Goal: Information Seeking & Learning: Learn about a topic

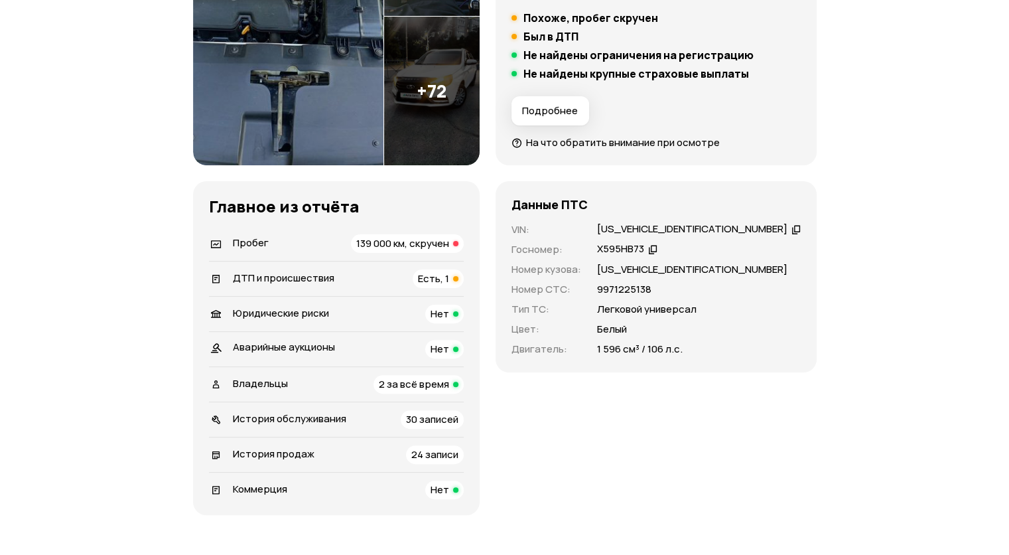
scroll to position [398, 0]
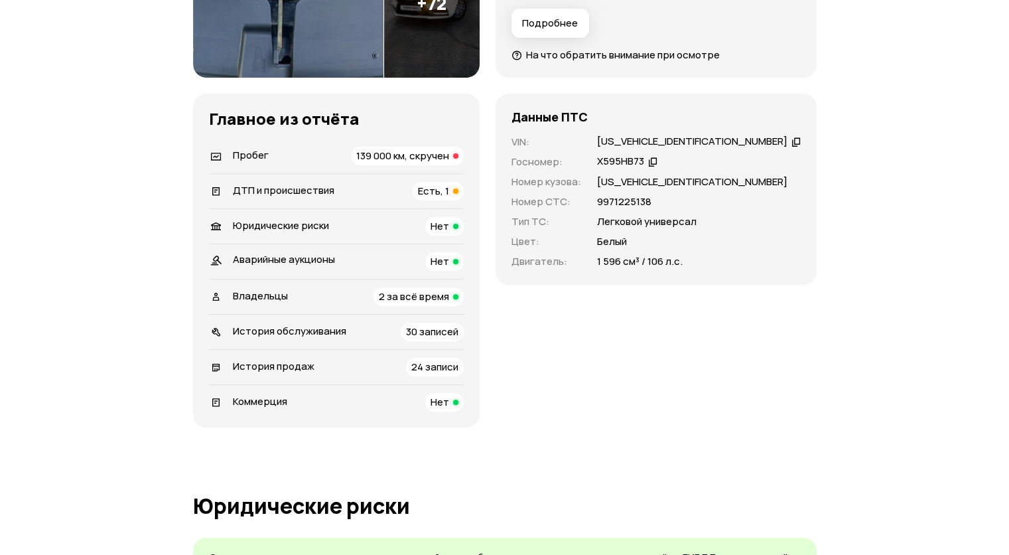
click at [286, 158] on div "Пробег 139 000 км, скручен" at bounding box center [336, 156] width 255 height 19
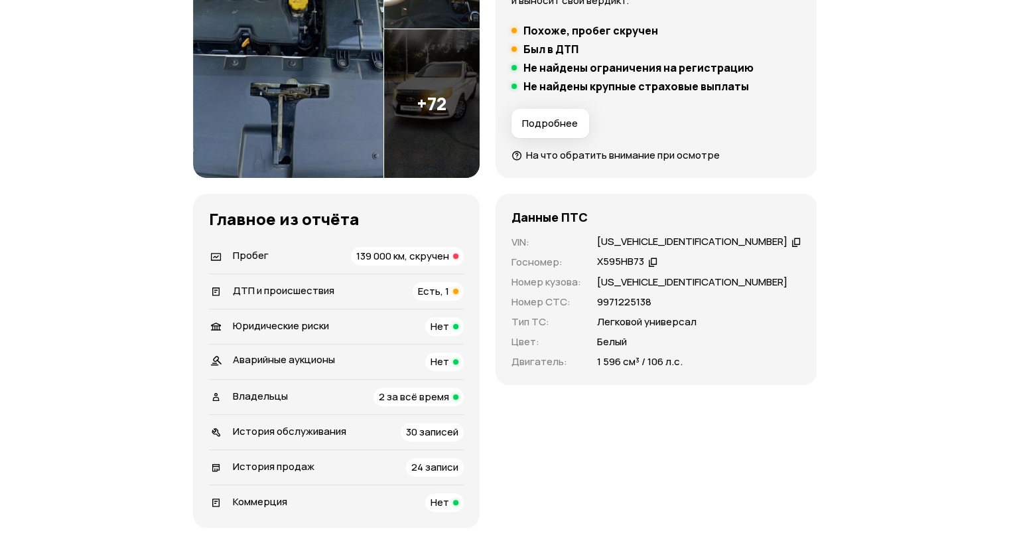
scroll to position [388, 0]
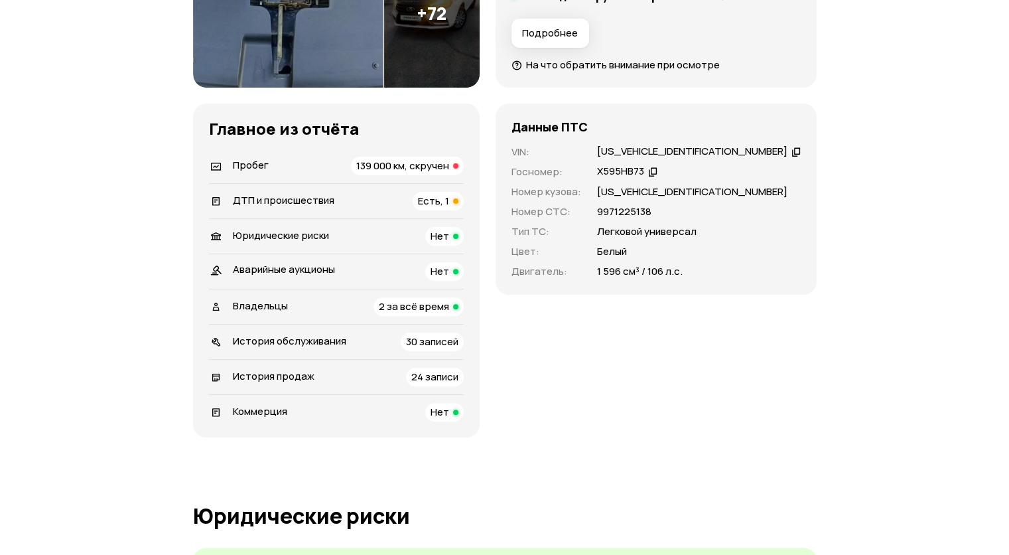
click at [374, 201] on div "ДТП и происшествия Есть, 1" at bounding box center [336, 201] width 255 height 19
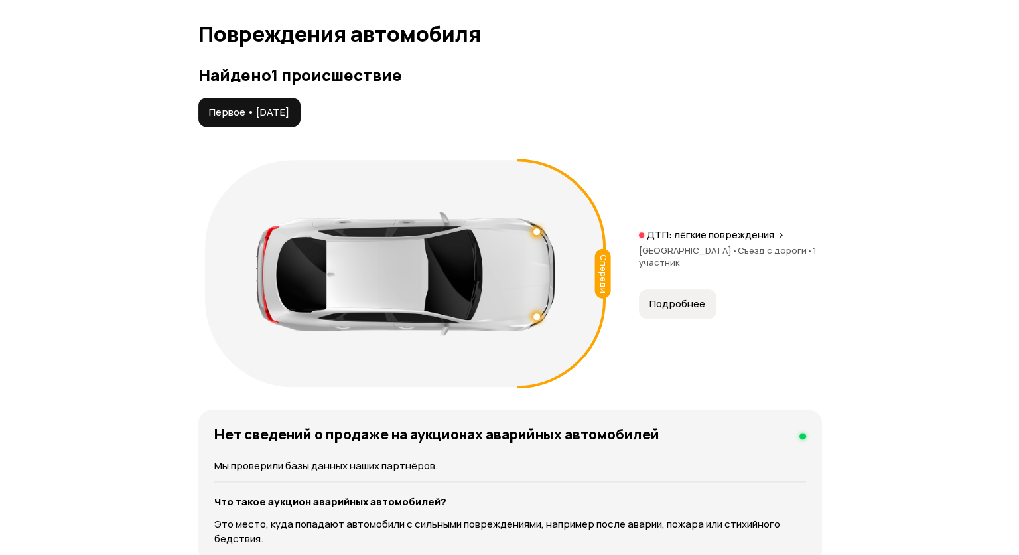
scroll to position [1487, 0]
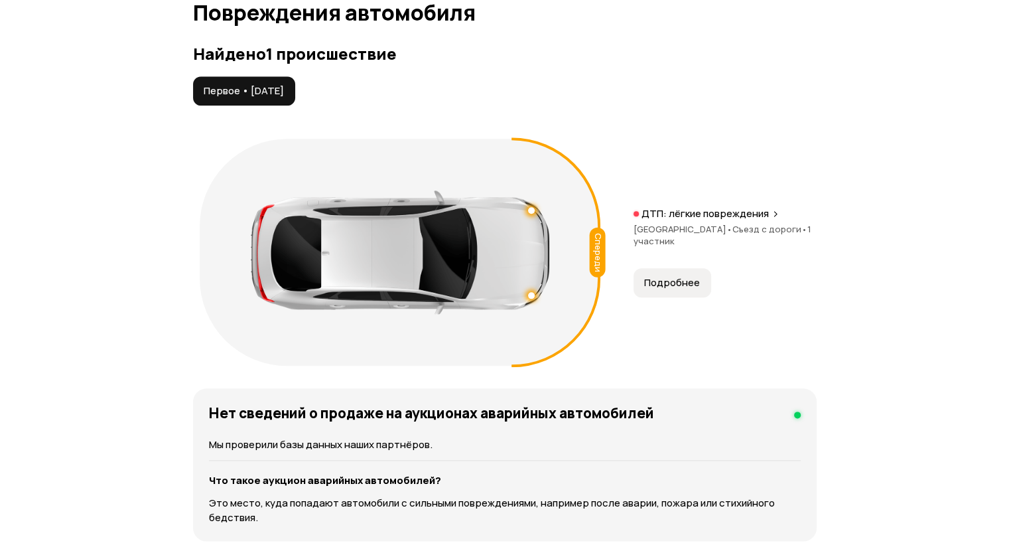
click at [728, 213] on p "ДТП: лёгкие повреждения" at bounding box center [705, 213] width 127 height 13
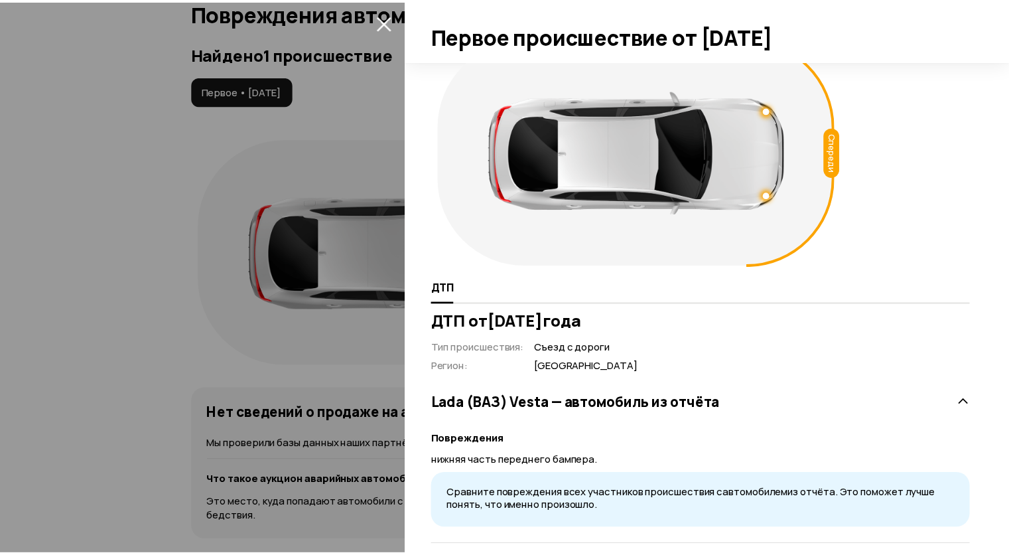
scroll to position [46, 0]
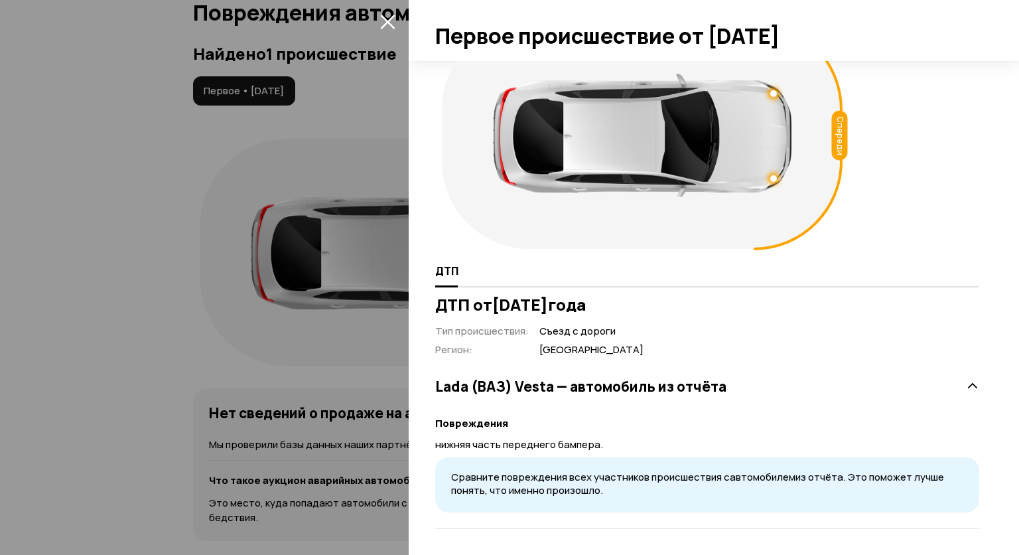
click at [337, 238] on div at bounding box center [509, 277] width 1019 height 555
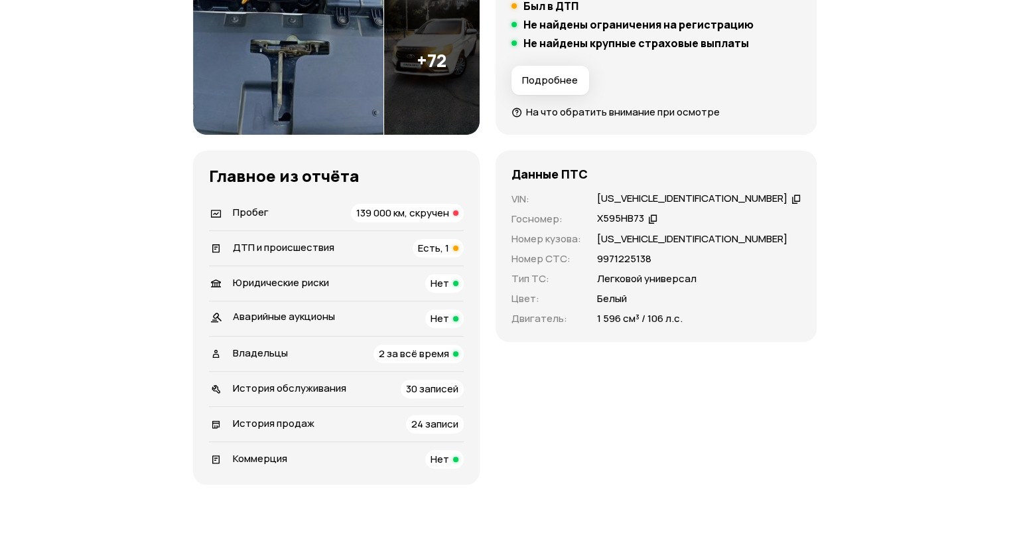
scroll to position [369, 0]
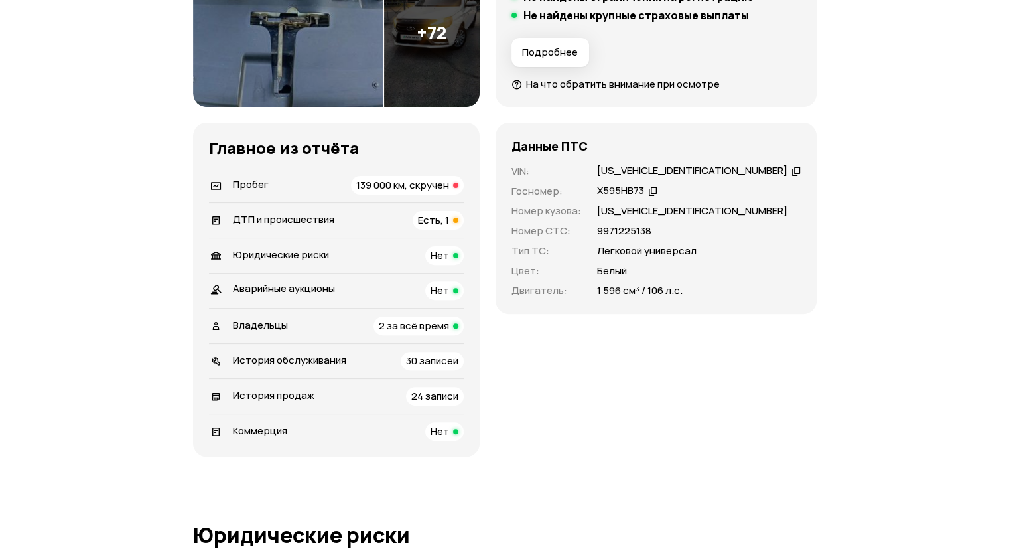
click at [338, 397] on div "История продаж 24 записи" at bounding box center [336, 396] width 255 height 19
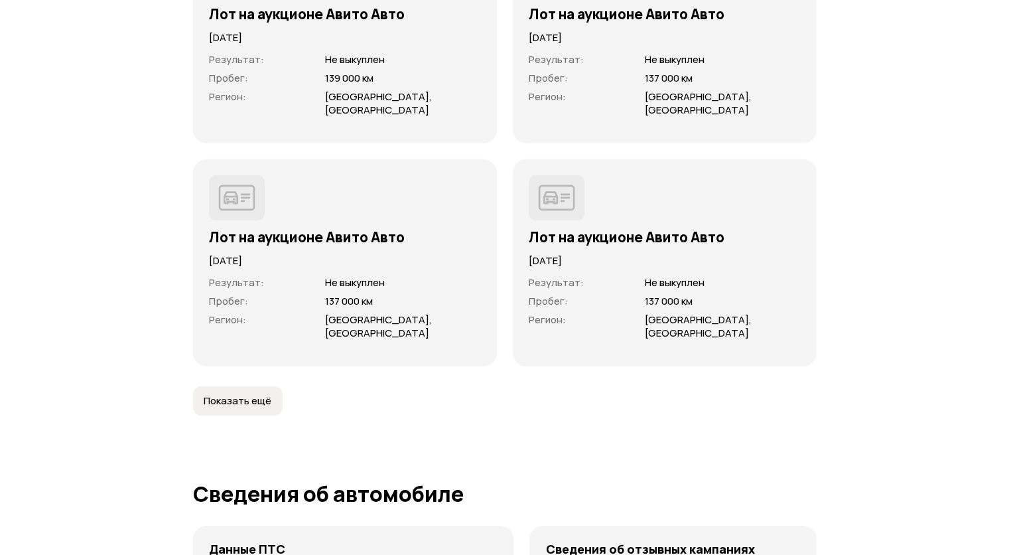
scroll to position [4239, 0]
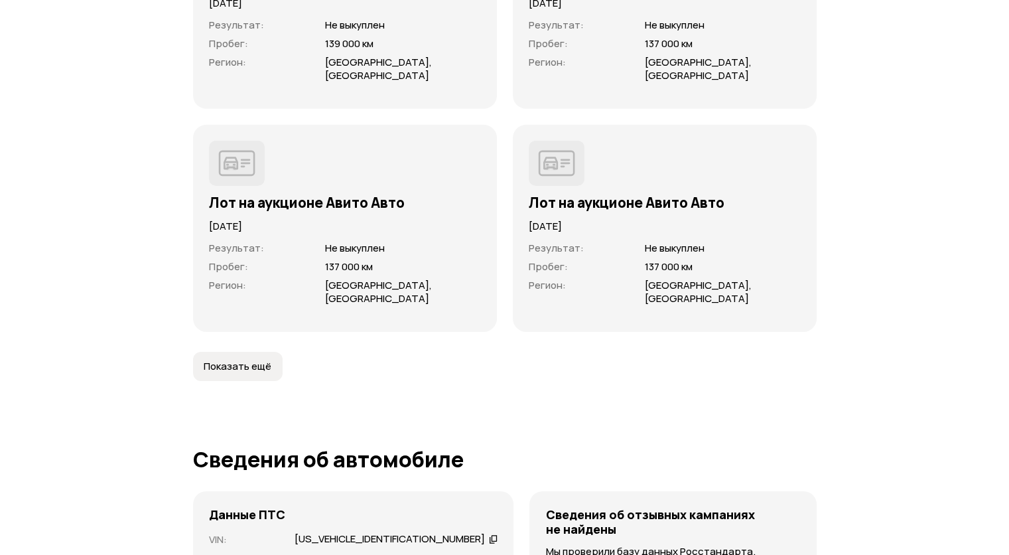
click at [259, 354] on button "Показать ещё" at bounding box center [238, 366] width 90 height 29
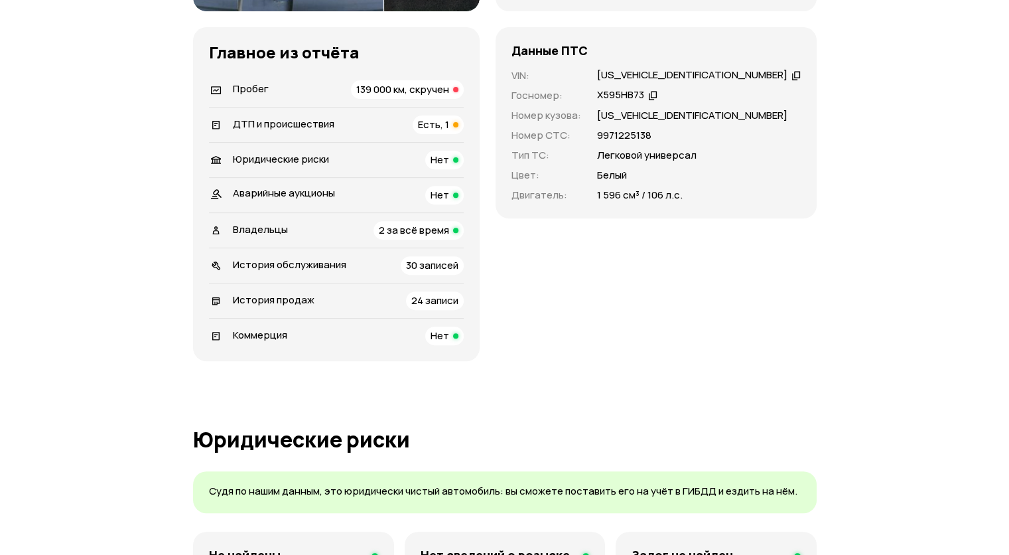
scroll to position [554, 0]
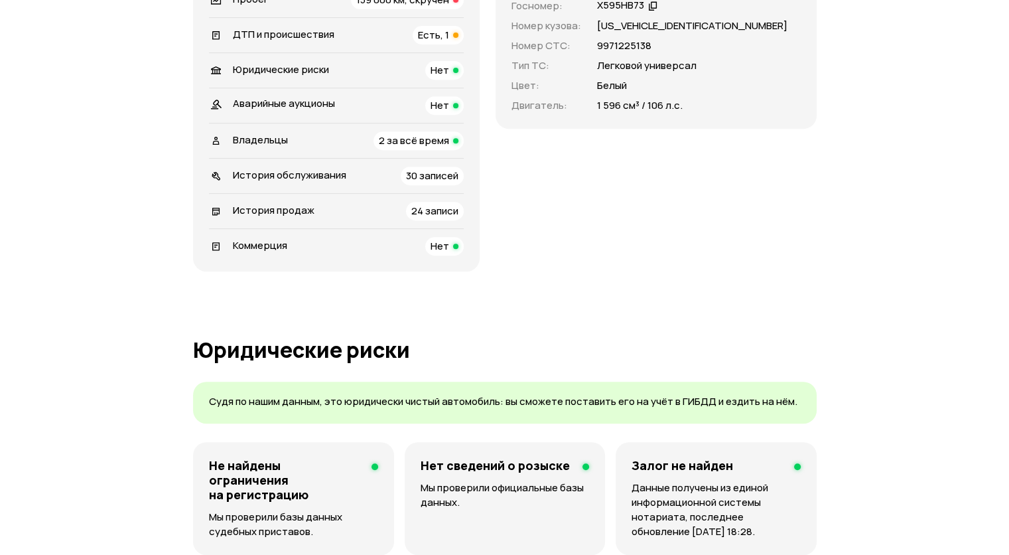
click at [405, 183] on div "История обслуживания 30 записей" at bounding box center [336, 176] width 255 height 19
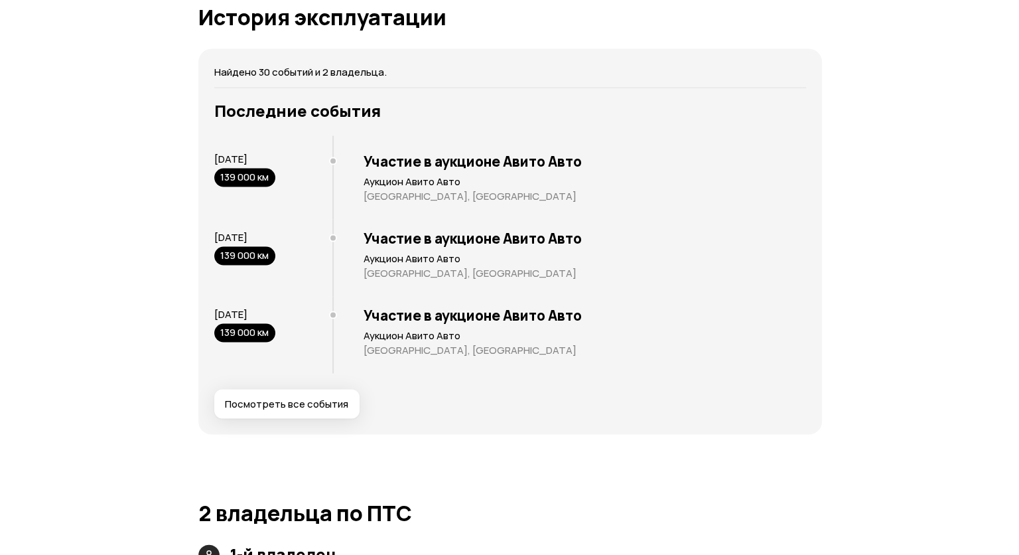
scroll to position [2661, 0]
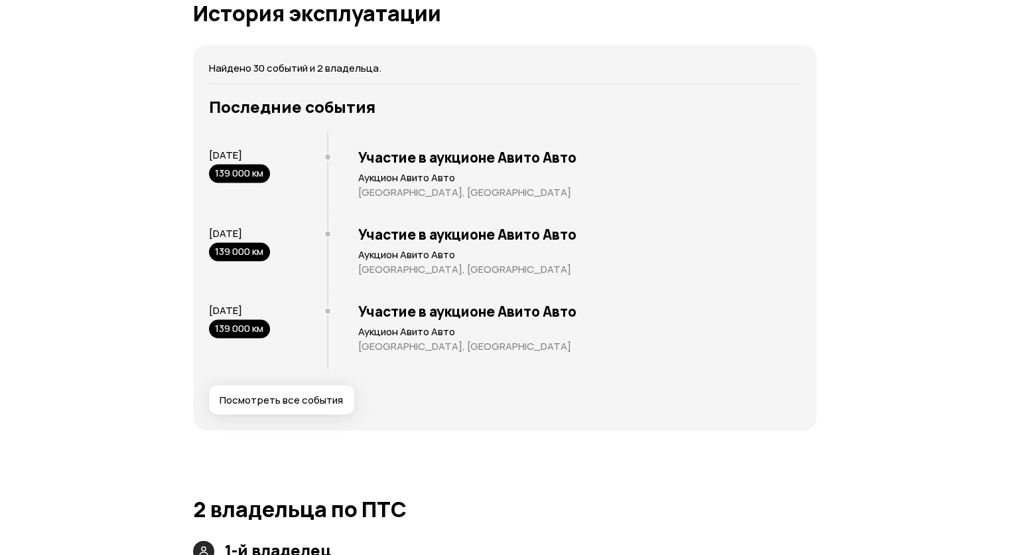
click at [297, 403] on span "Посмотреть все события" at bounding box center [281, 400] width 123 height 13
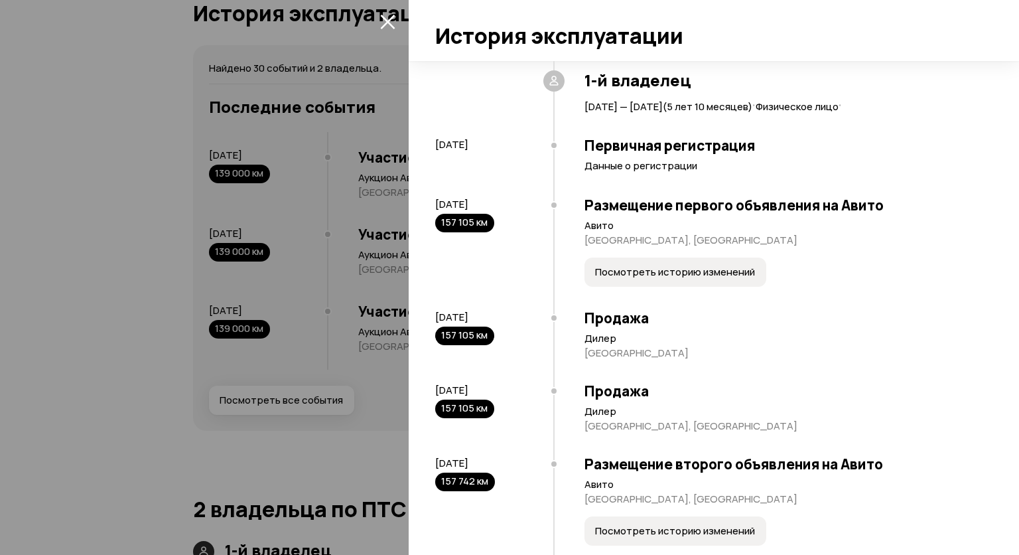
scroll to position [66, 0]
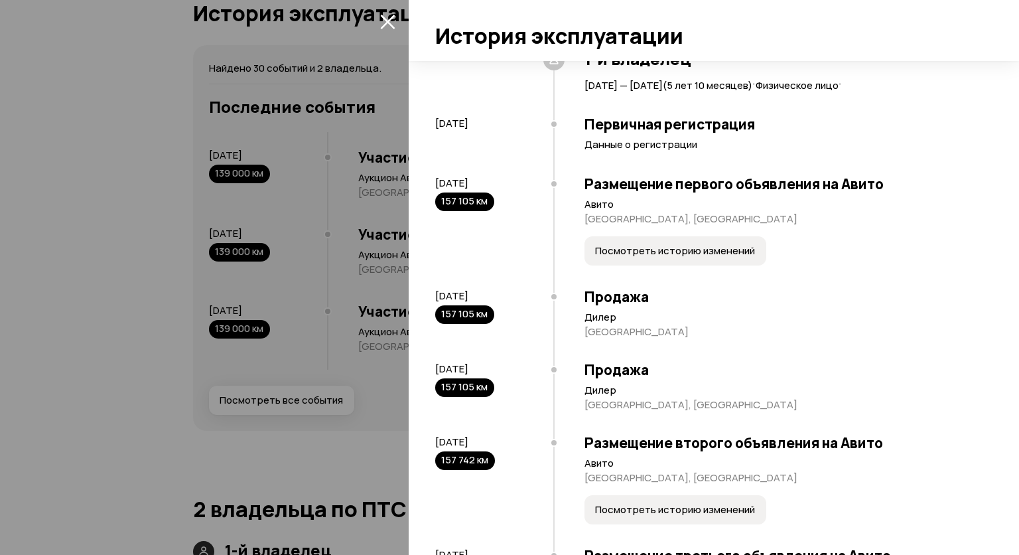
click at [678, 255] on span "Посмотреть историю изменений" at bounding box center [675, 250] width 160 height 13
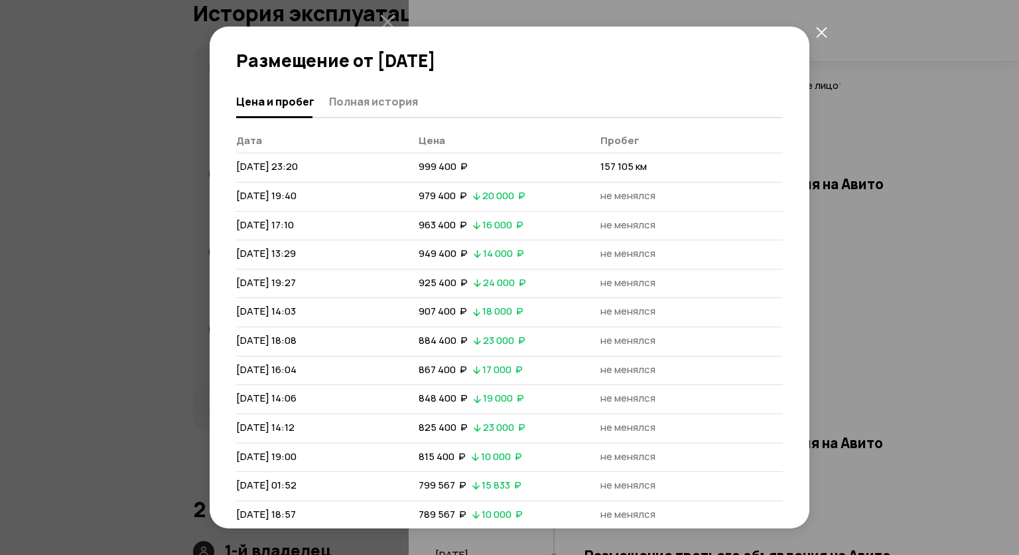
click at [821, 31] on icon "закрыть" at bounding box center [821, 32] width 11 height 11
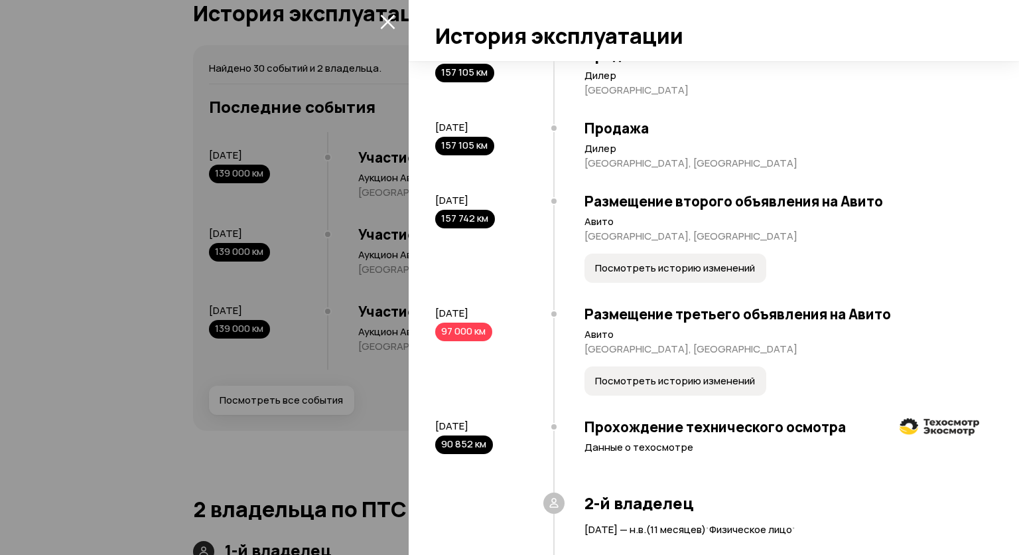
scroll to position [332, 0]
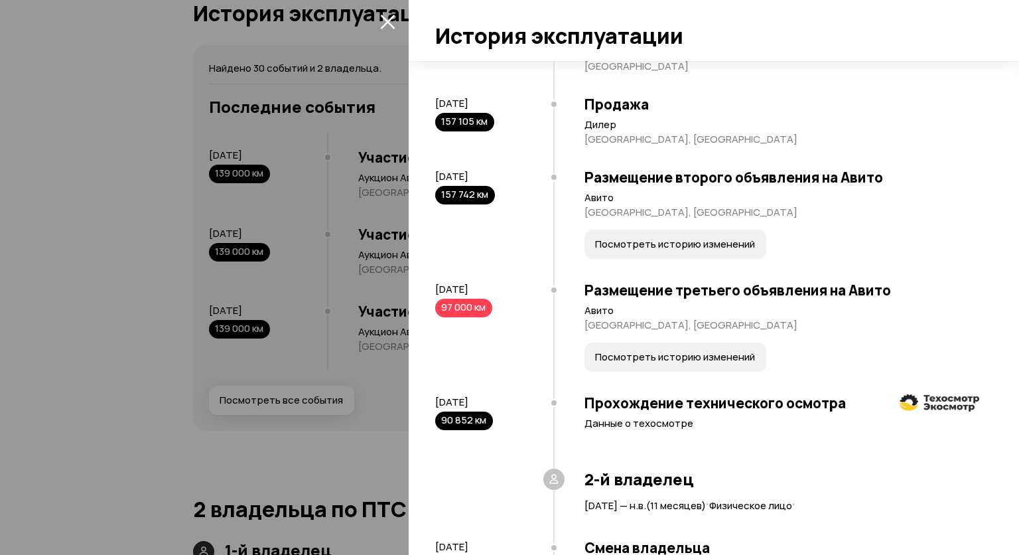
click at [669, 247] on span "Посмотреть историю изменений" at bounding box center [675, 244] width 160 height 13
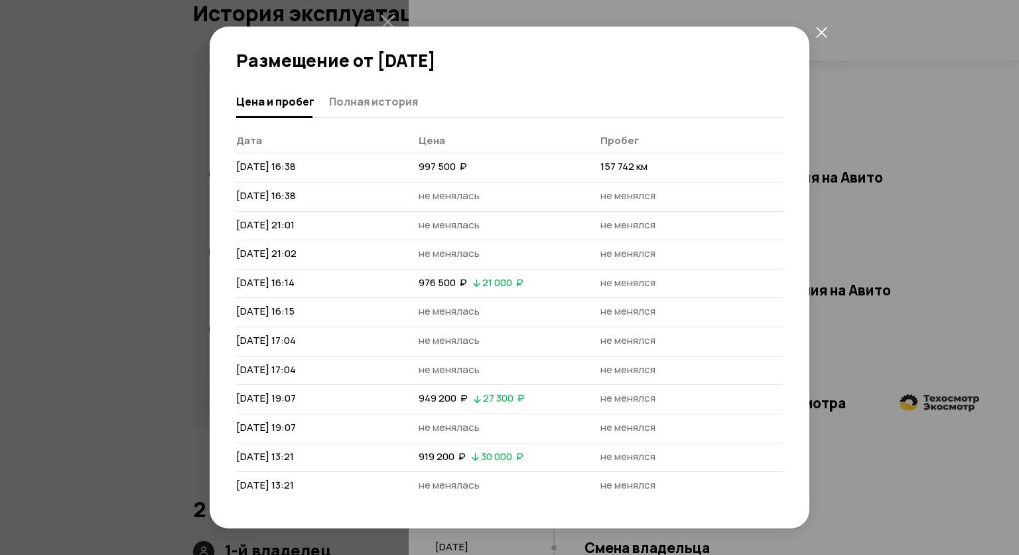
click at [820, 36] on icon "закрыть" at bounding box center [821, 32] width 11 height 11
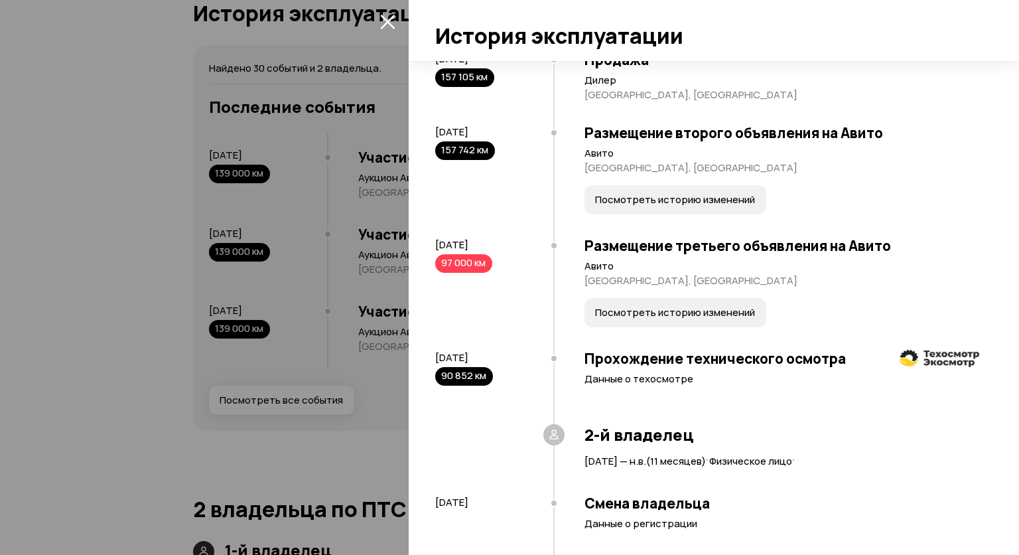
scroll to position [398, 0]
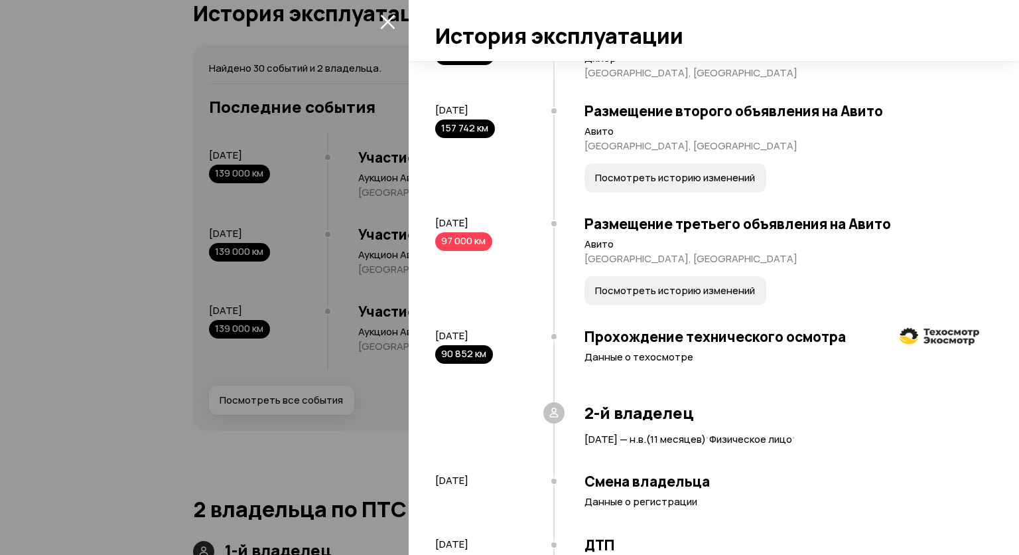
click at [657, 295] on span "Посмотреть историю изменений" at bounding box center [675, 290] width 160 height 13
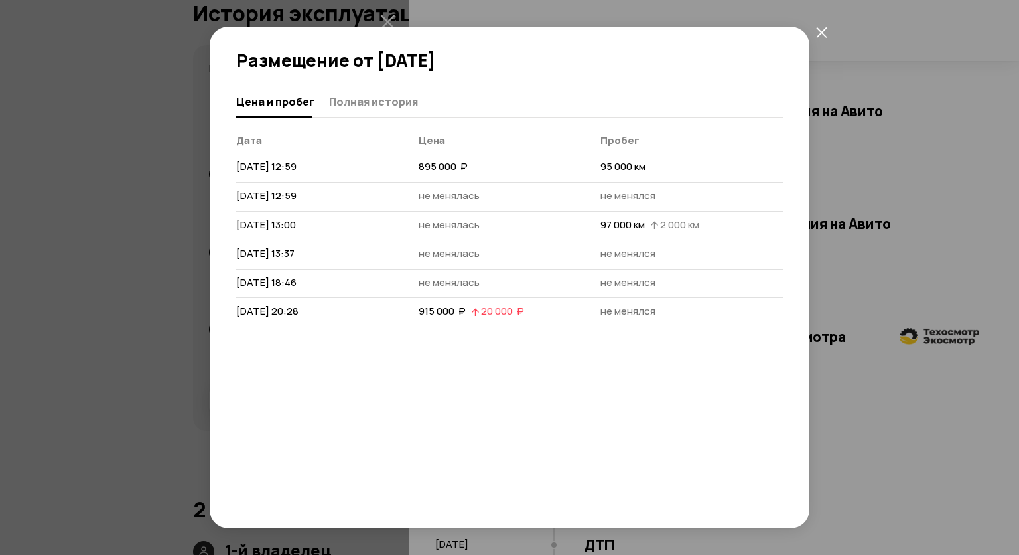
click at [824, 33] on icon "закрыть" at bounding box center [821, 32] width 11 height 11
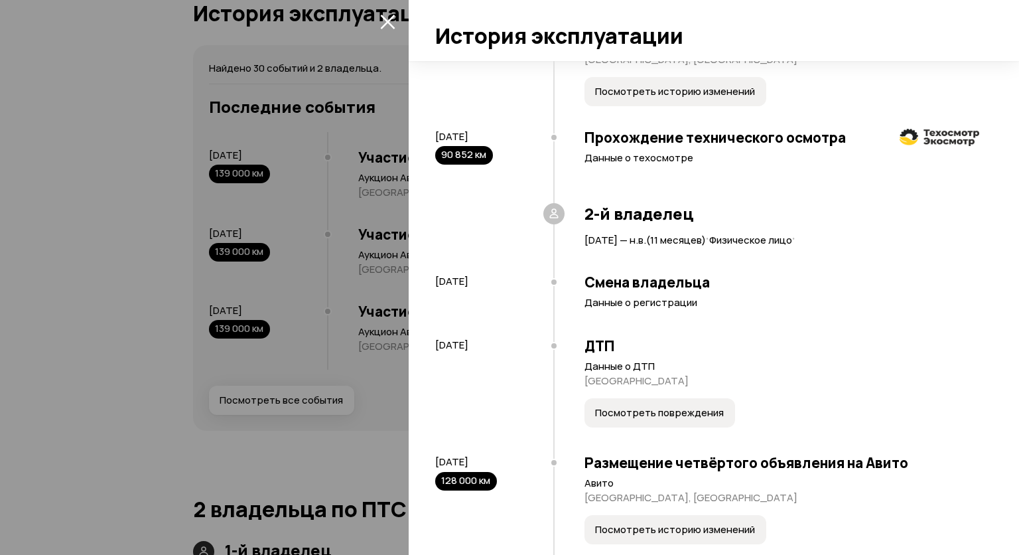
scroll to position [664, 0]
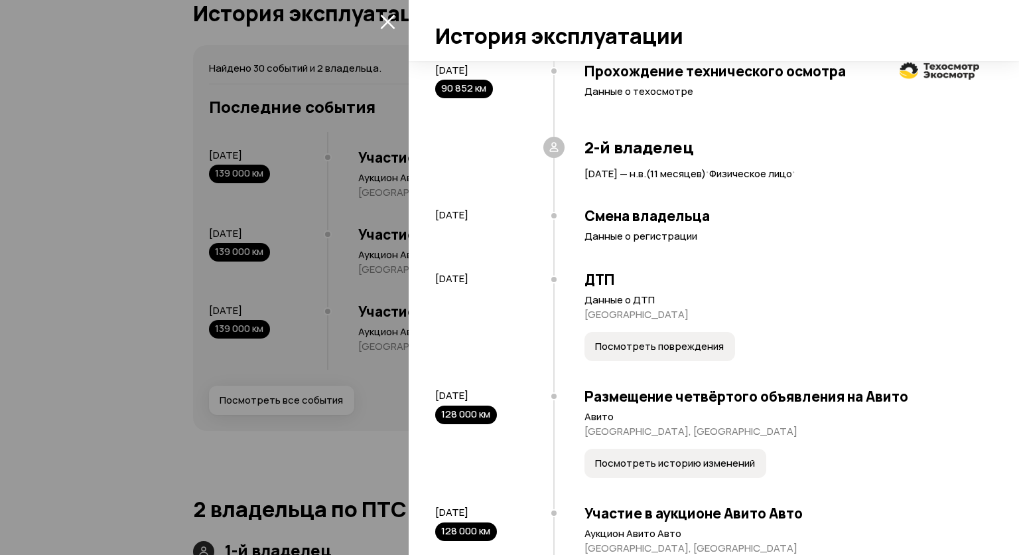
click at [623, 346] on span "Посмотреть повреждения" at bounding box center [659, 346] width 129 height 13
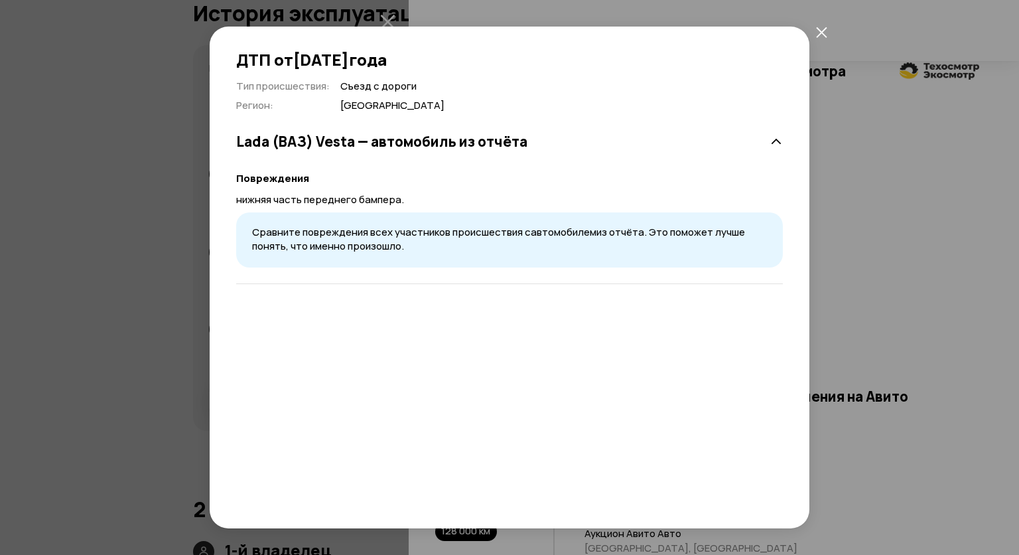
click at [929, 242] on div "ДТП от [DATE] Тип происшествия : Съезд с дороги Регион : [GEOGRAPHIC_DATA] [GEO…" at bounding box center [509, 277] width 1019 height 555
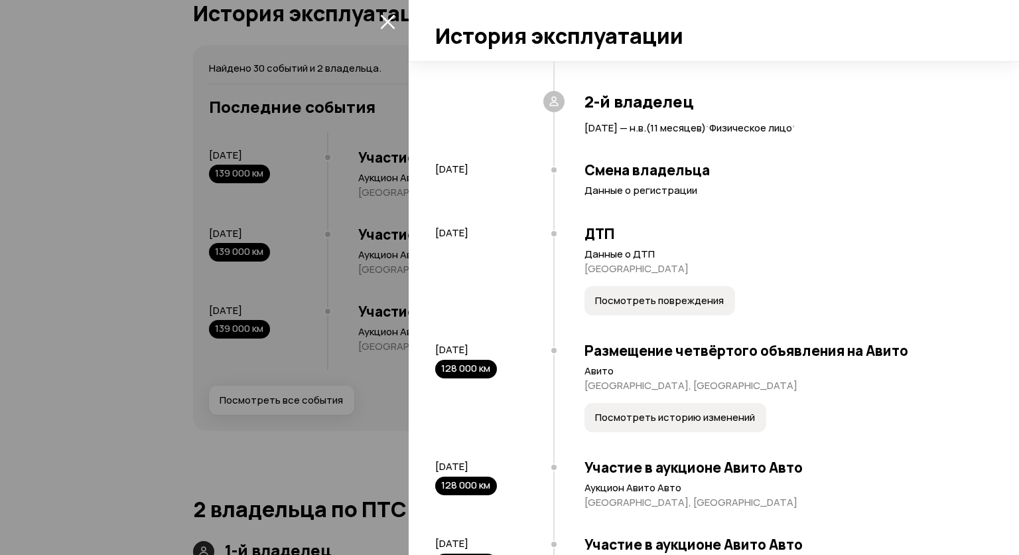
scroll to position [796, 0]
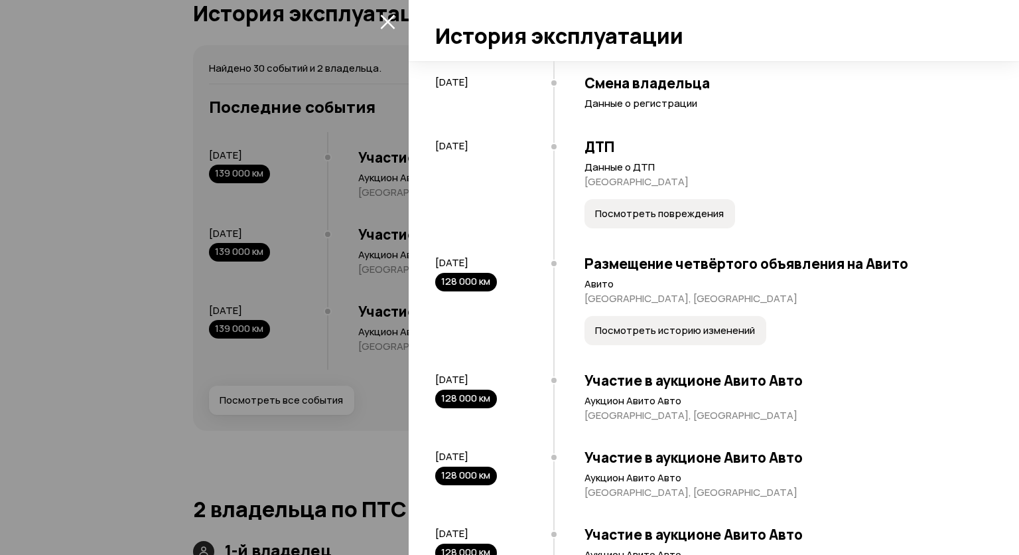
click at [651, 330] on span "Посмотреть историю изменений" at bounding box center [675, 330] width 160 height 13
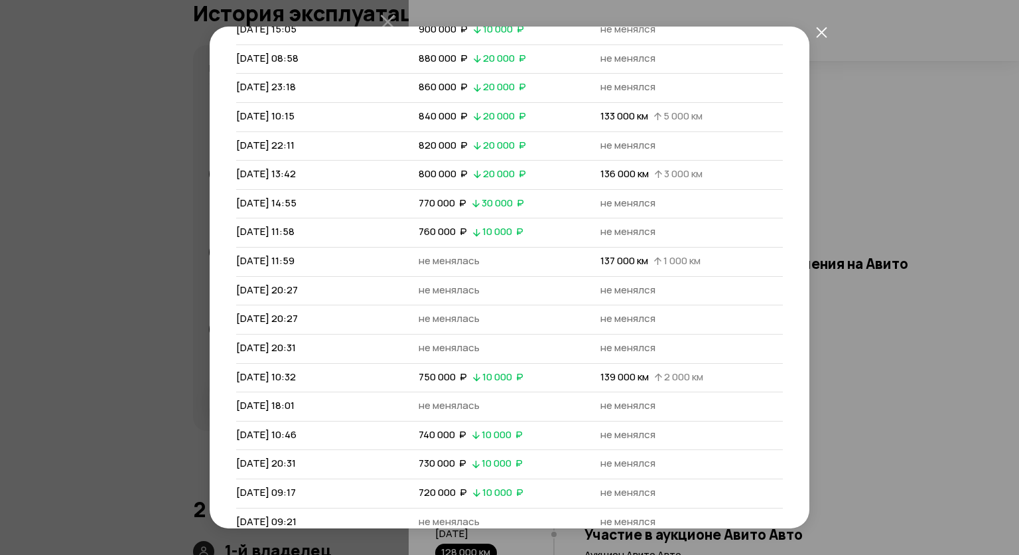
scroll to position [316, 0]
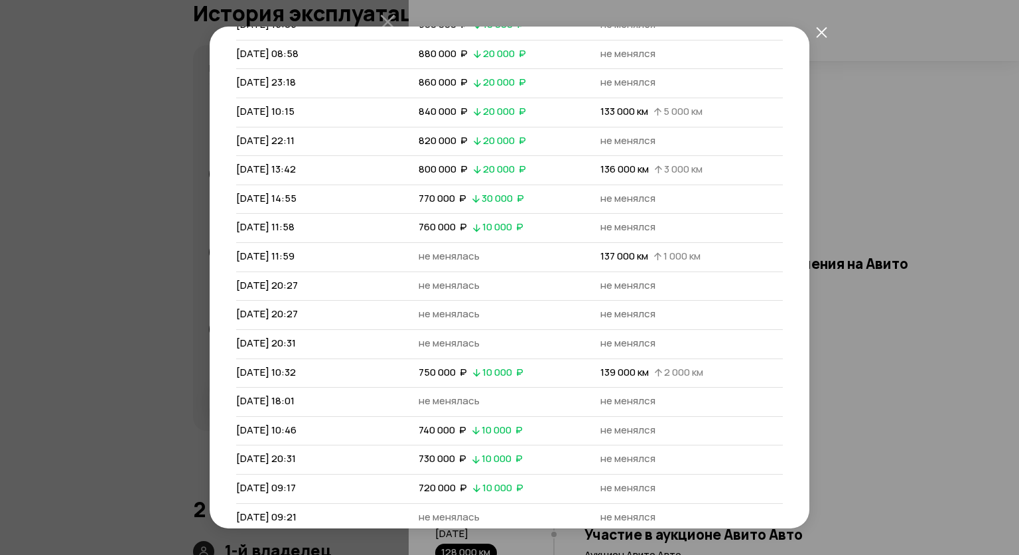
click at [816, 32] on icon "закрыть" at bounding box center [821, 32] width 11 height 11
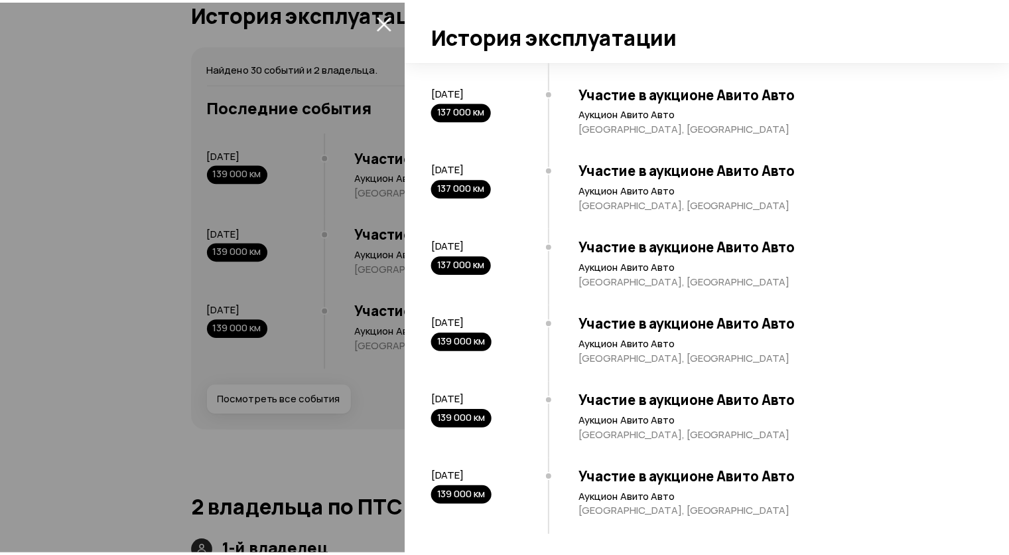
scroll to position [2169, 0]
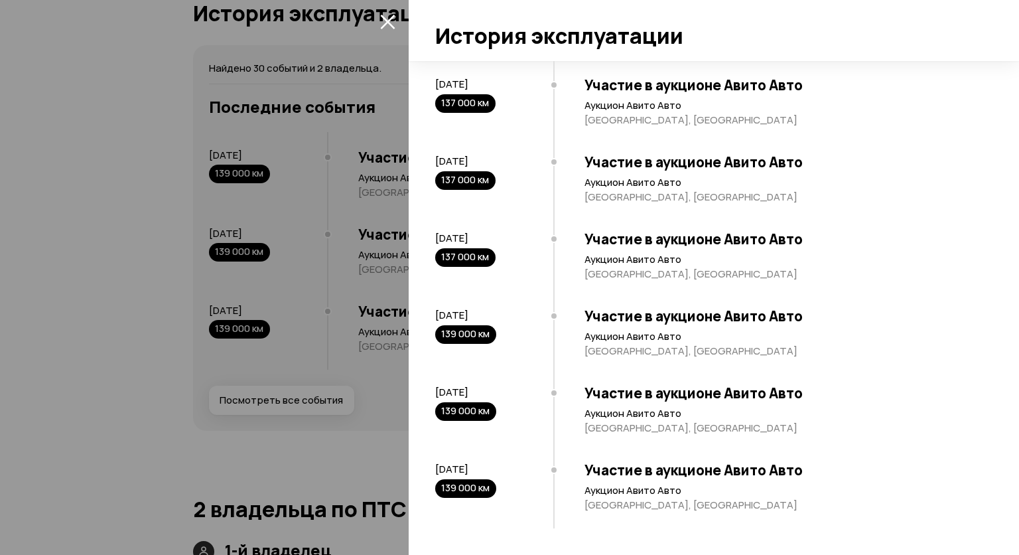
click at [385, 28] on icon "закрыть" at bounding box center [387, 21] width 15 height 15
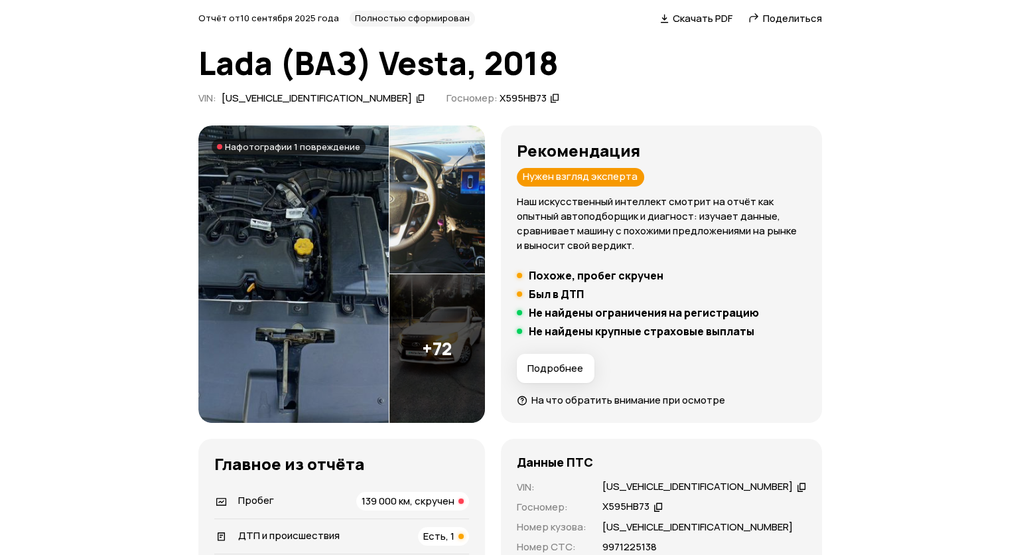
scroll to position [0, 0]
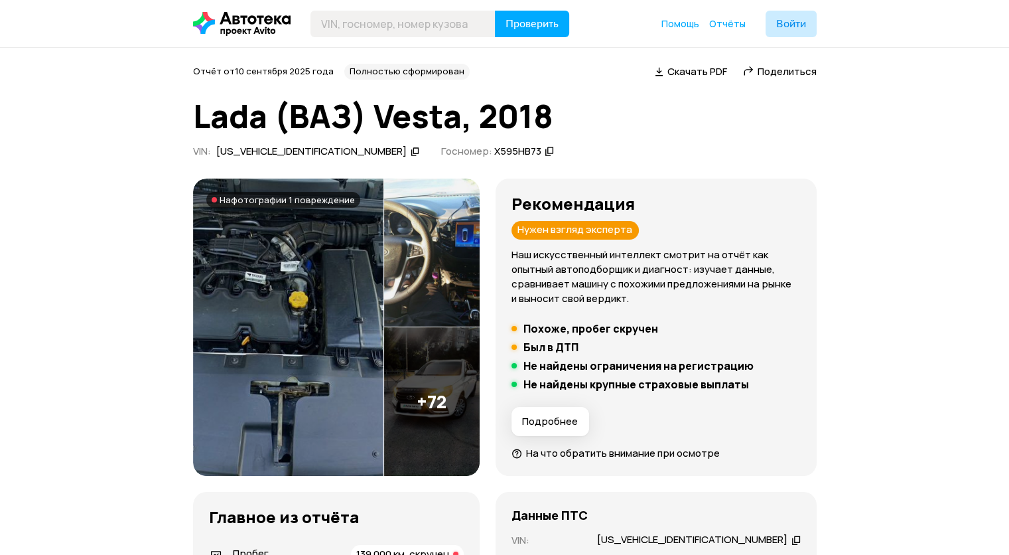
click at [334, 309] on img at bounding box center [288, 328] width 191 height 298
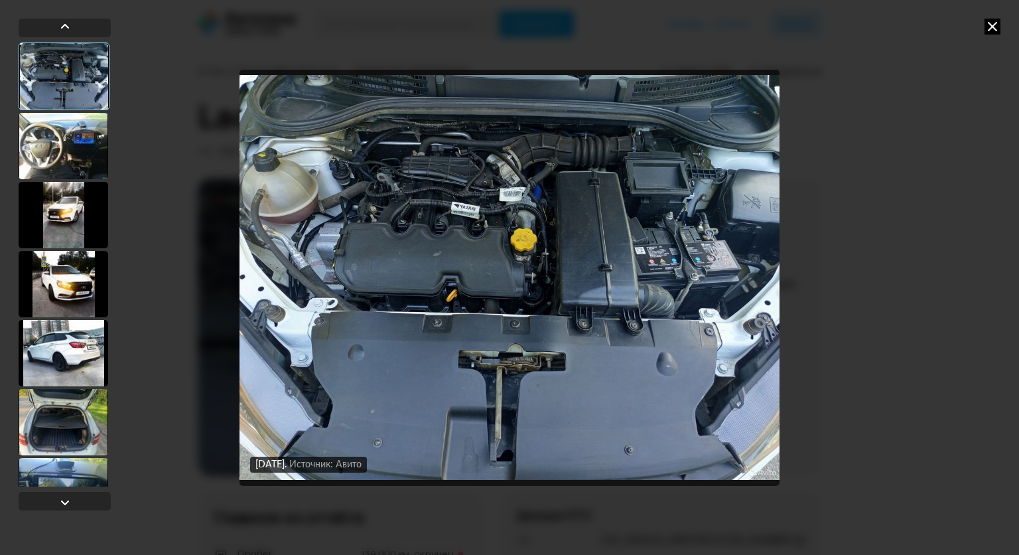
click at [85, 149] on div at bounding box center [64, 146] width 90 height 66
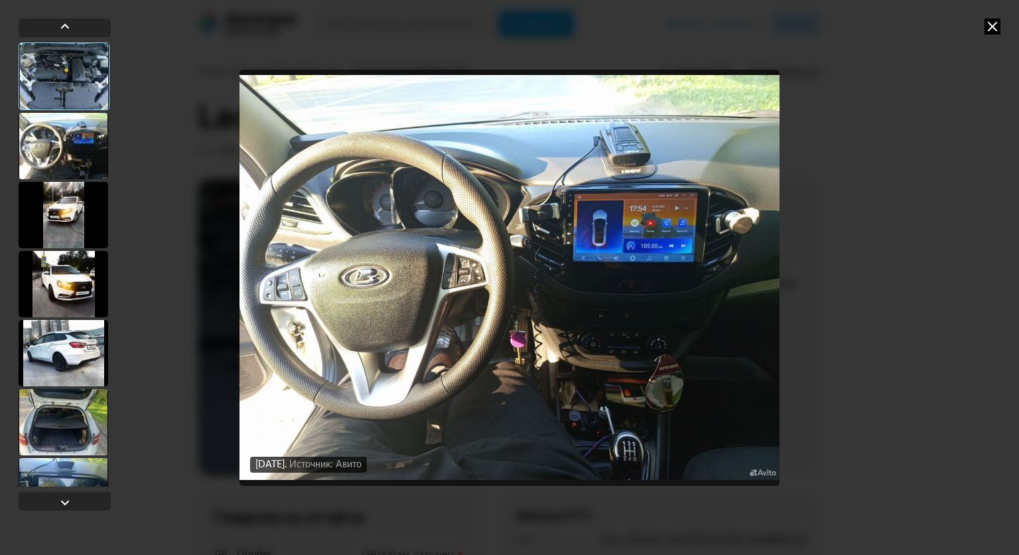
click at [74, 210] on div at bounding box center [64, 215] width 90 height 66
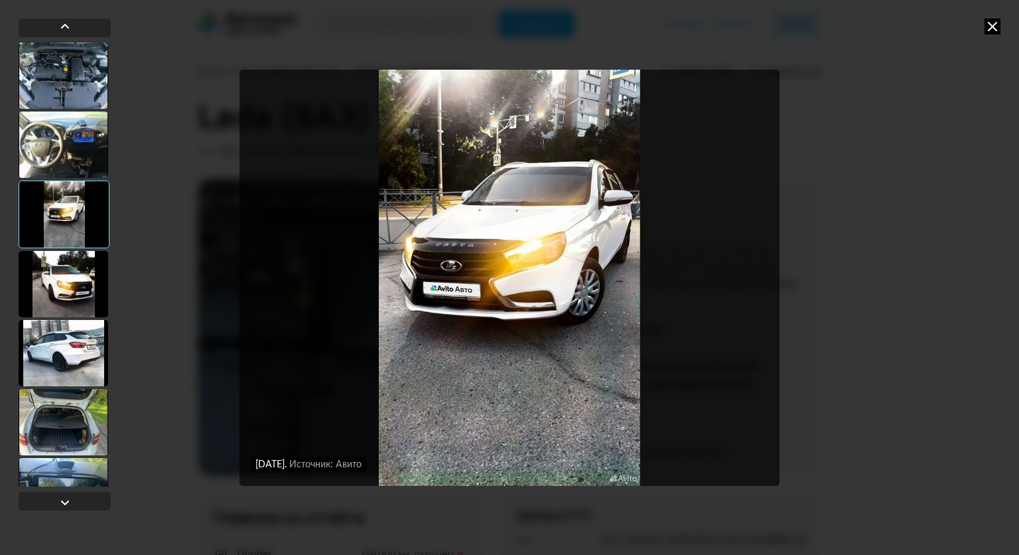
click at [76, 275] on div at bounding box center [64, 284] width 90 height 66
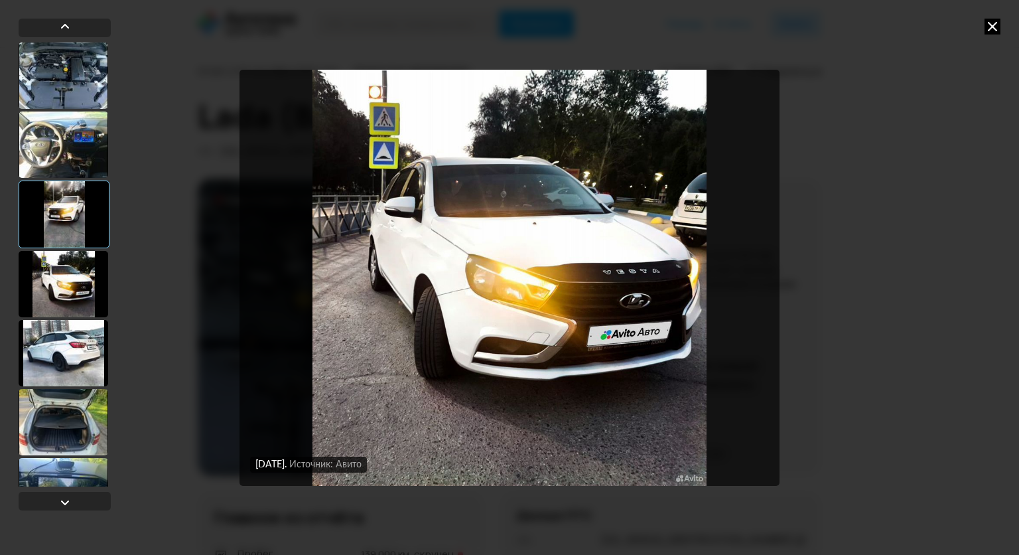
click at [89, 358] on div at bounding box center [64, 353] width 90 height 66
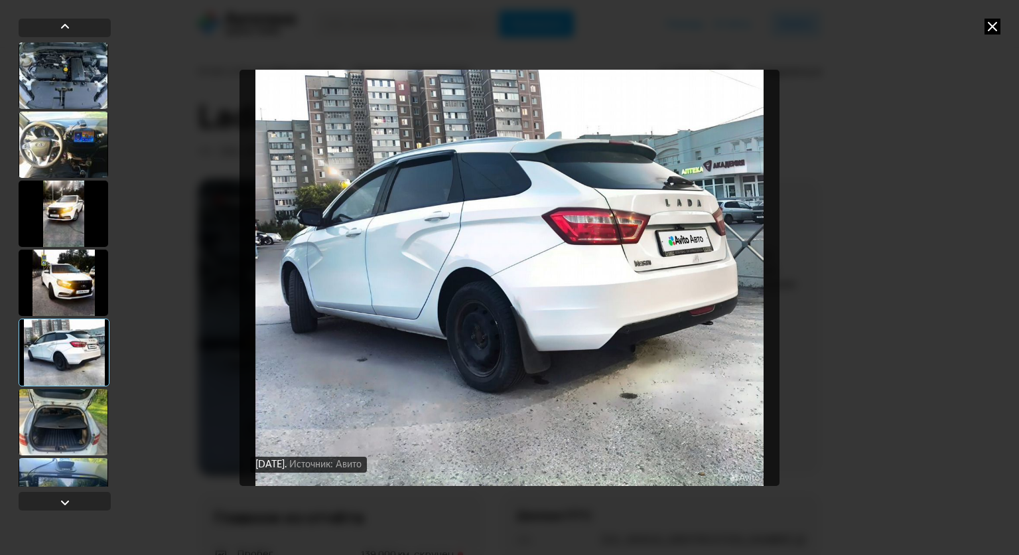
click at [86, 411] on div at bounding box center [64, 422] width 90 height 66
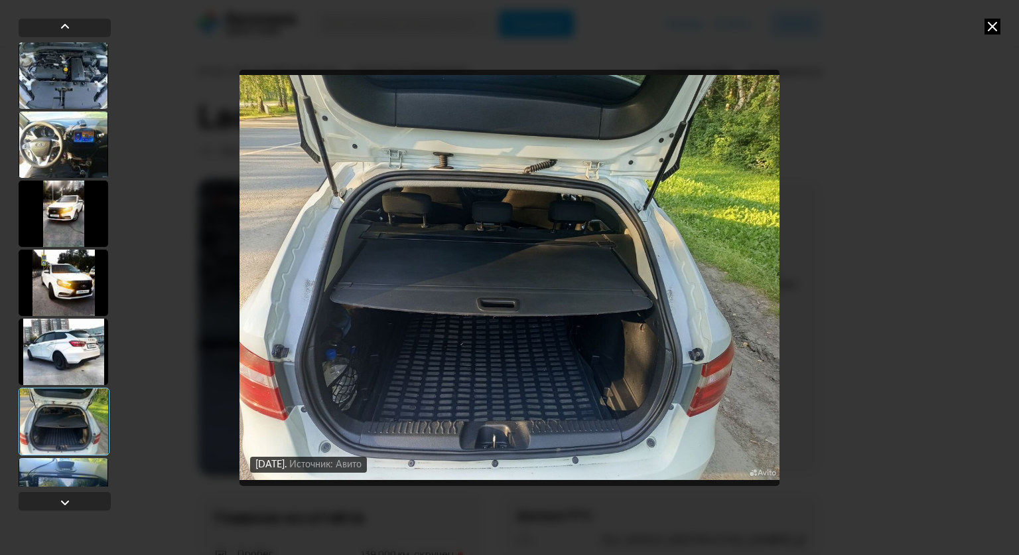
click at [494, 253] on img "Go to Slide 6" at bounding box center [510, 278] width 540 height 416
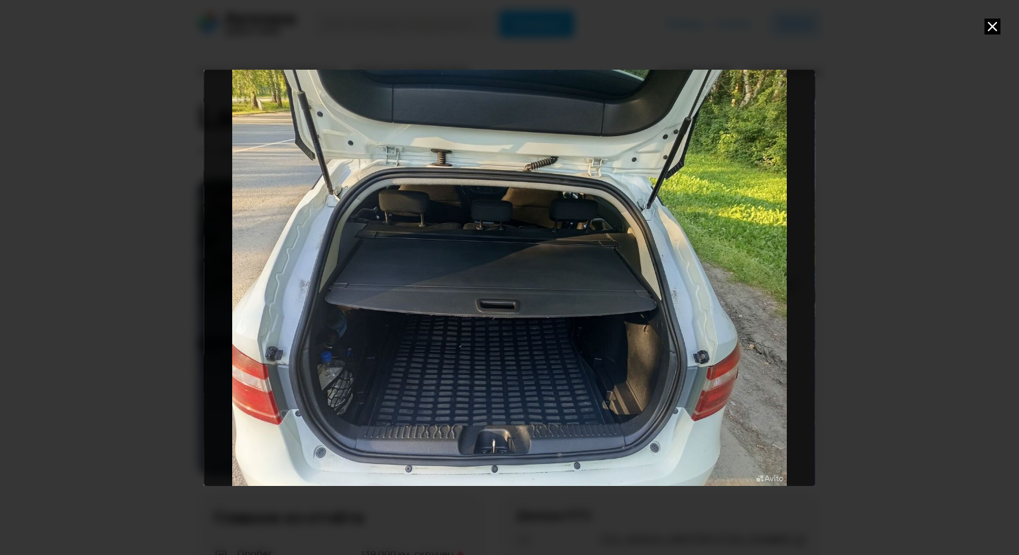
click at [985, 29] on icon at bounding box center [993, 27] width 16 height 16
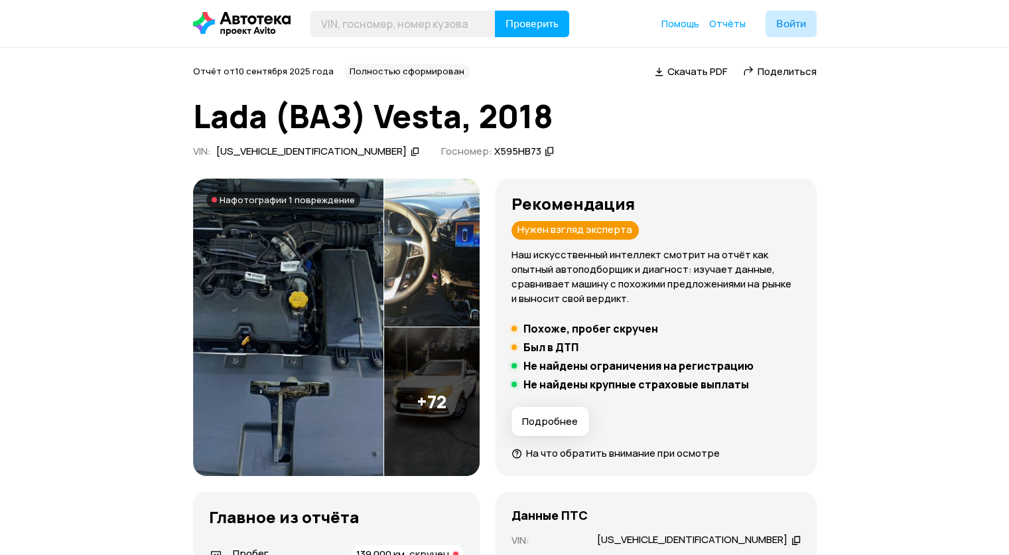
click at [412, 269] on img at bounding box center [431, 253] width 95 height 149
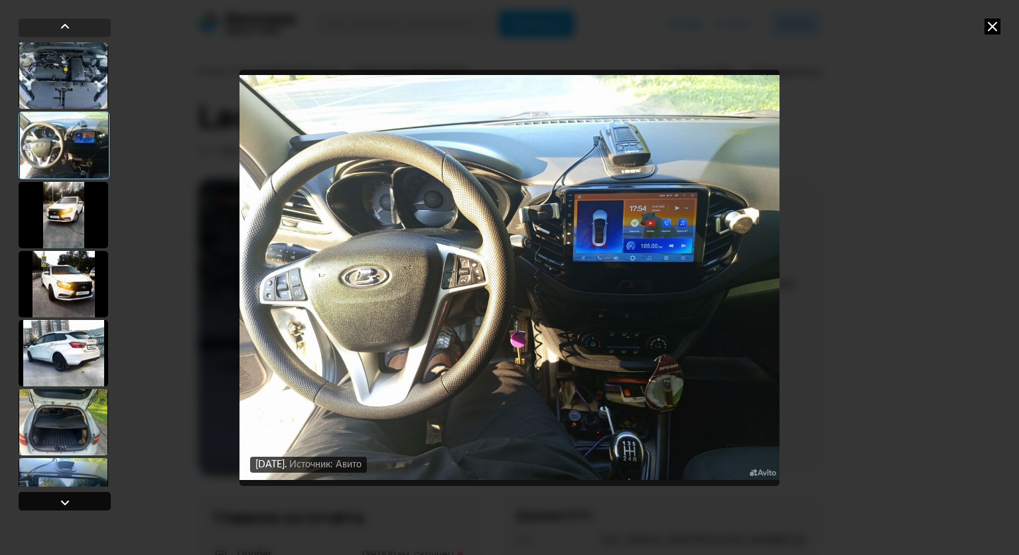
click at [72, 501] on div at bounding box center [65, 501] width 92 height 19
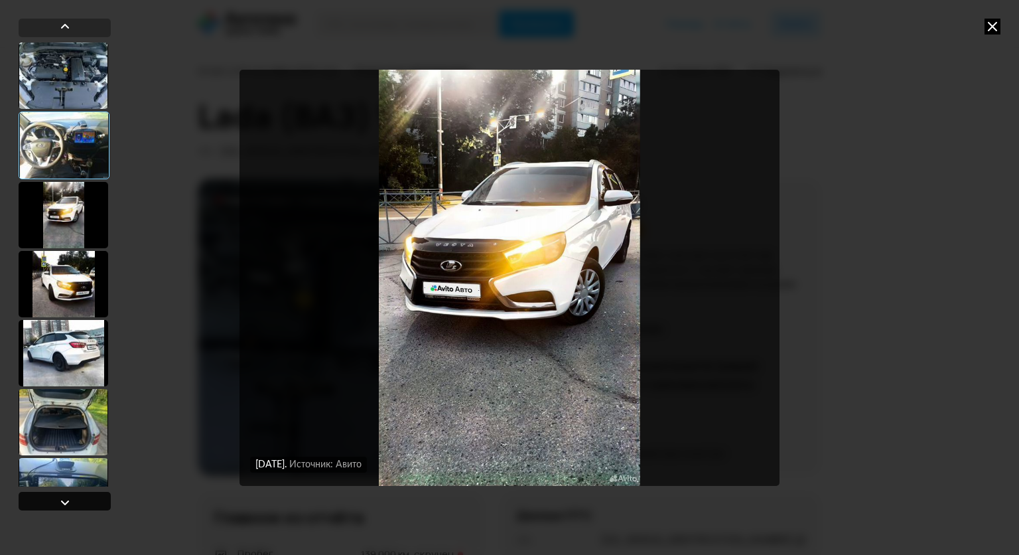
click at [72, 501] on div at bounding box center [65, 501] width 92 height 19
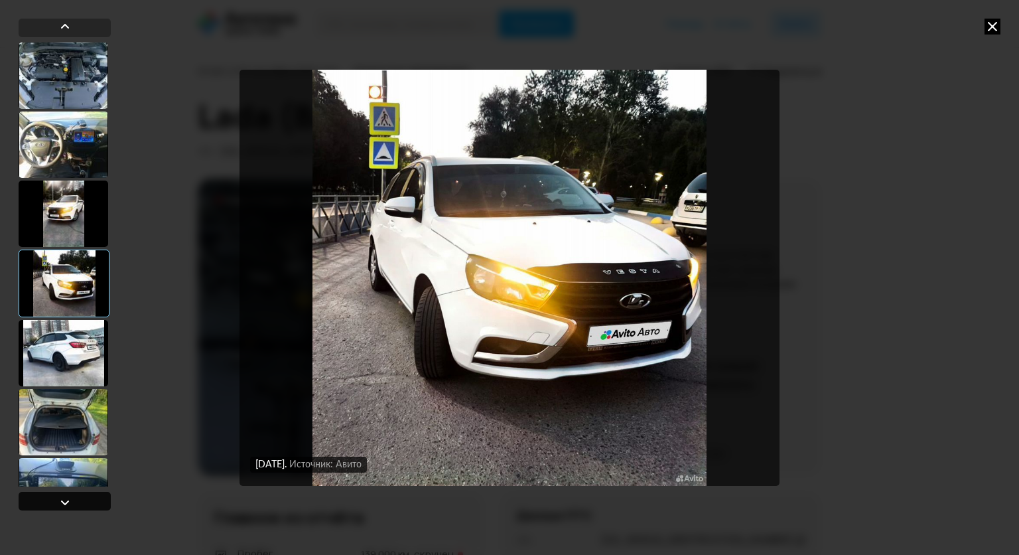
click at [72, 501] on div at bounding box center [65, 501] width 92 height 19
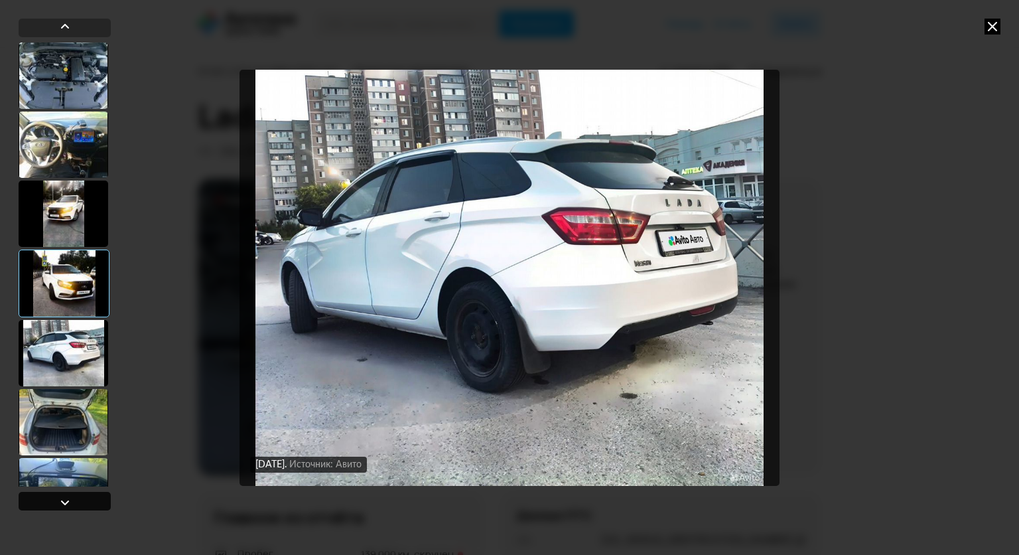
click at [72, 501] on div at bounding box center [65, 501] width 92 height 19
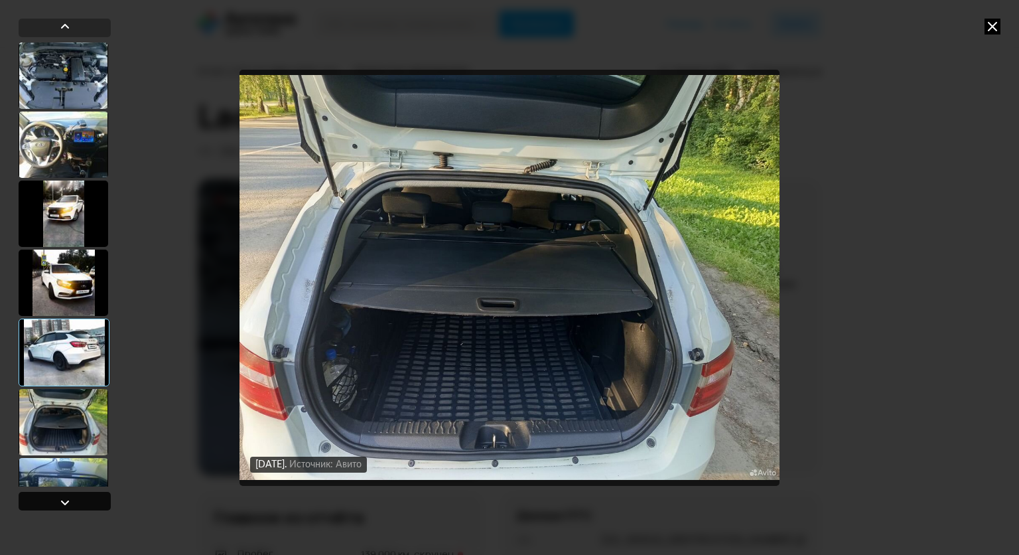
click at [72, 501] on div at bounding box center [65, 501] width 92 height 19
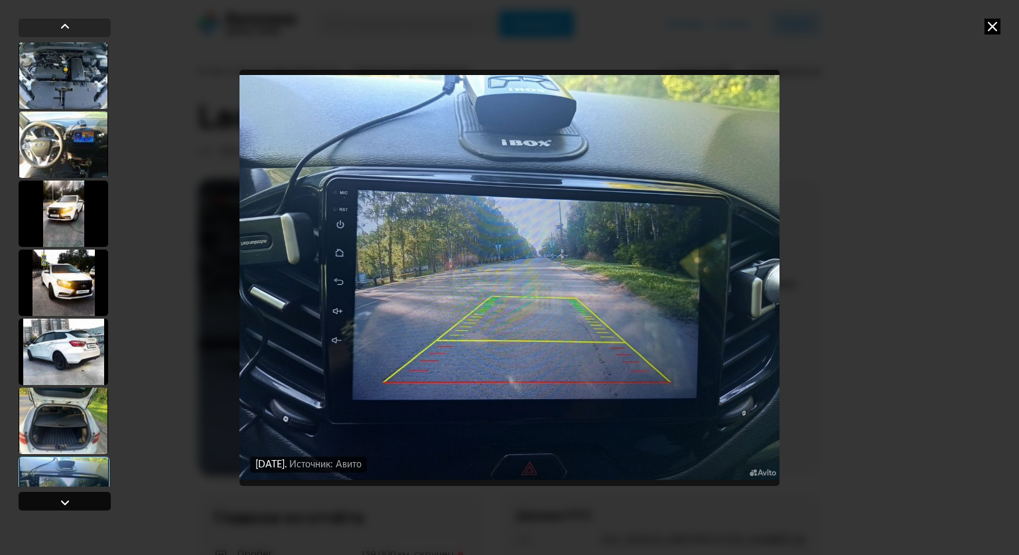
click at [72, 501] on div at bounding box center [65, 501] width 92 height 19
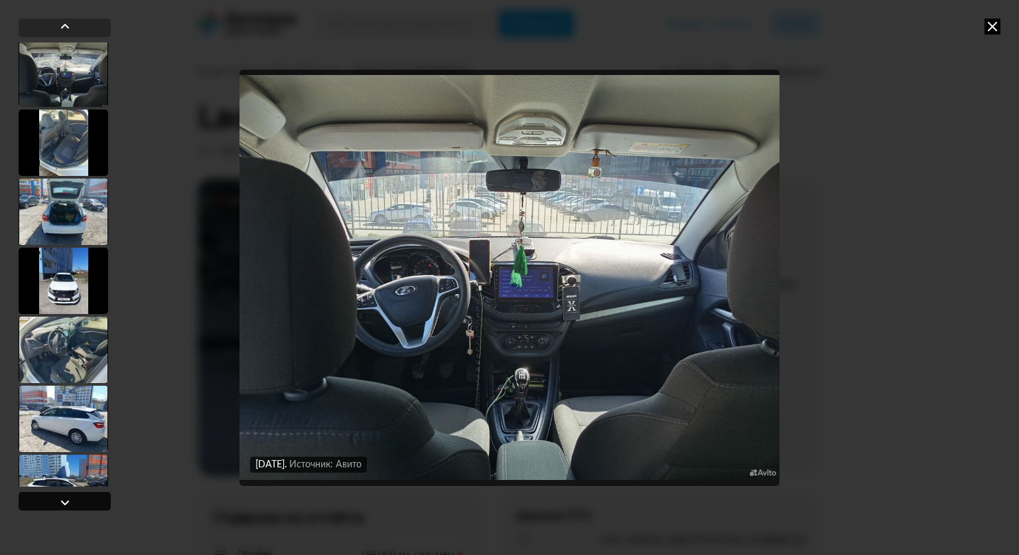
click at [72, 501] on div at bounding box center [65, 501] width 92 height 19
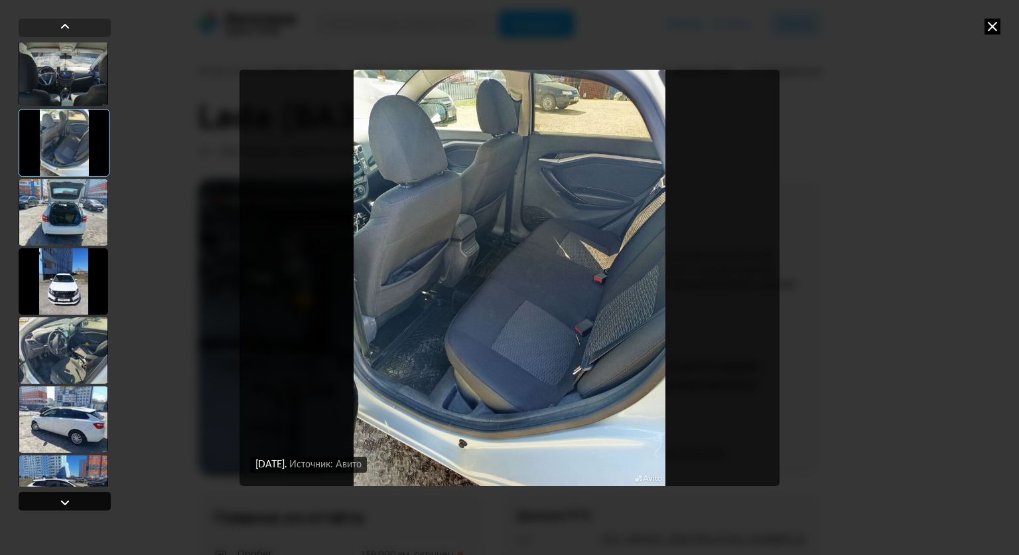
click at [72, 501] on div at bounding box center [65, 501] width 92 height 19
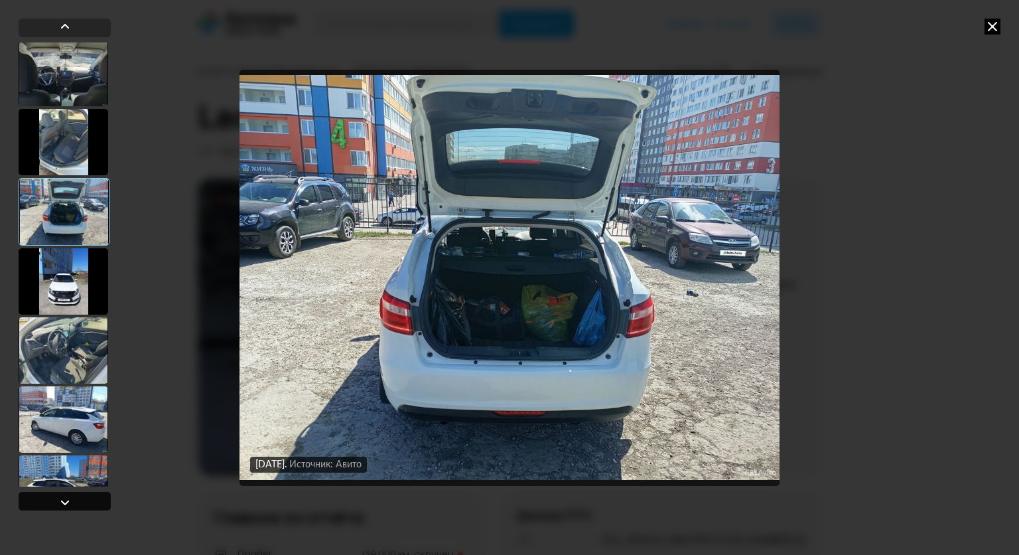
click at [72, 501] on div at bounding box center [65, 501] width 92 height 19
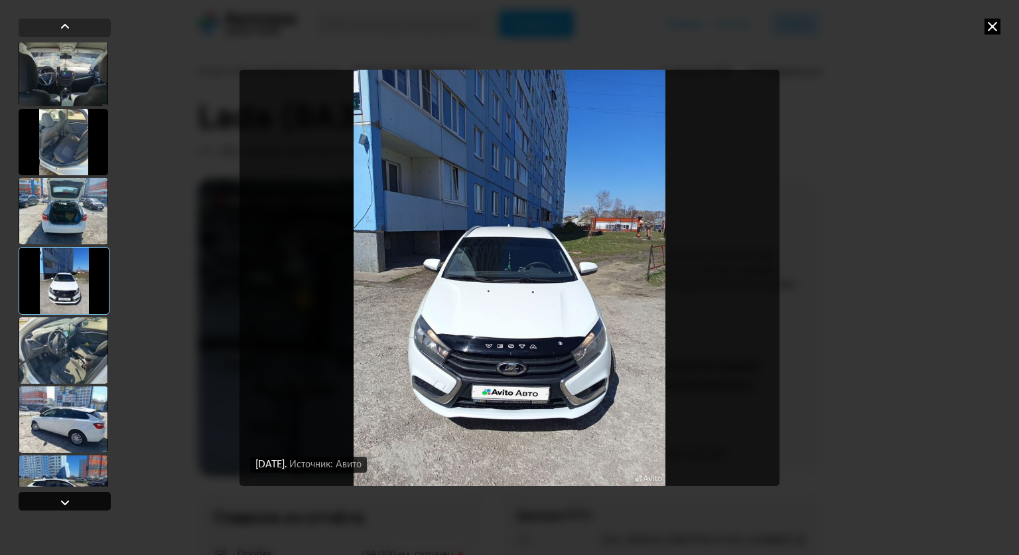
click at [72, 501] on div at bounding box center [65, 501] width 92 height 19
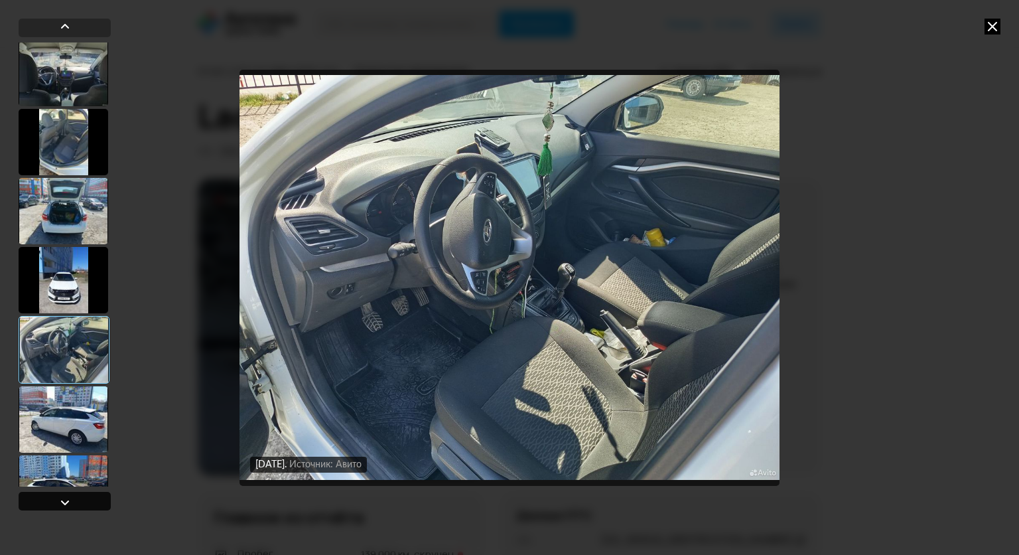
click at [72, 501] on div at bounding box center [65, 501] width 92 height 19
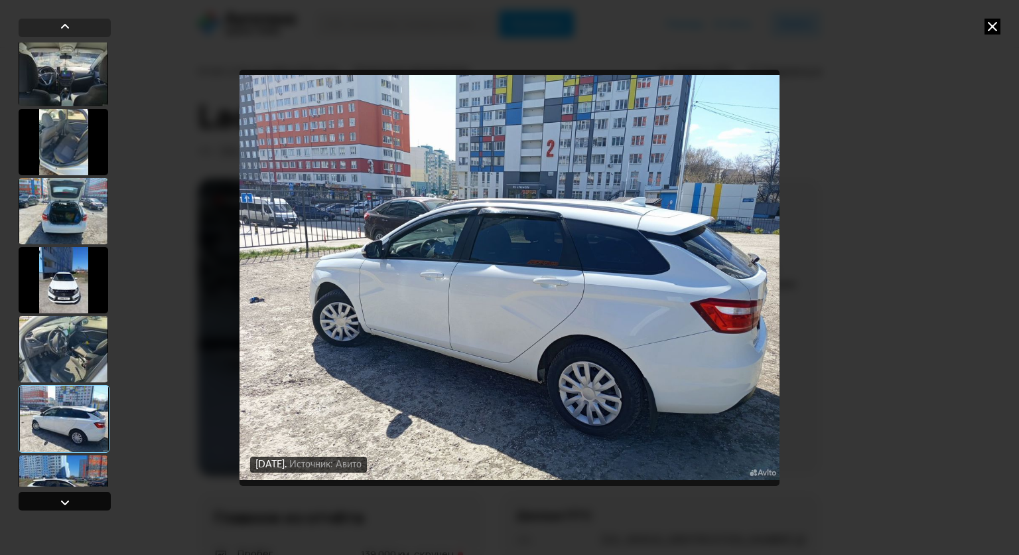
click at [72, 501] on div at bounding box center [65, 501] width 92 height 19
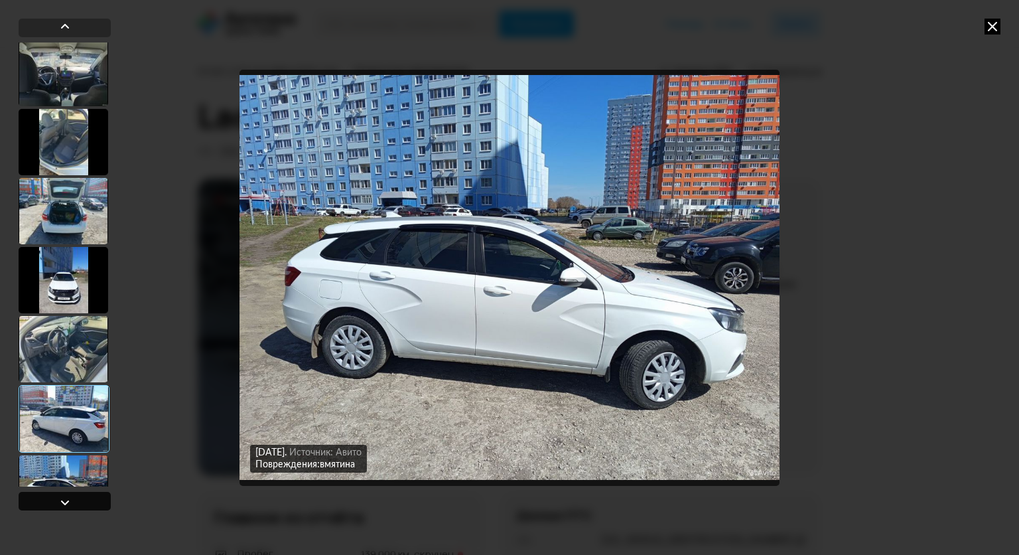
click at [72, 501] on div at bounding box center [65, 501] width 92 height 19
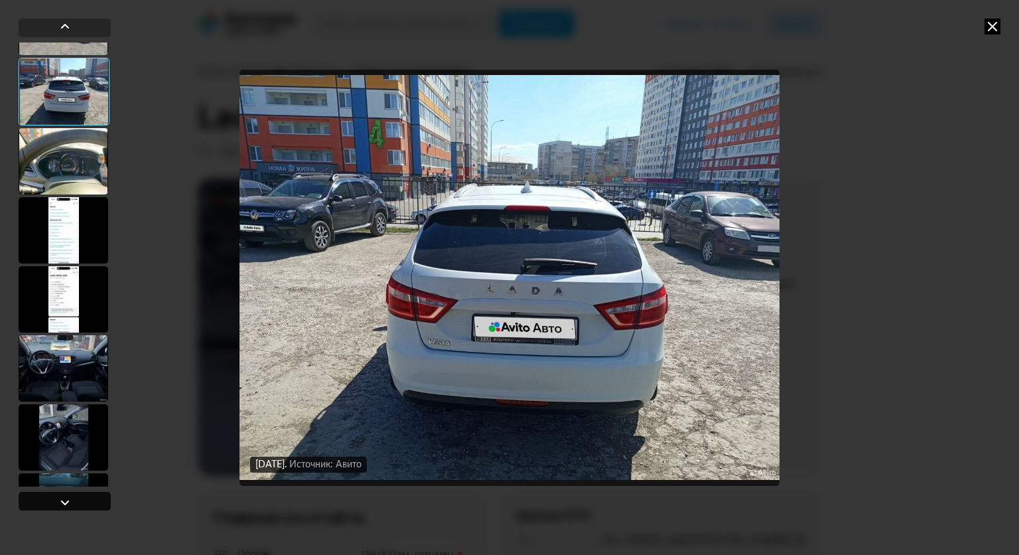
click at [72, 501] on div at bounding box center [65, 501] width 92 height 19
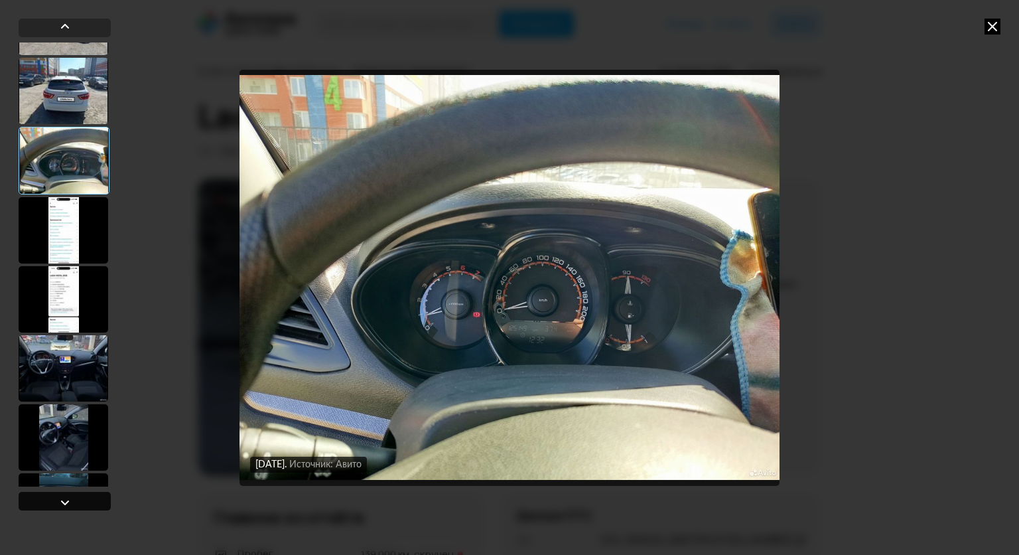
click at [72, 501] on div at bounding box center [65, 501] width 92 height 19
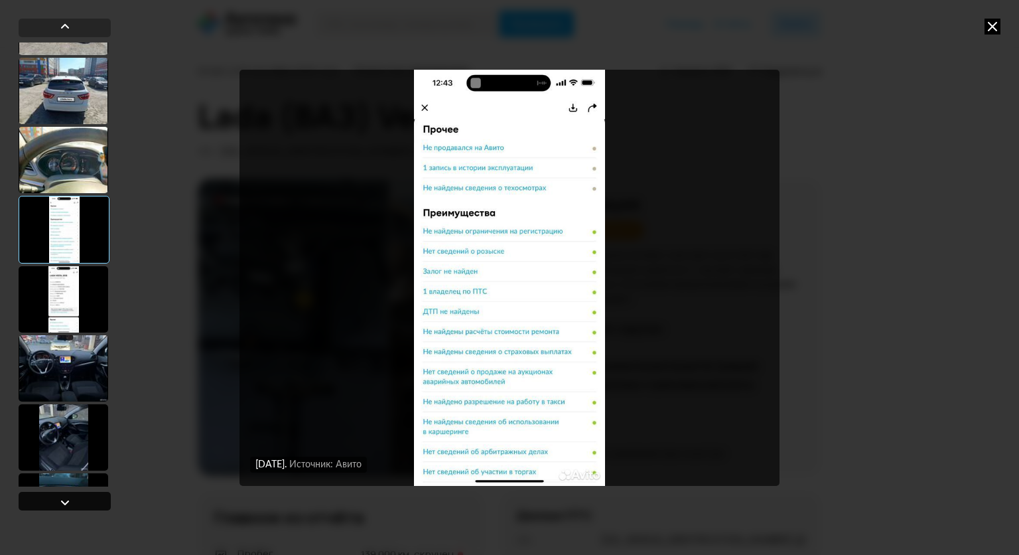
click at [72, 501] on div at bounding box center [65, 501] width 92 height 19
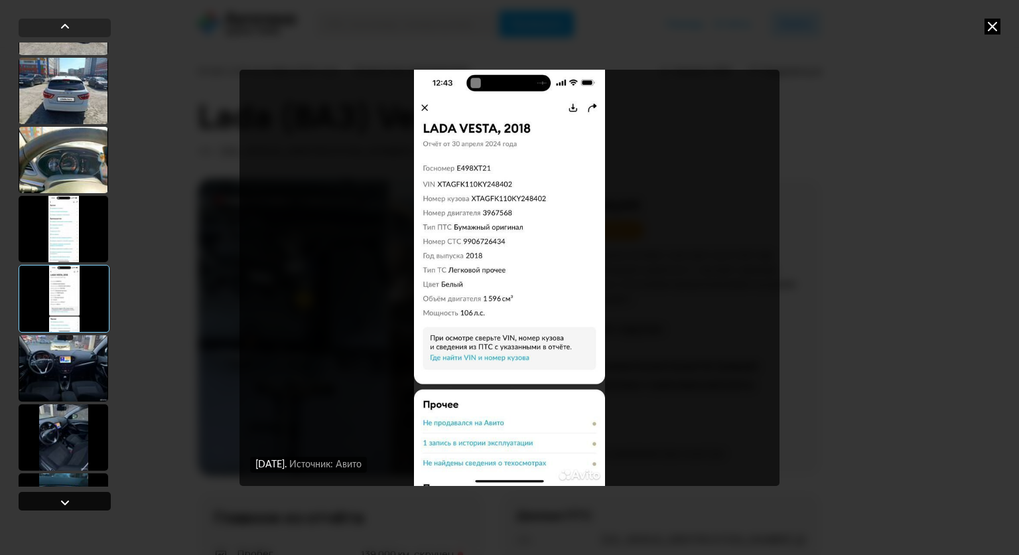
click at [72, 501] on div at bounding box center [65, 501] width 92 height 19
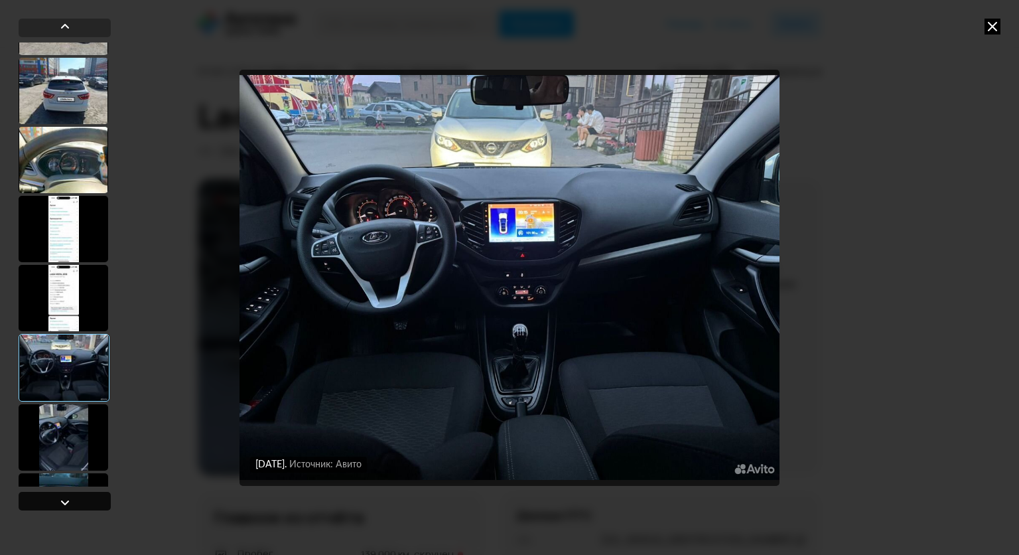
click at [72, 501] on div at bounding box center [65, 501] width 92 height 19
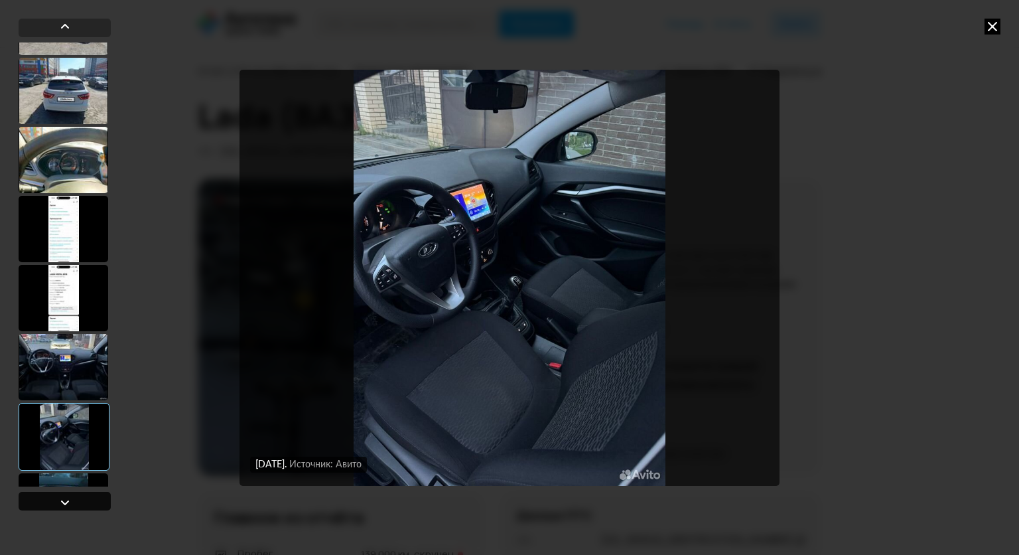
click at [72, 501] on div at bounding box center [65, 501] width 92 height 19
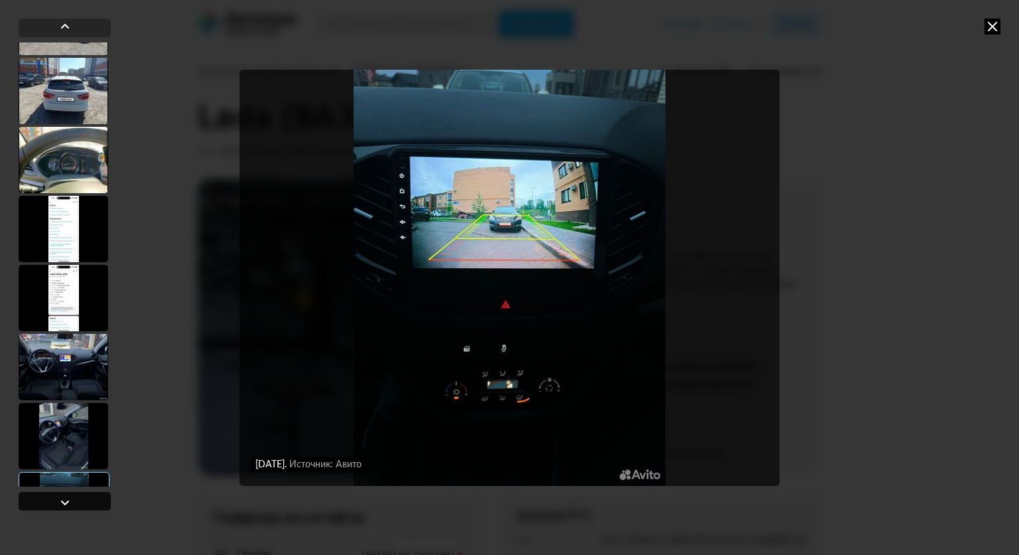
click at [72, 501] on div at bounding box center [65, 501] width 92 height 19
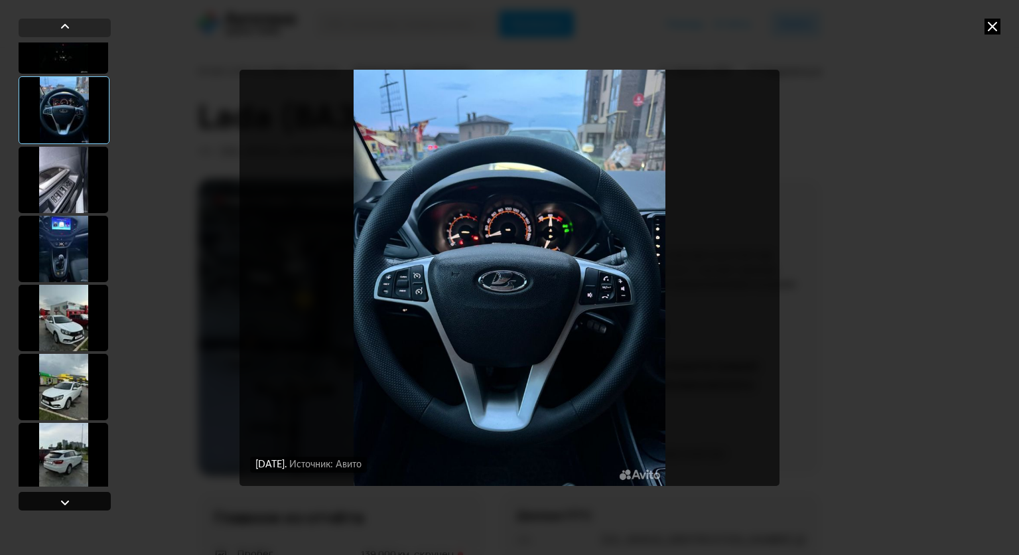
click at [72, 501] on div at bounding box center [65, 501] width 92 height 19
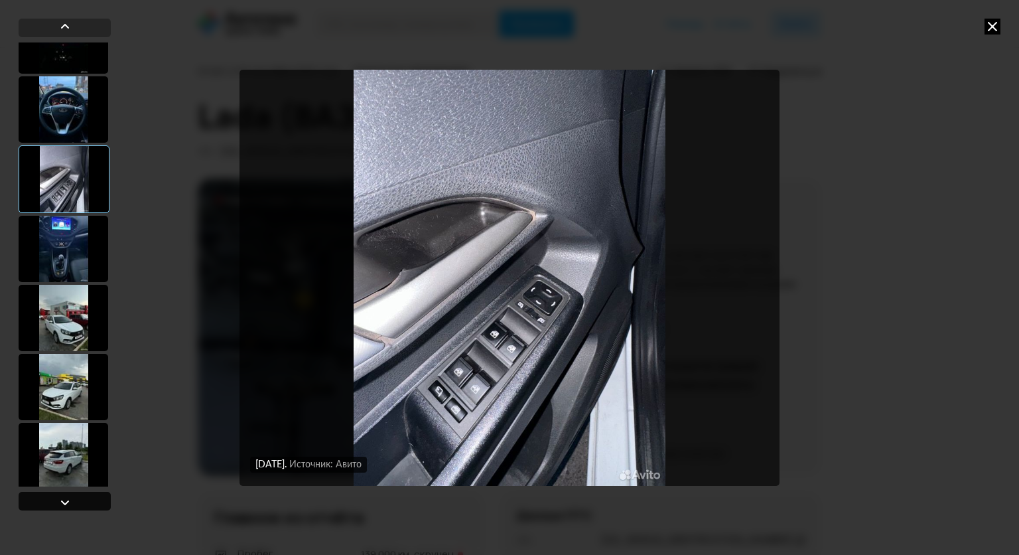
click at [72, 501] on div at bounding box center [65, 501] width 92 height 19
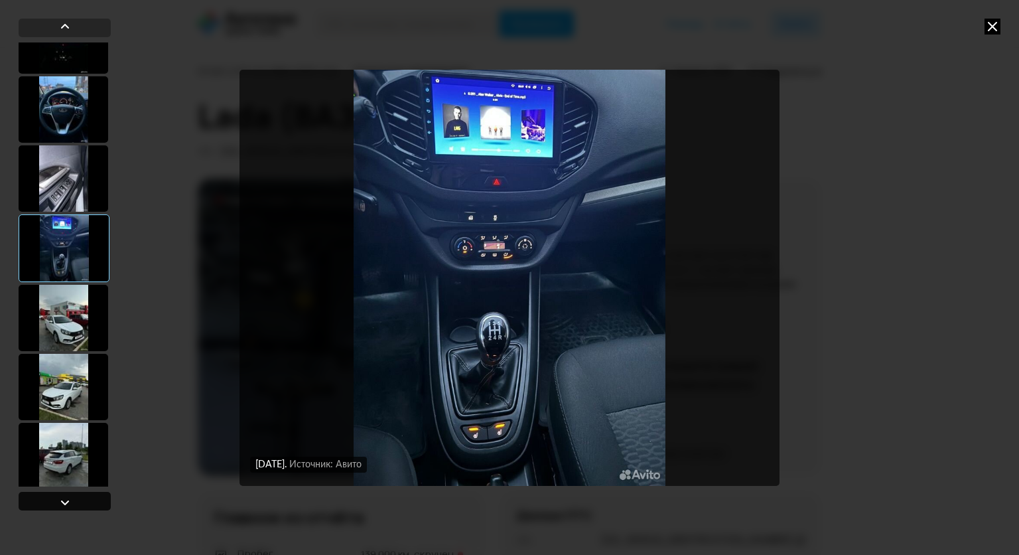
click at [72, 501] on div at bounding box center [65, 501] width 92 height 19
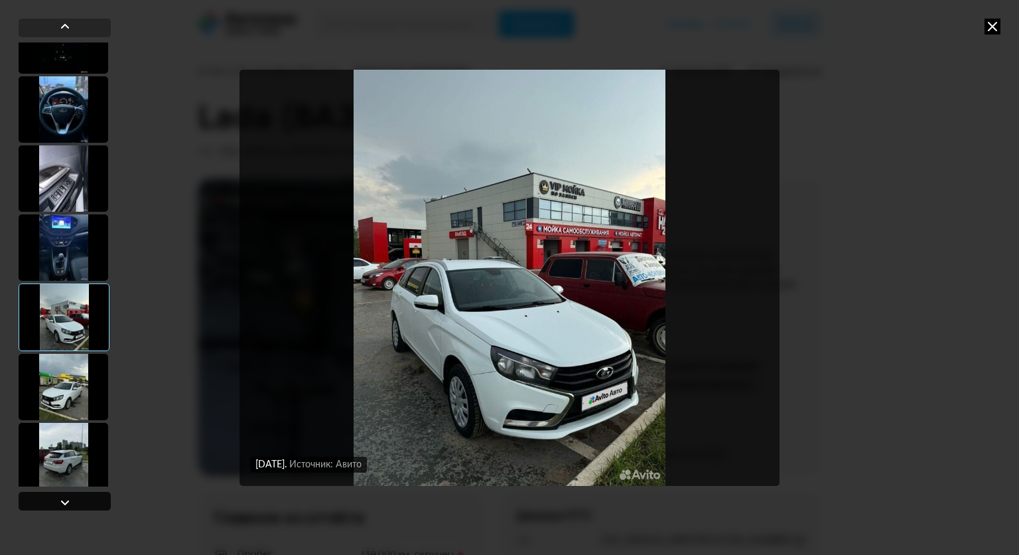
click at [72, 501] on div at bounding box center [65, 501] width 92 height 19
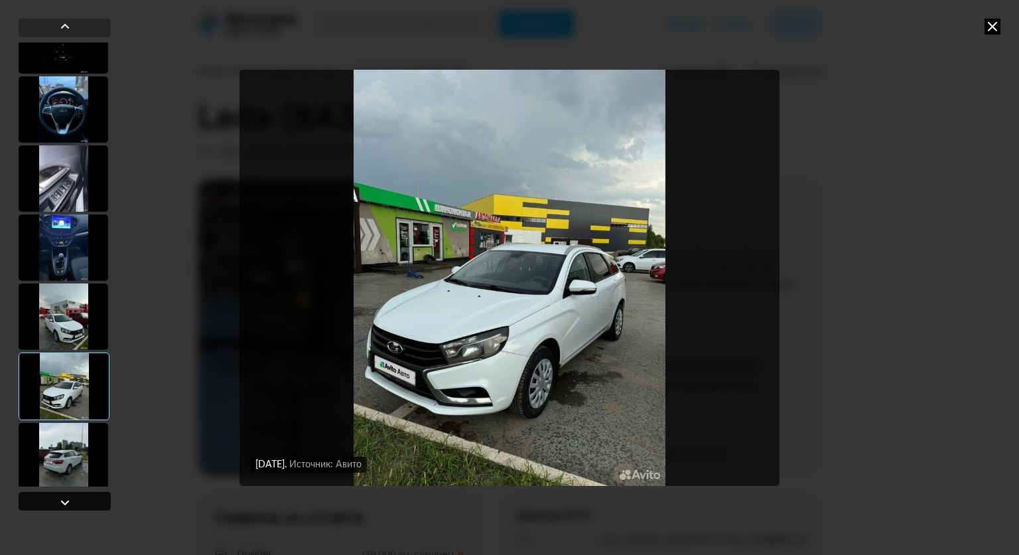
click at [72, 501] on div at bounding box center [65, 501] width 92 height 19
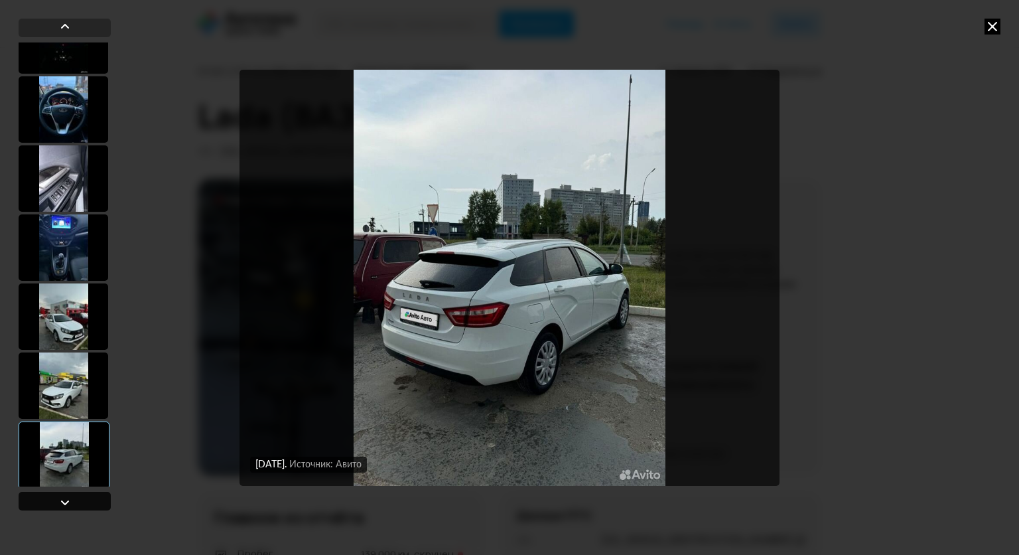
click at [72, 501] on div at bounding box center [65, 501] width 92 height 19
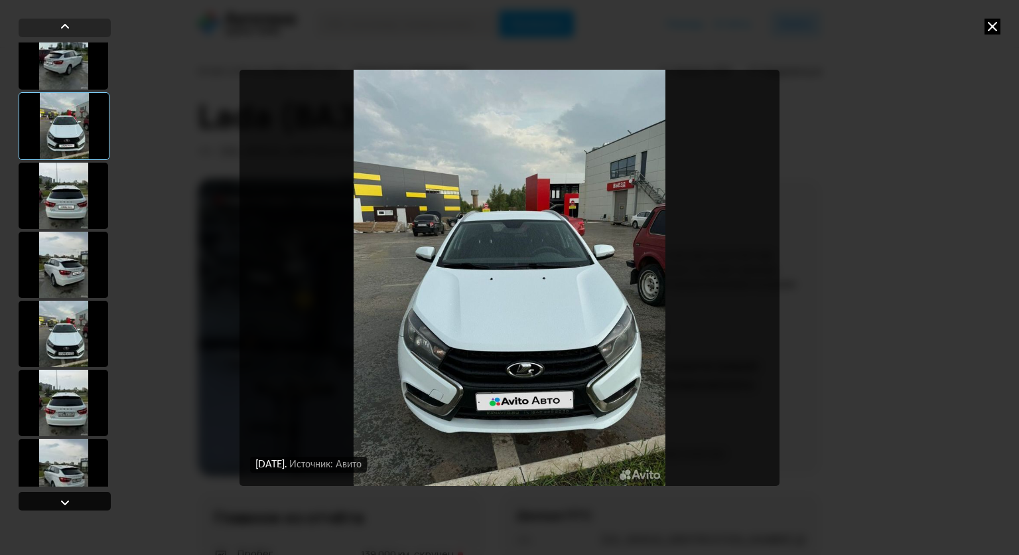
click at [72, 501] on div at bounding box center [65, 501] width 92 height 19
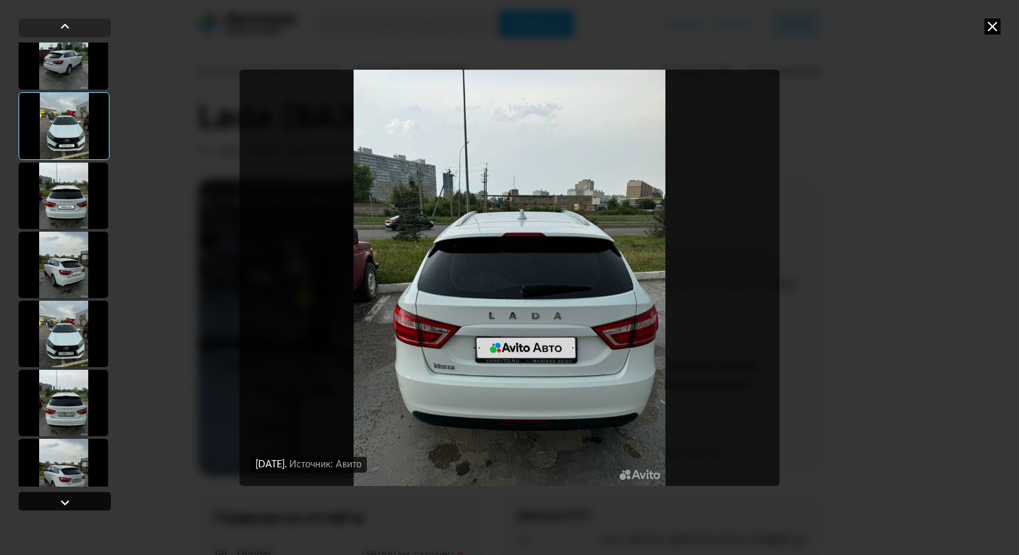
click at [72, 501] on div at bounding box center [65, 501] width 92 height 19
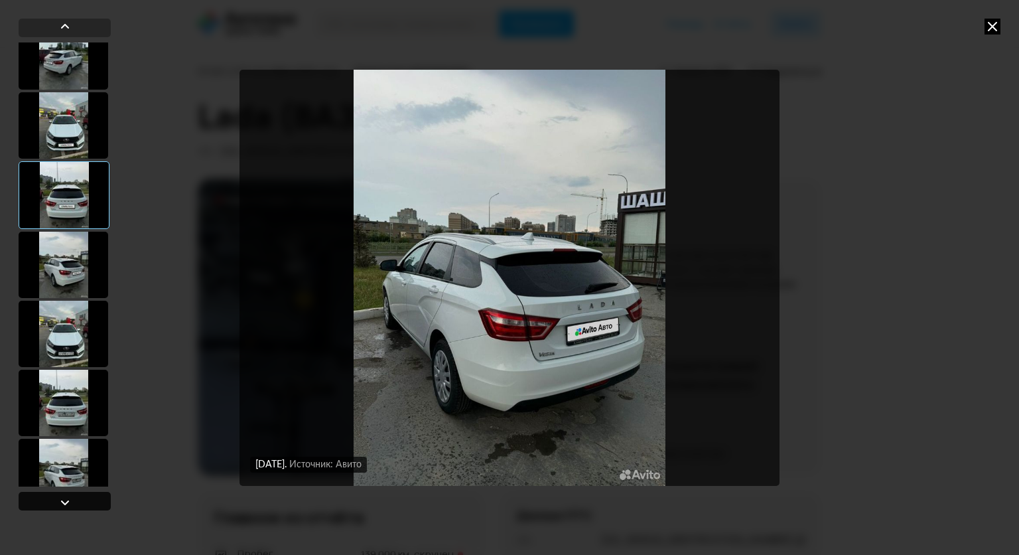
click at [72, 501] on div at bounding box center [65, 501] width 92 height 19
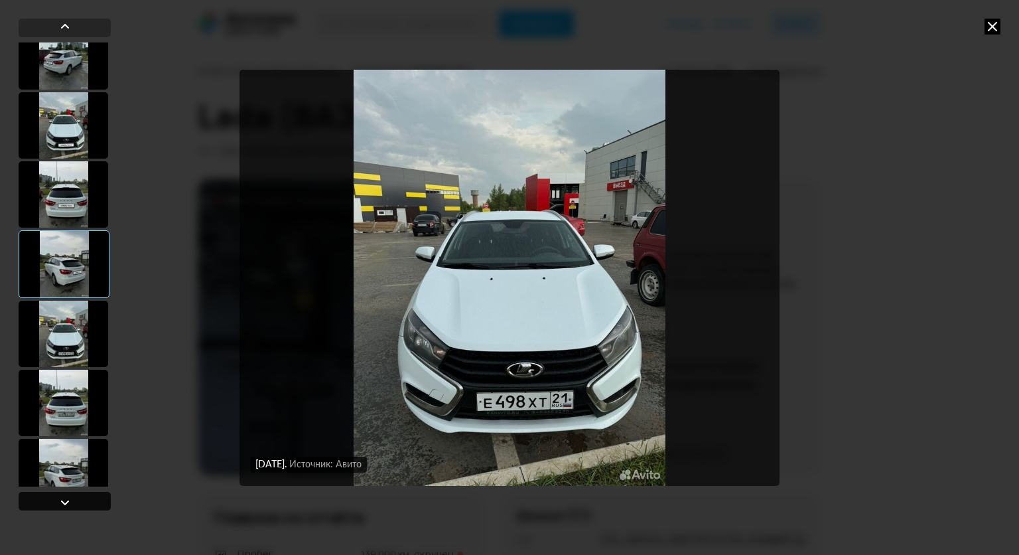
click at [72, 501] on div at bounding box center [65, 501] width 92 height 19
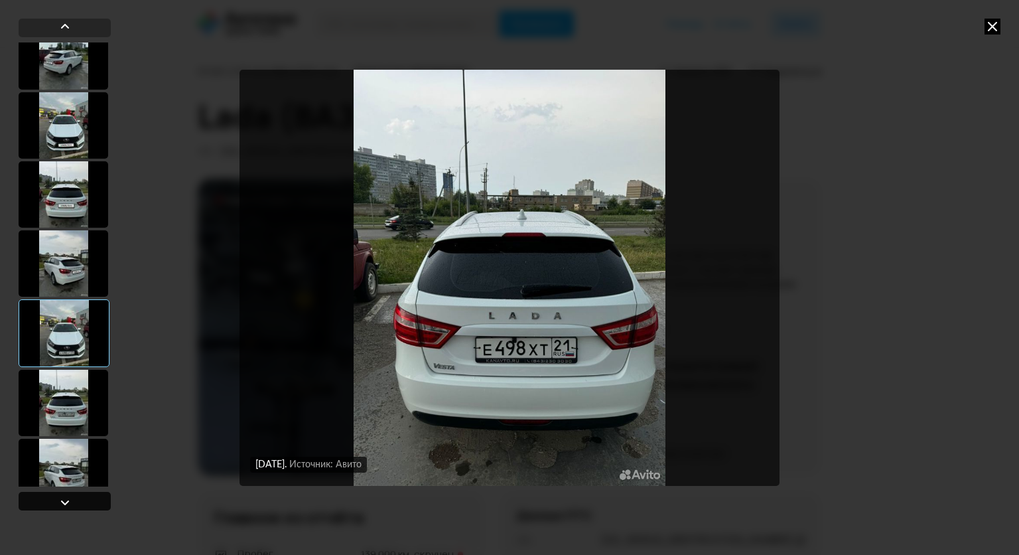
click at [72, 501] on div at bounding box center [65, 501] width 92 height 19
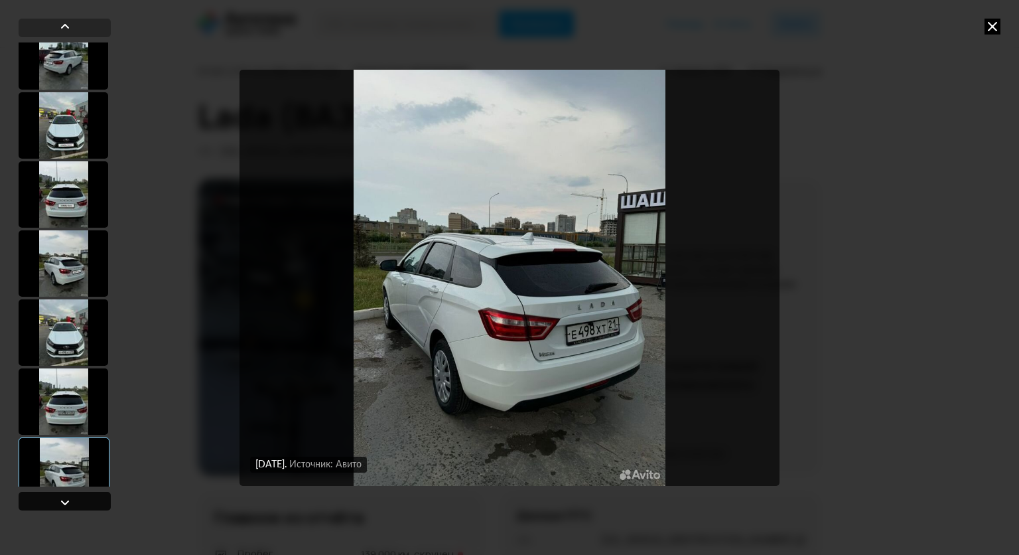
click at [72, 501] on div at bounding box center [65, 501] width 92 height 19
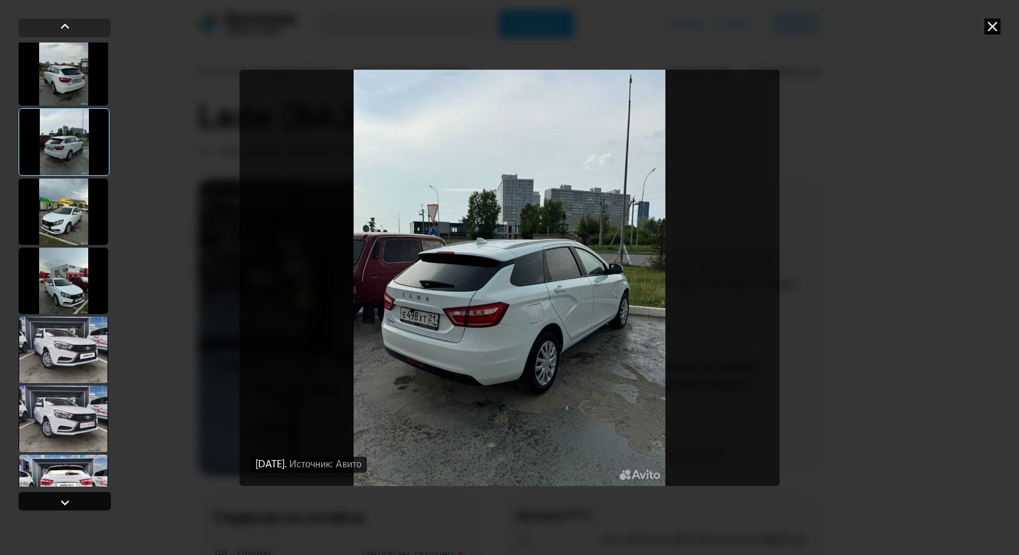
click at [72, 501] on div at bounding box center [65, 501] width 92 height 19
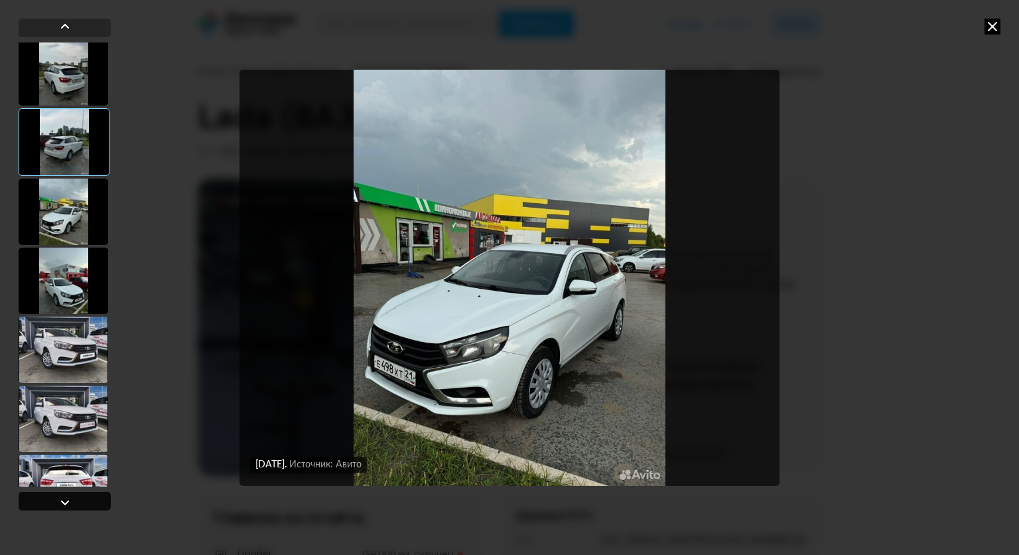
click at [72, 501] on div at bounding box center [65, 501] width 92 height 19
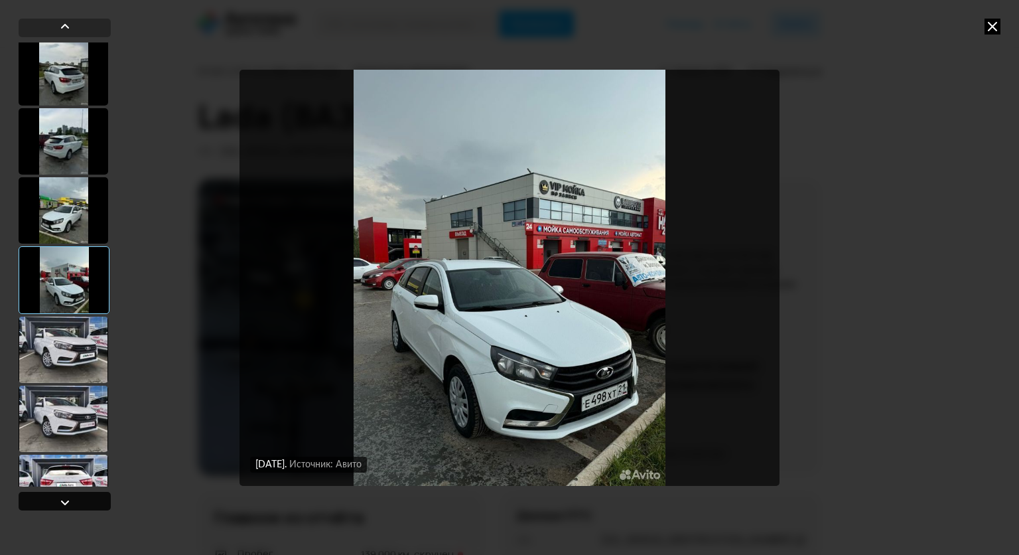
click at [72, 501] on div at bounding box center [65, 501] width 92 height 19
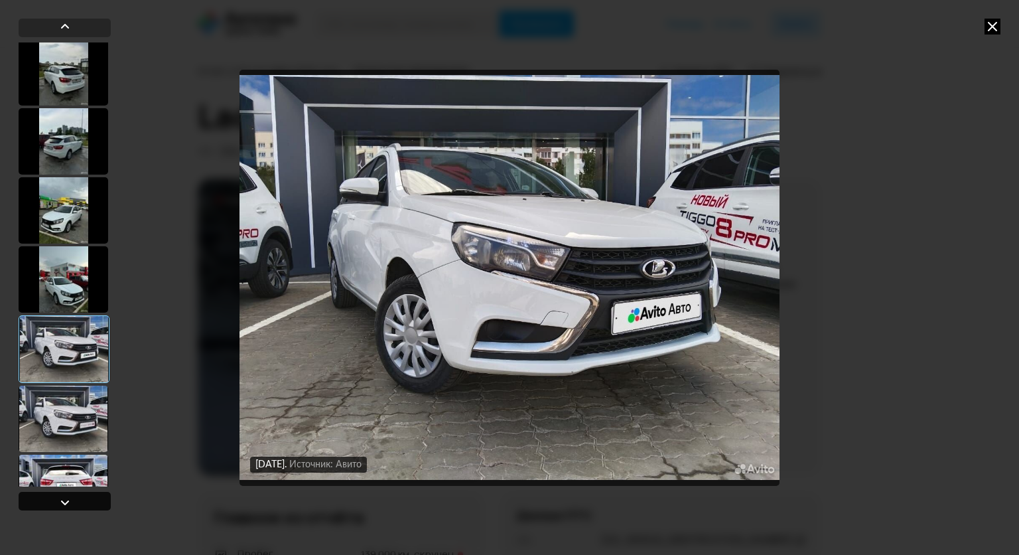
click at [72, 501] on div at bounding box center [65, 501] width 92 height 19
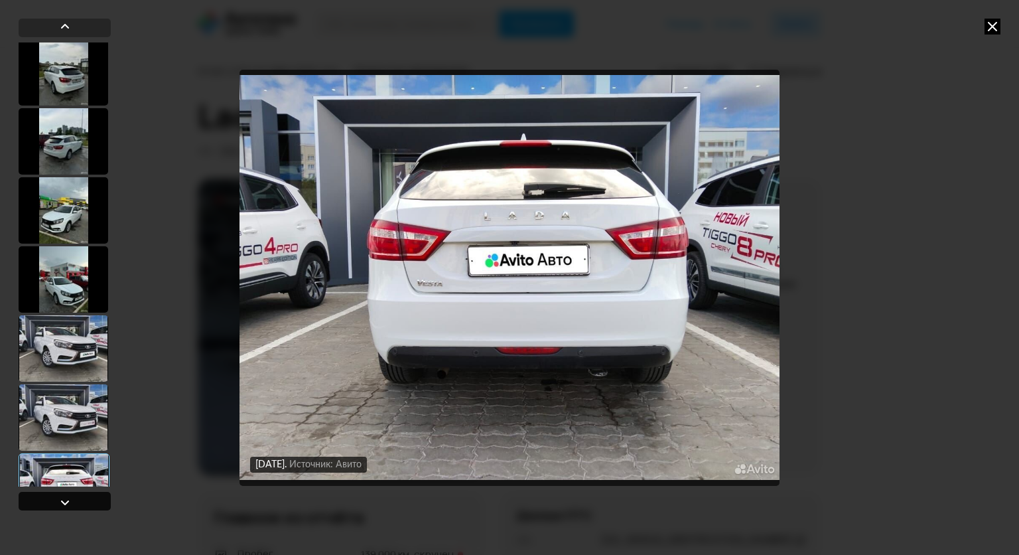
click at [72, 501] on div at bounding box center [65, 501] width 92 height 19
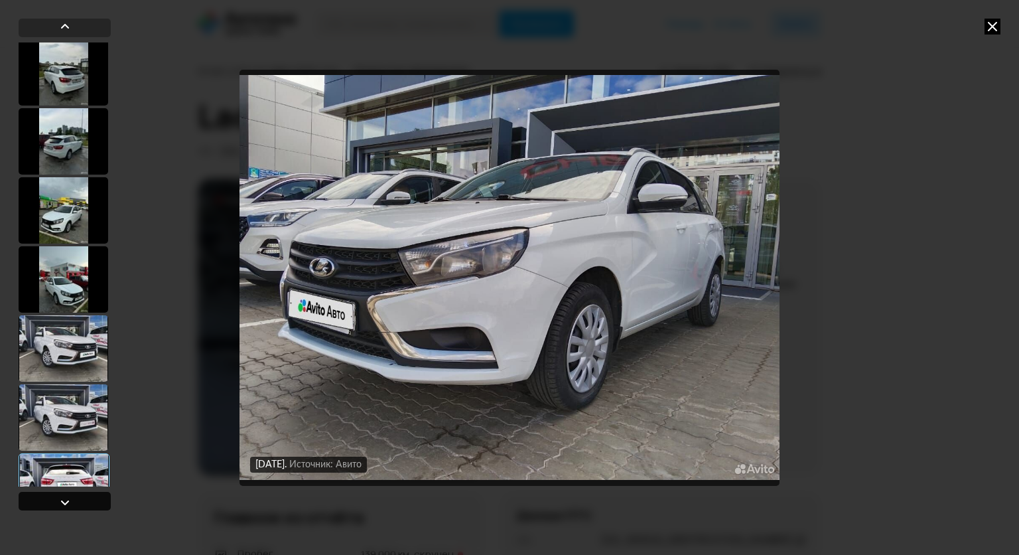
scroll to position [2610, 0]
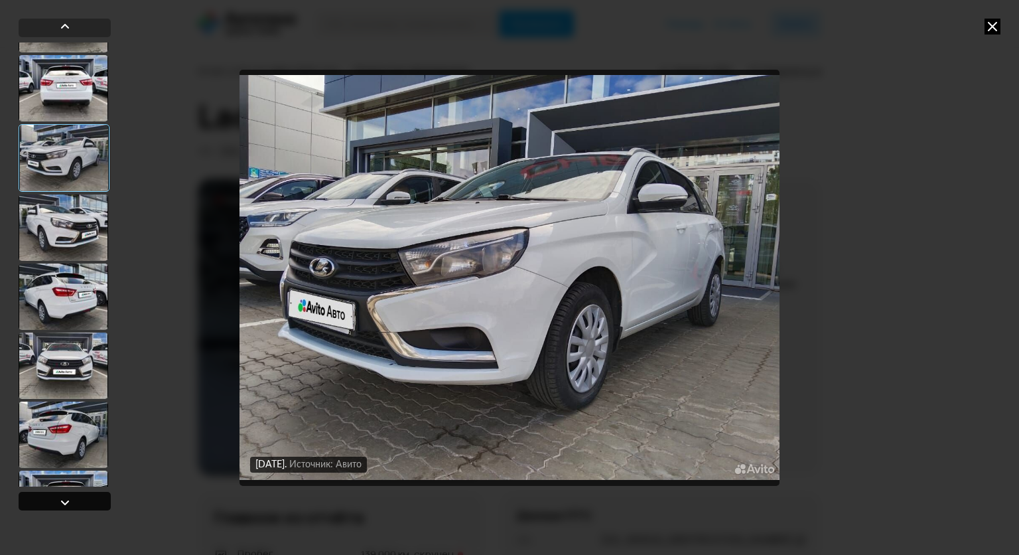
click at [72, 501] on div at bounding box center [65, 501] width 92 height 19
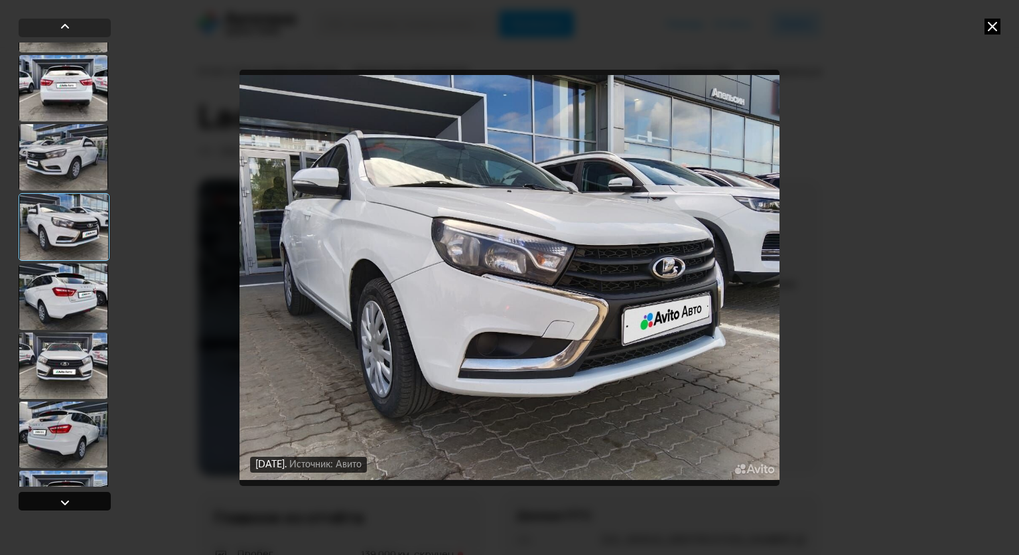
click at [72, 501] on div at bounding box center [65, 501] width 92 height 19
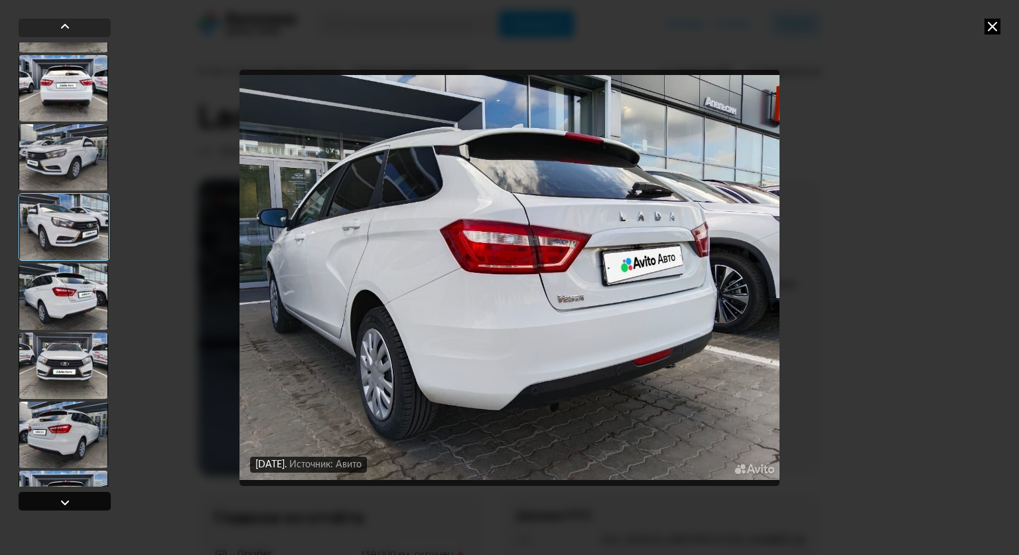
click at [72, 501] on div at bounding box center [65, 501] width 92 height 19
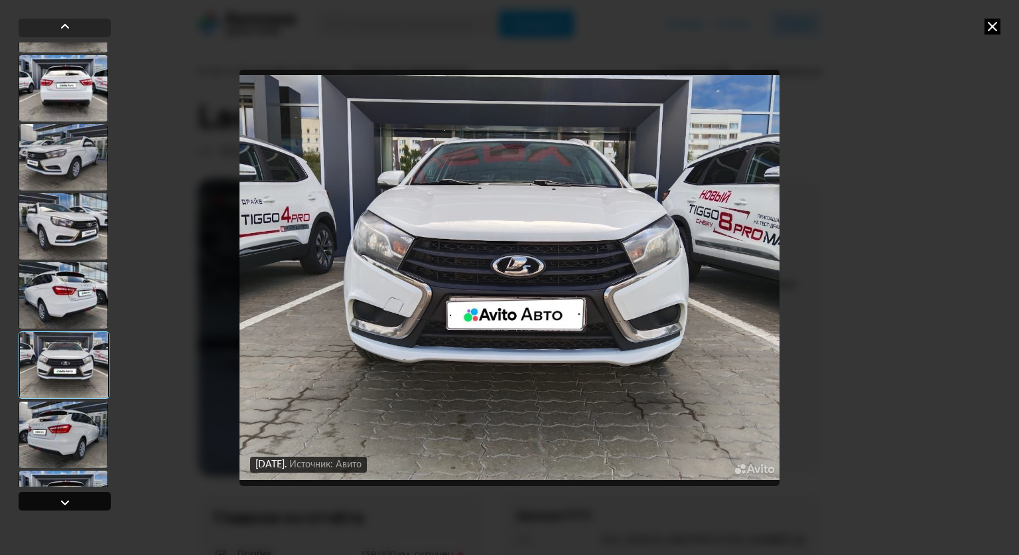
click at [72, 501] on div at bounding box center [65, 501] width 92 height 19
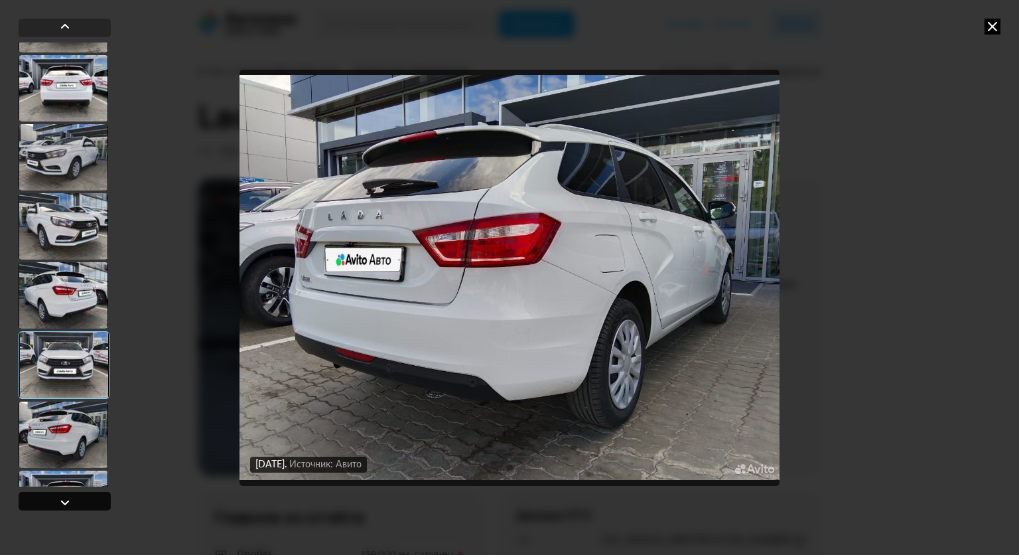
click at [72, 501] on div at bounding box center [65, 501] width 92 height 19
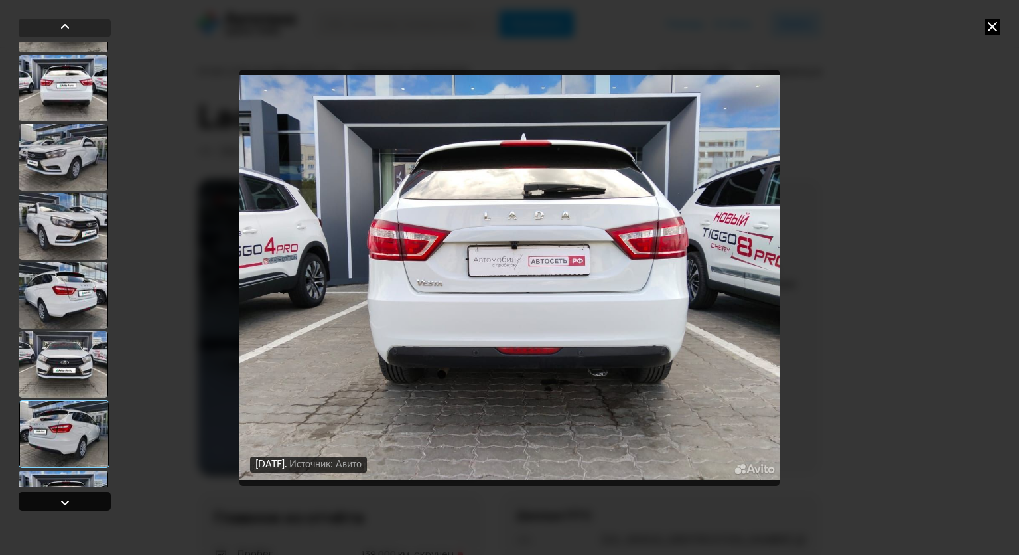
click at [72, 501] on div at bounding box center [65, 501] width 92 height 19
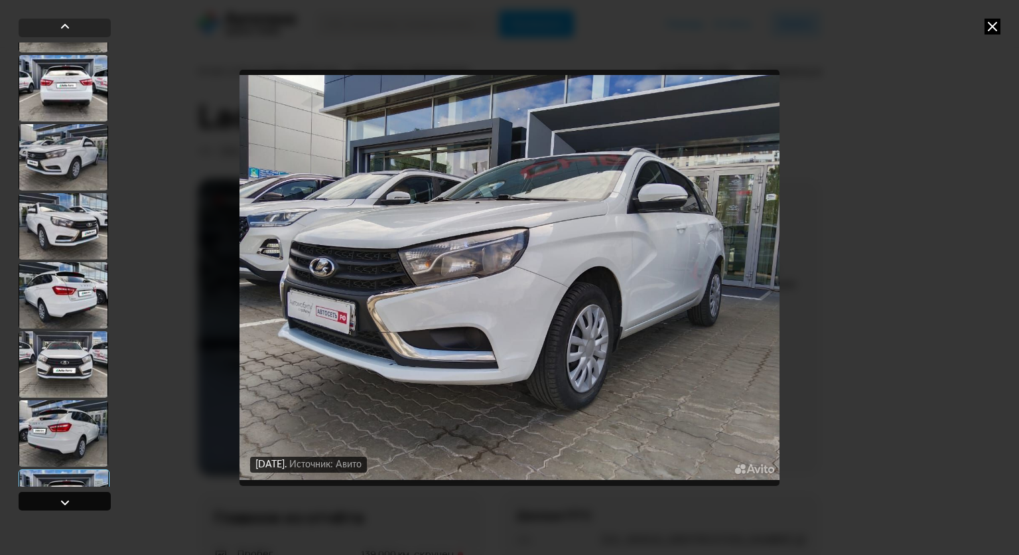
scroll to position [3008, 0]
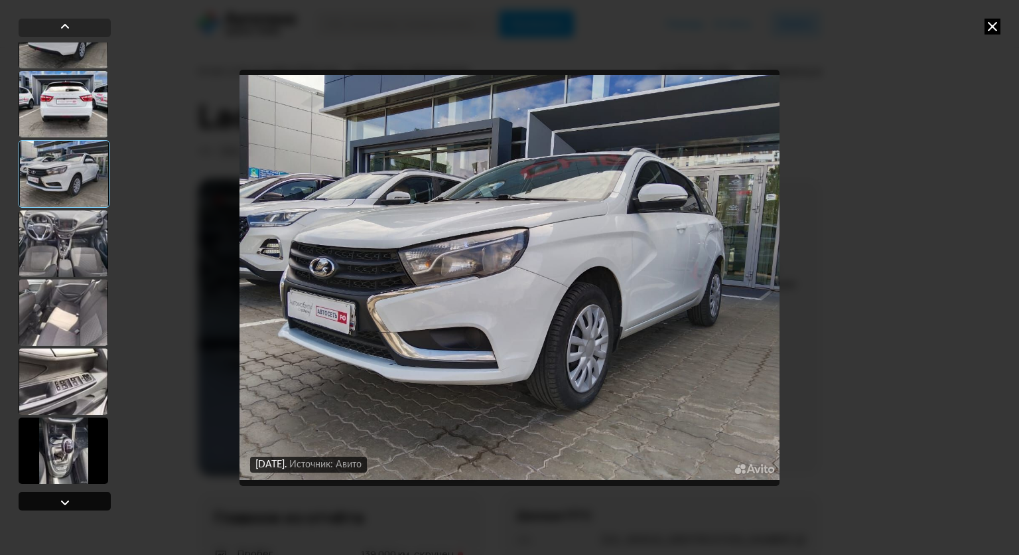
click at [72, 501] on div at bounding box center [65, 501] width 92 height 19
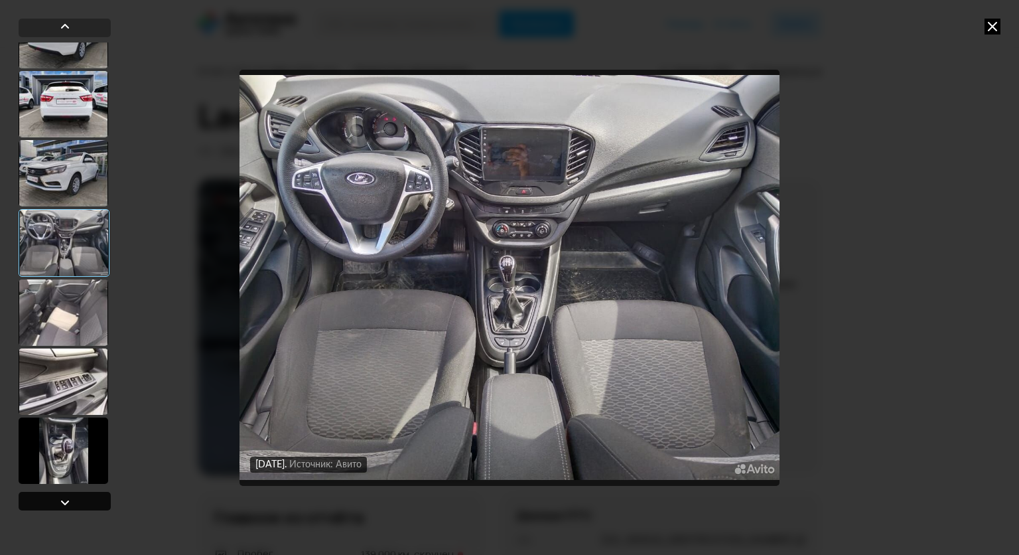
click at [72, 501] on div at bounding box center [65, 501] width 92 height 19
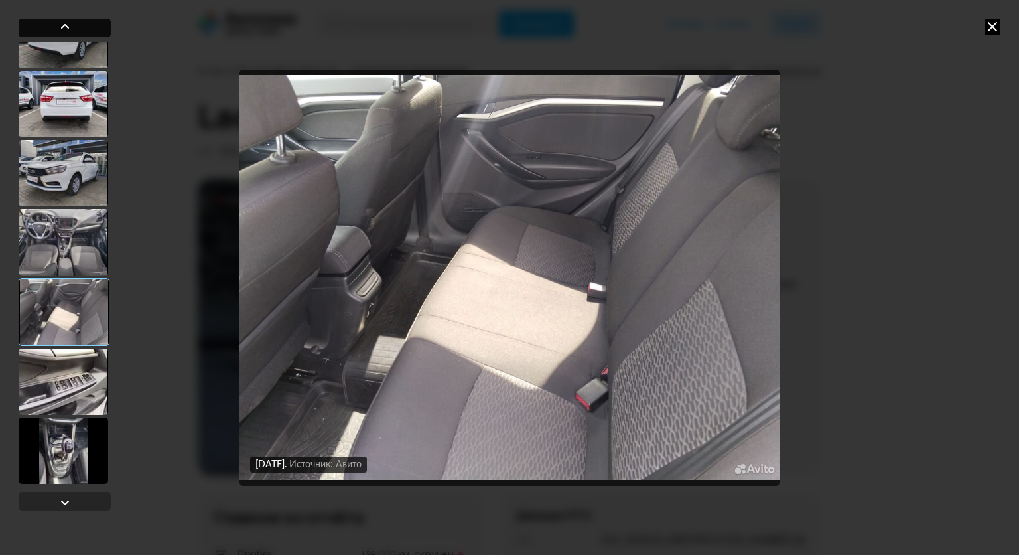
click at [72, 24] on div at bounding box center [65, 27] width 16 height 16
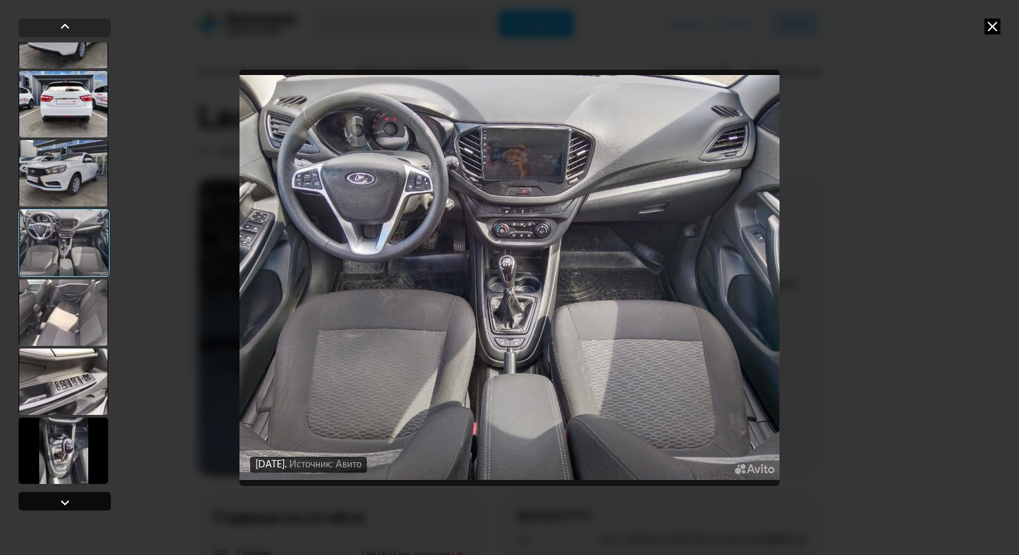
click at [85, 496] on div at bounding box center [65, 501] width 92 height 19
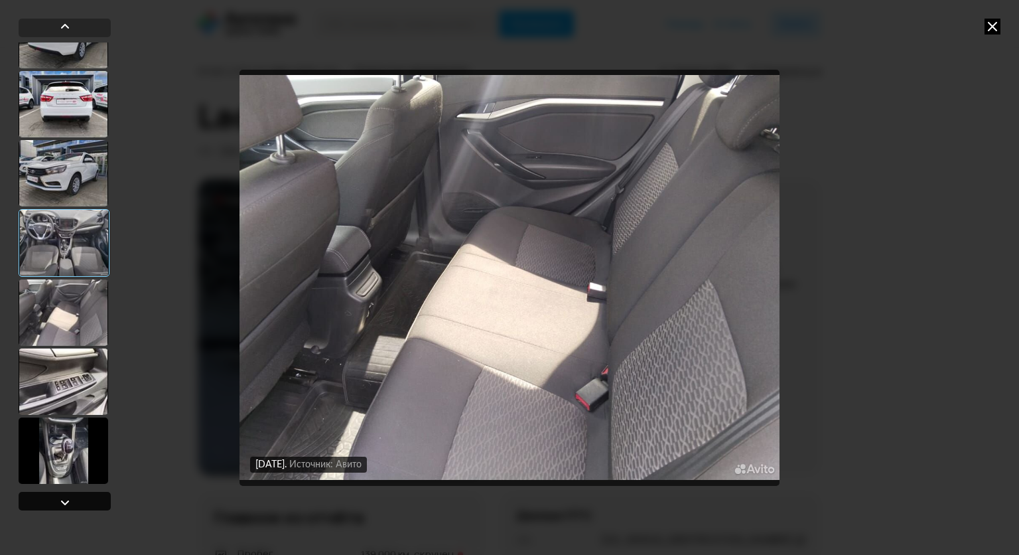
click at [85, 496] on div at bounding box center [65, 501] width 92 height 19
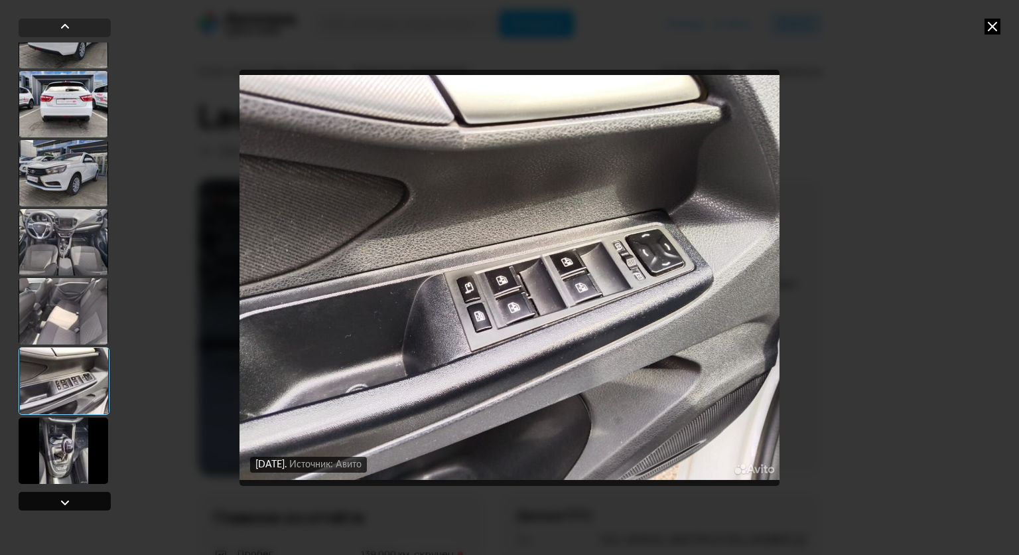
click at [85, 496] on div at bounding box center [65, 501] width 92 height 19
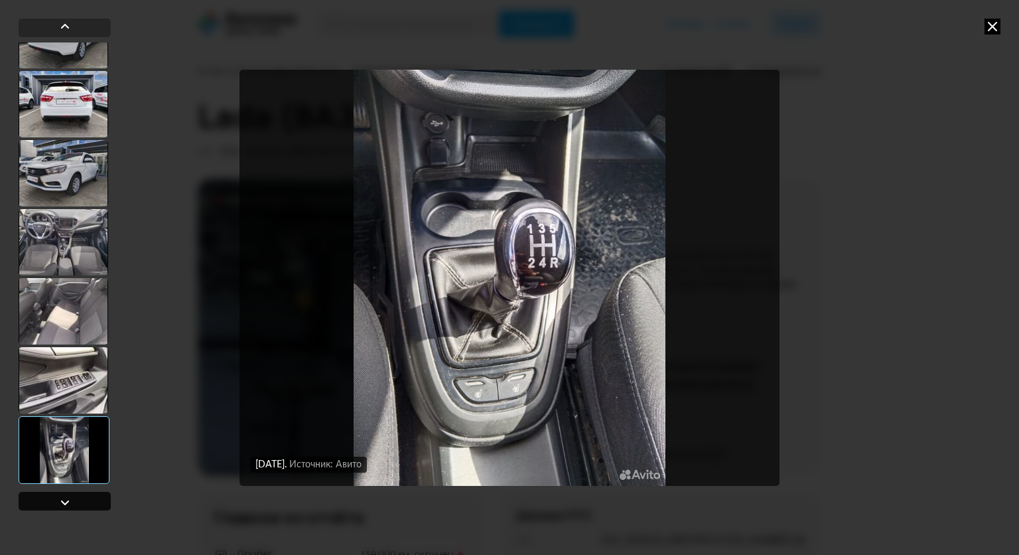
click at [85, 496] on div at bounding box center [65, 501] width 92 height 19
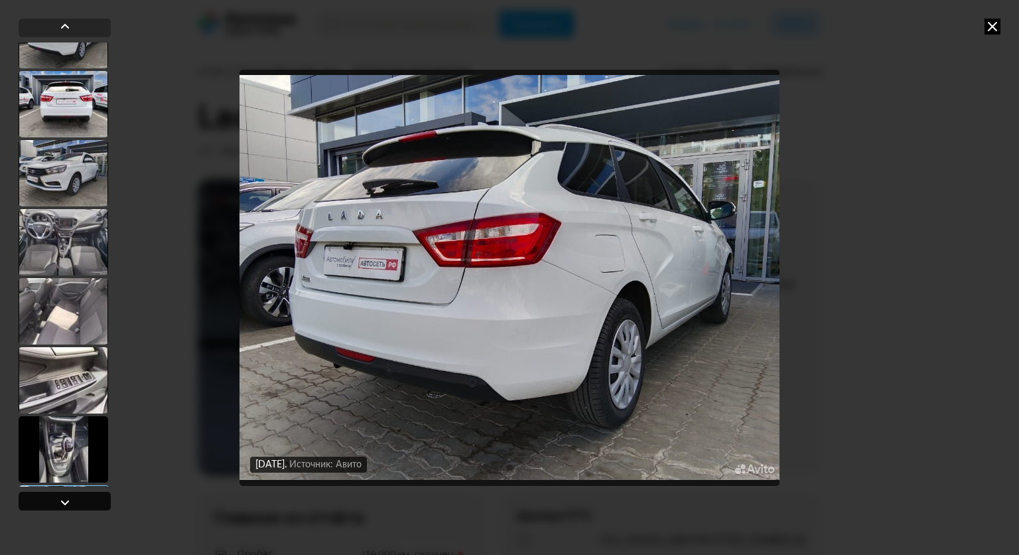
click at [85, 496] on div at bounding box center [65, 501] width 92 height 19
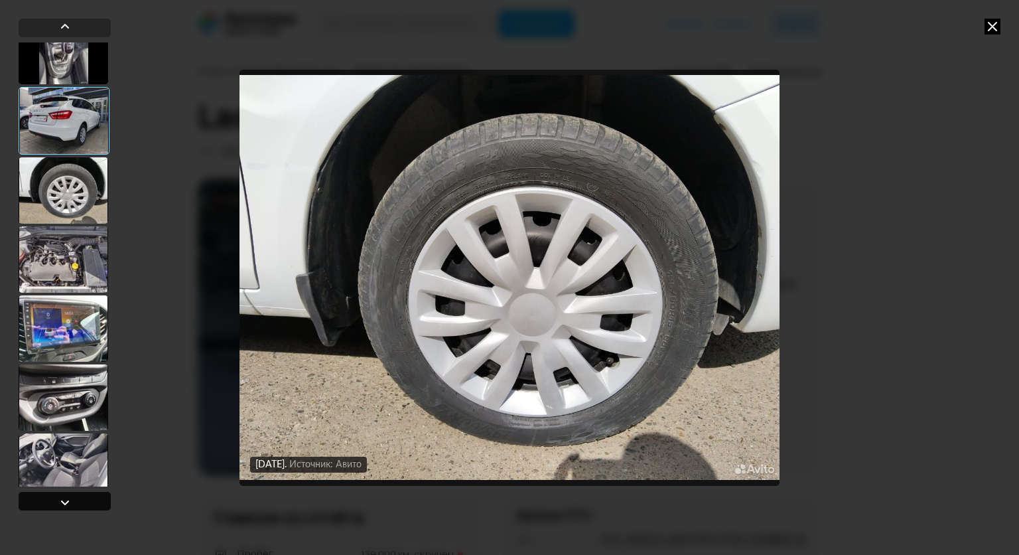
click at [85, 496] on div at bounding box center [65, 501] width 92 height 19
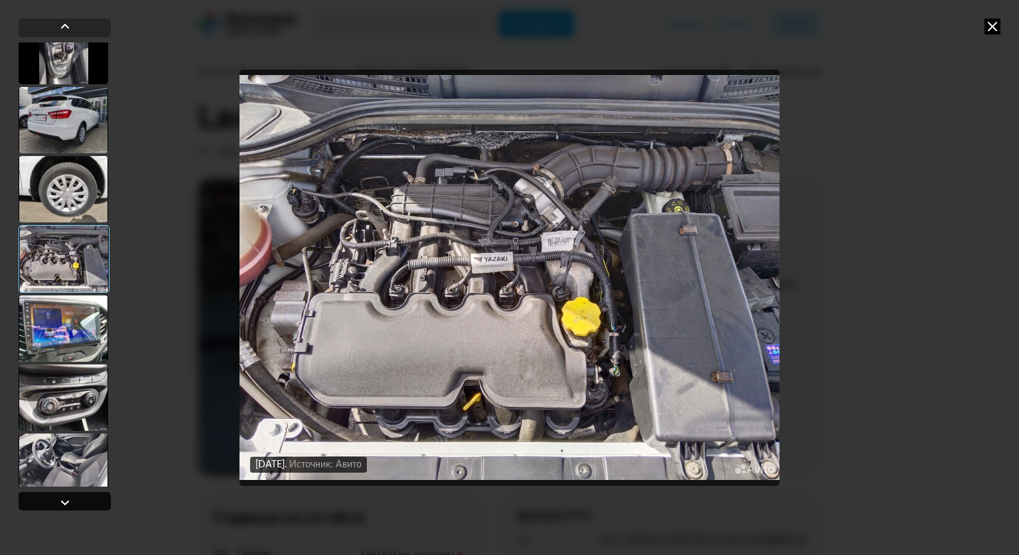
click at [85, 496] on div at bounding box center [65, 501] width 92 height 19
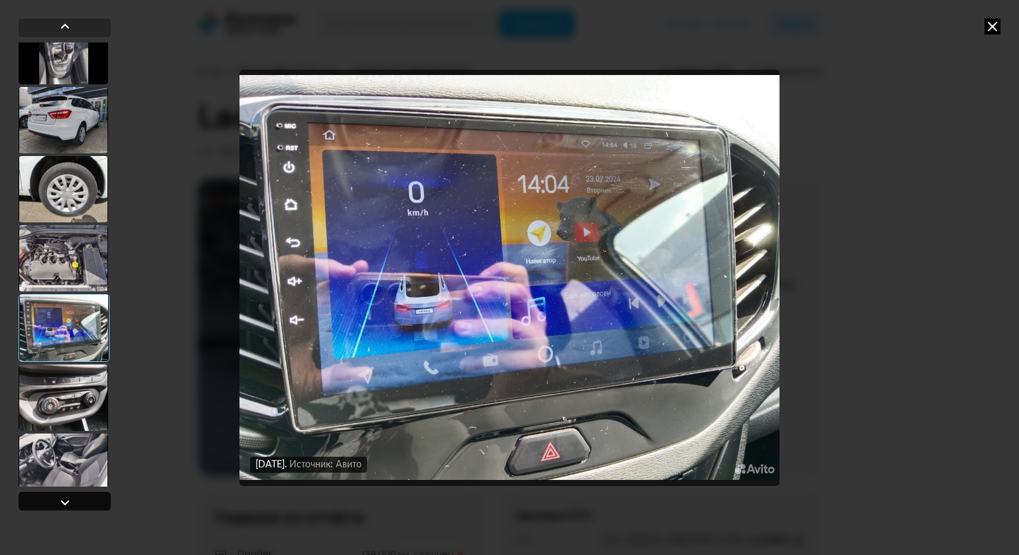
click at [85, 496] on div at bounding box center [65, 501] width 92 height 19
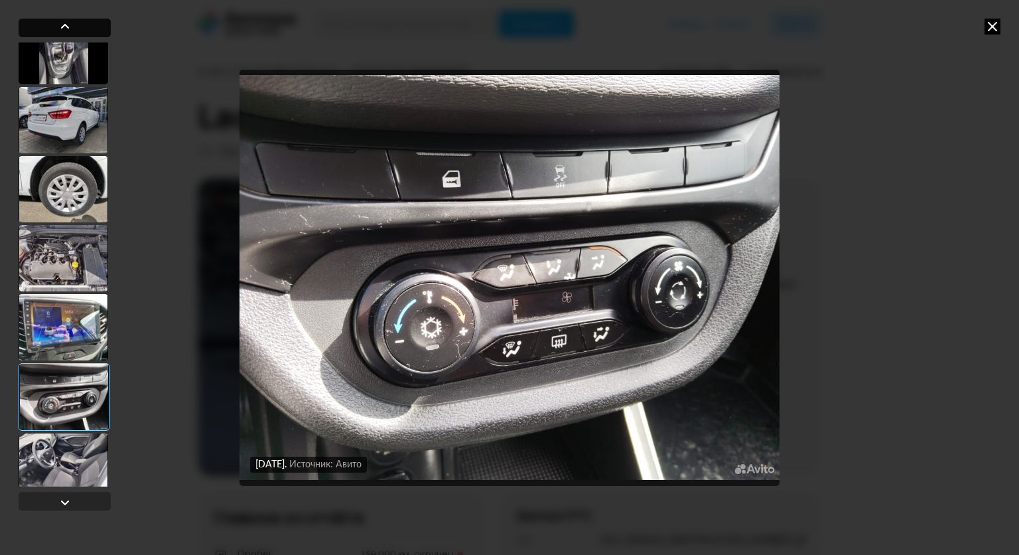
click at [57, 24] on div at bounding box center [65, 27] width 16 height 16
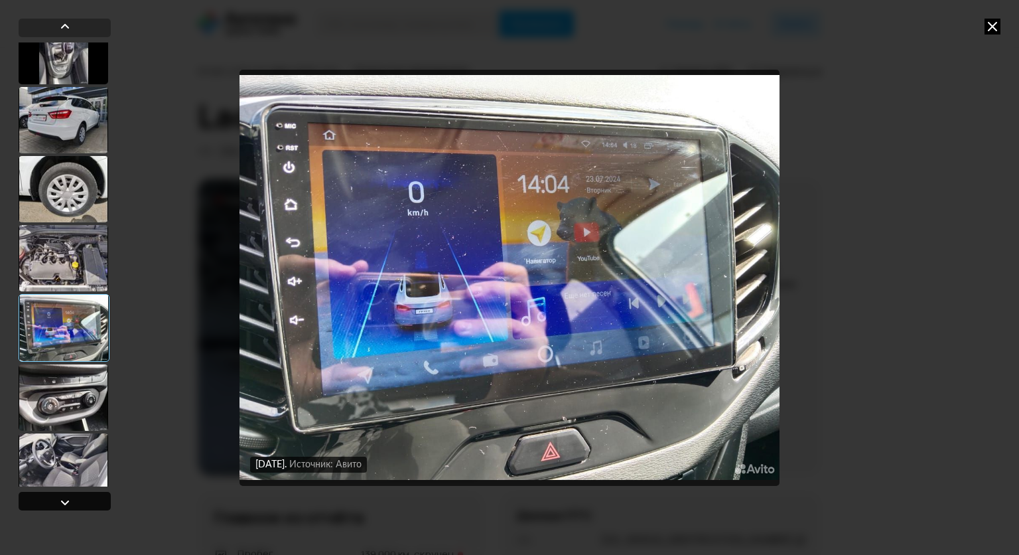
click at [86, 498] on div at bounding box center [65, 501] width 92 height 19
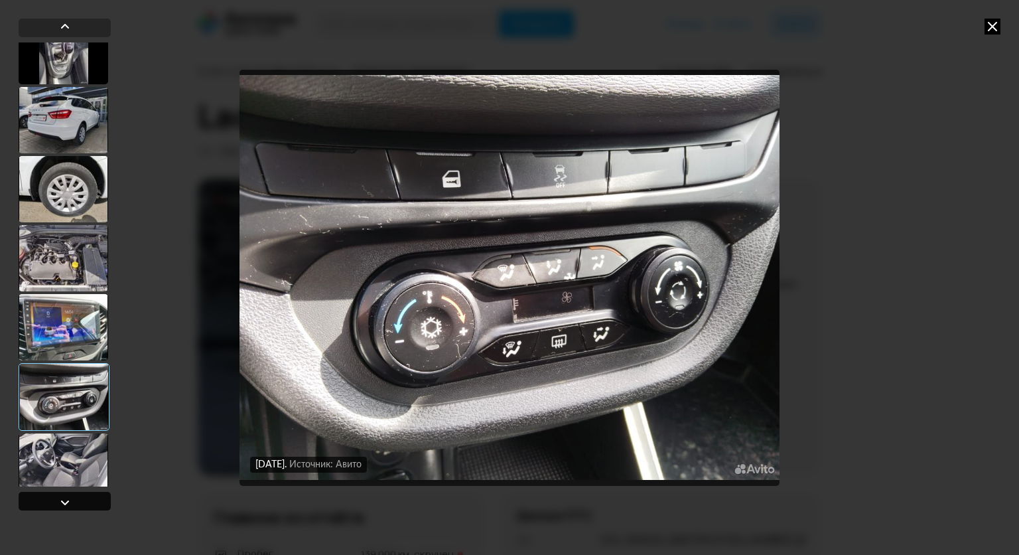
click at [86, 498] on div at bounding box center [65, 501] width 92 height 19
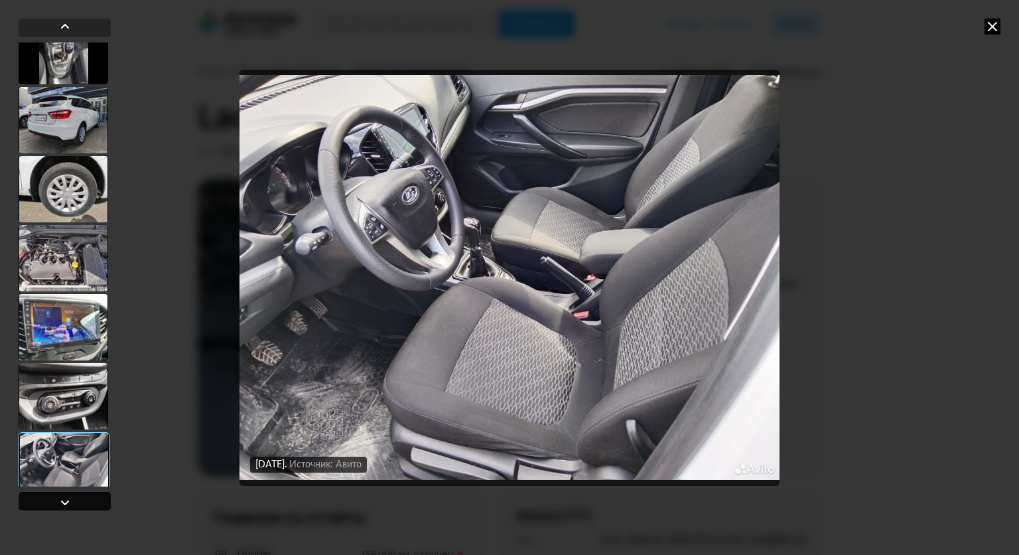
click at [86, 498] on div at bounding box center [65, 501] width 92 height 19
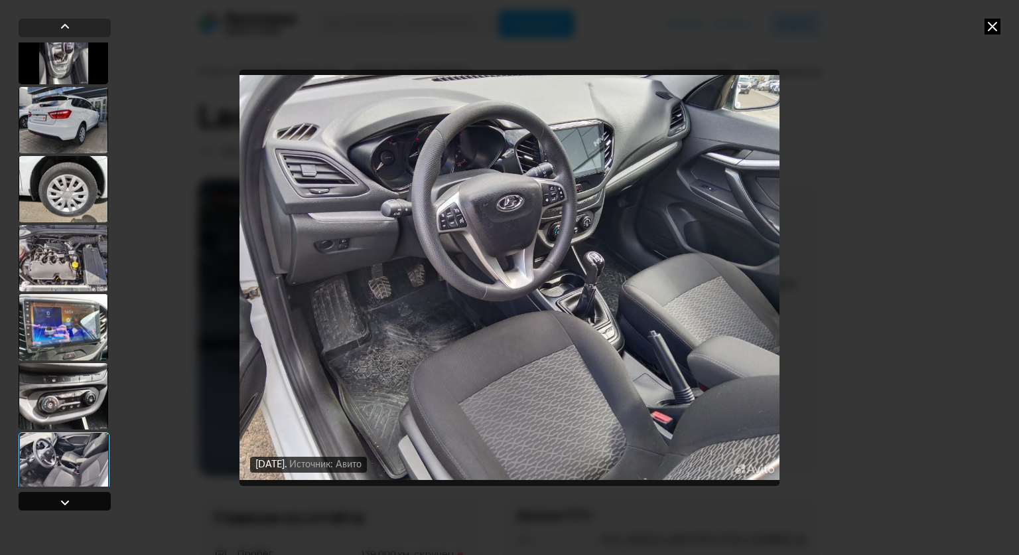
scroll to position [3738, 0]
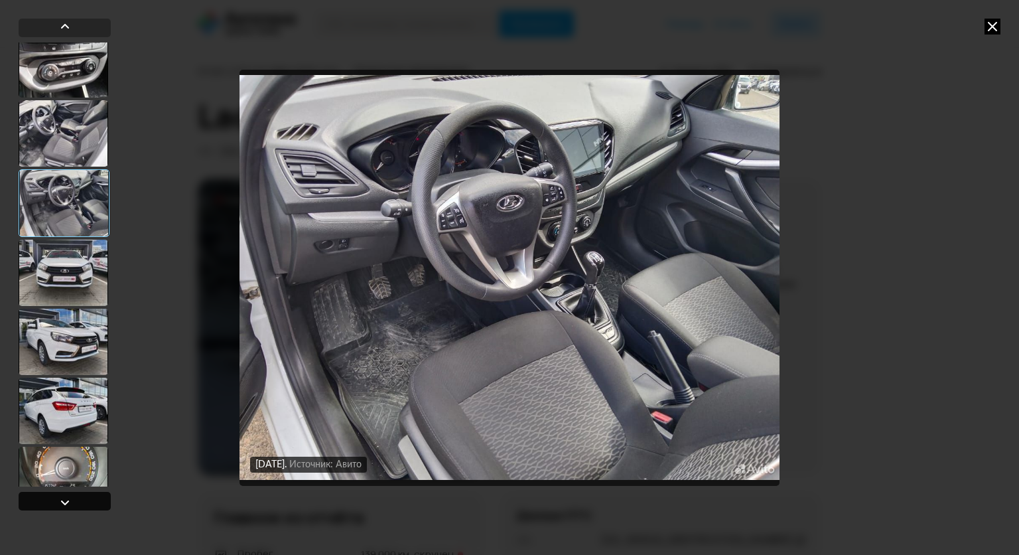
click at [86, 498] on div at bounding box center [65, 501] width 92 height 19
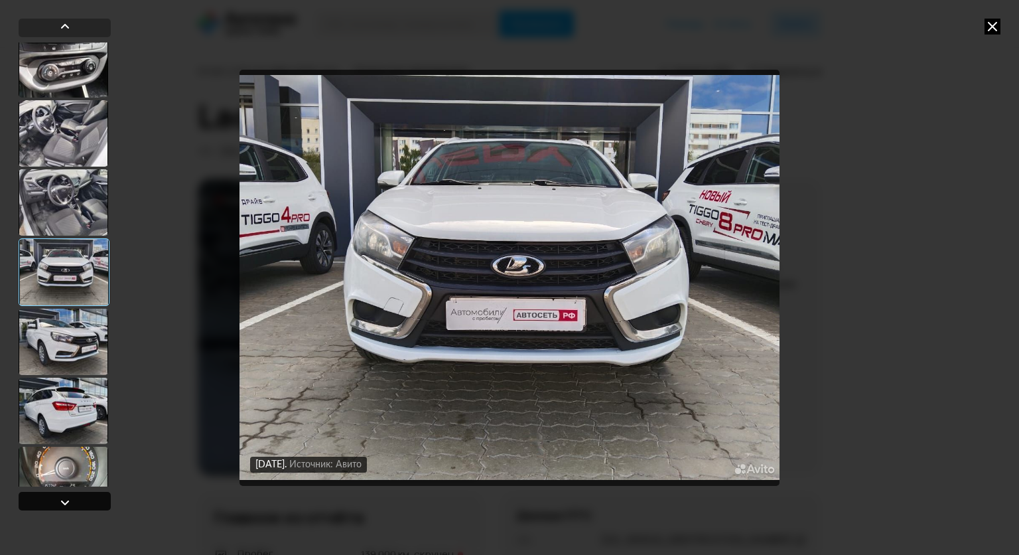
click at [86, 498] on div at bounding box center [65, 501] width 92 height 19
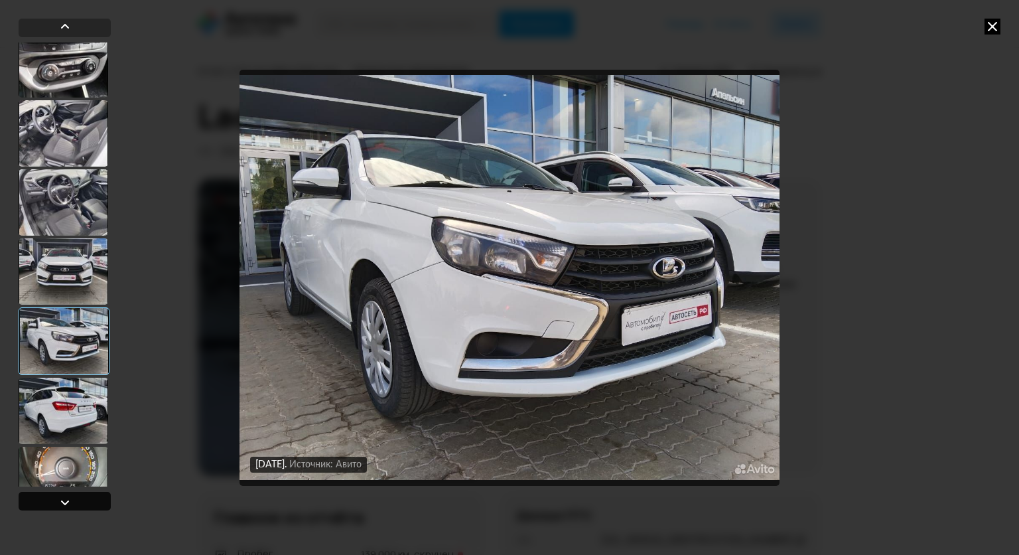
click at [86, 498] on div at bounding box center [65, 501] width 92 height 19
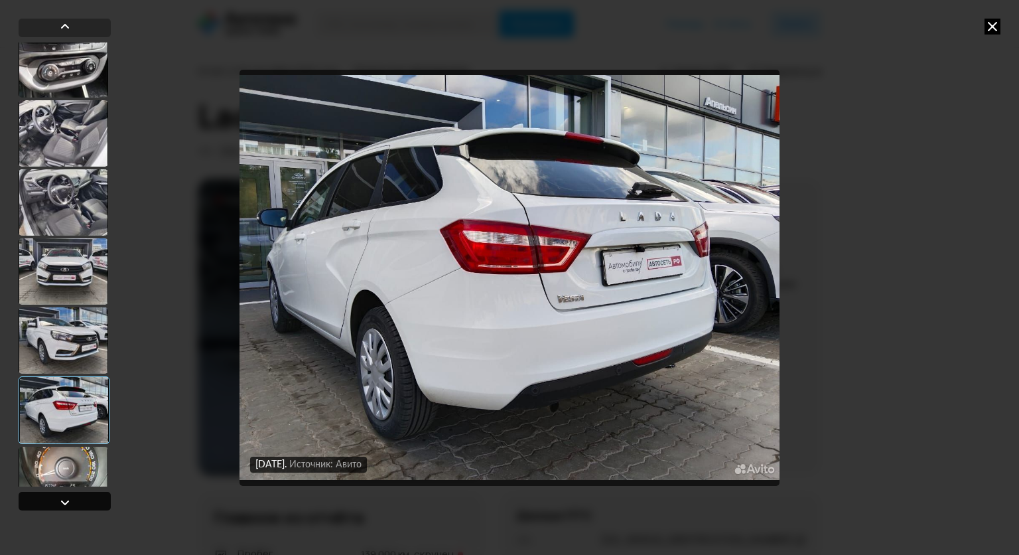
click at [86, 498] on div at bounding box center [65, 501] width 92 height 19
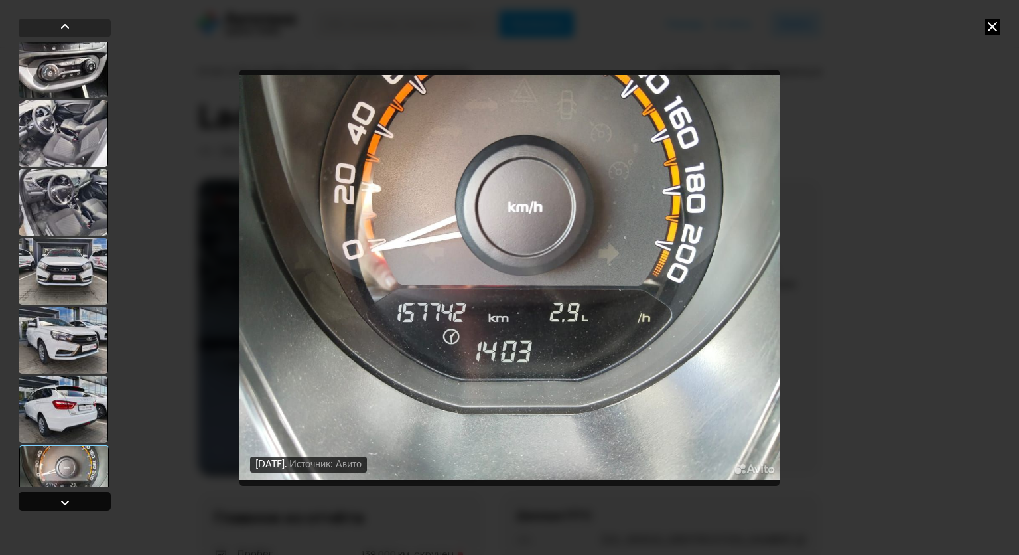
click at [86, 498] on div at bounding box center [65, 501] width 92 height 19
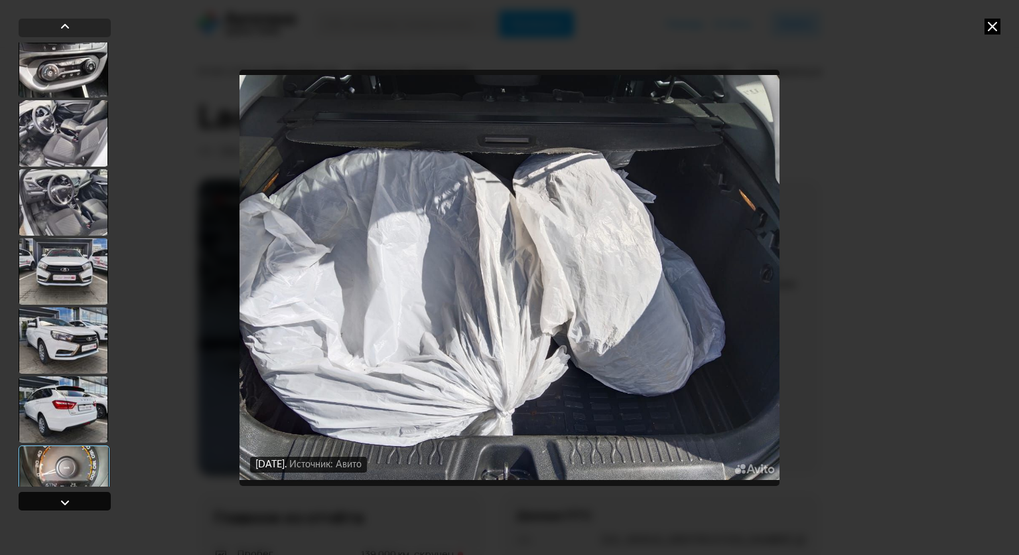
scroll to position [4070, 0]
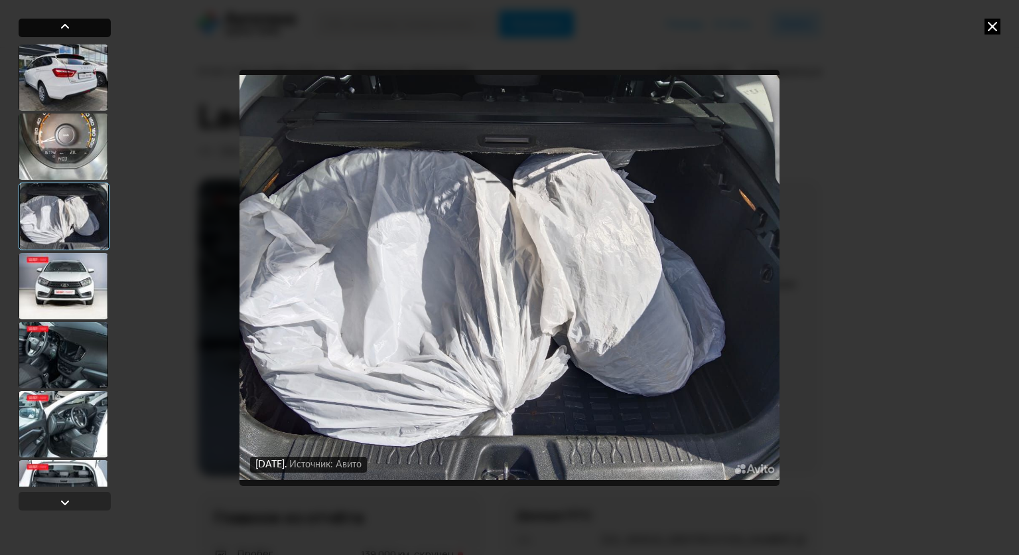
click at [58, 26] on div at bounding box center [65, 27] width 16 height 16
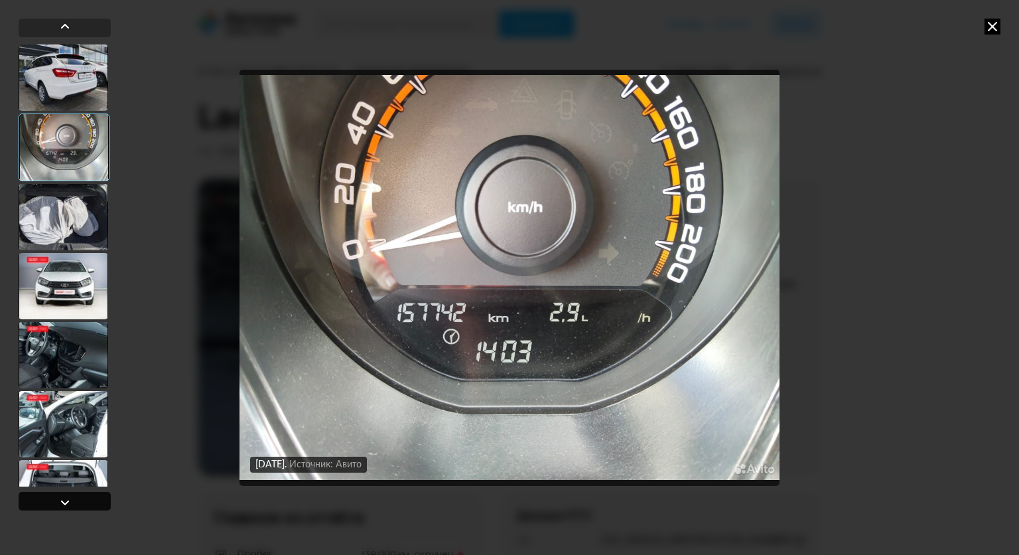
click at [98, 503] on div at bounding box center [65, 501] width 92 height 19
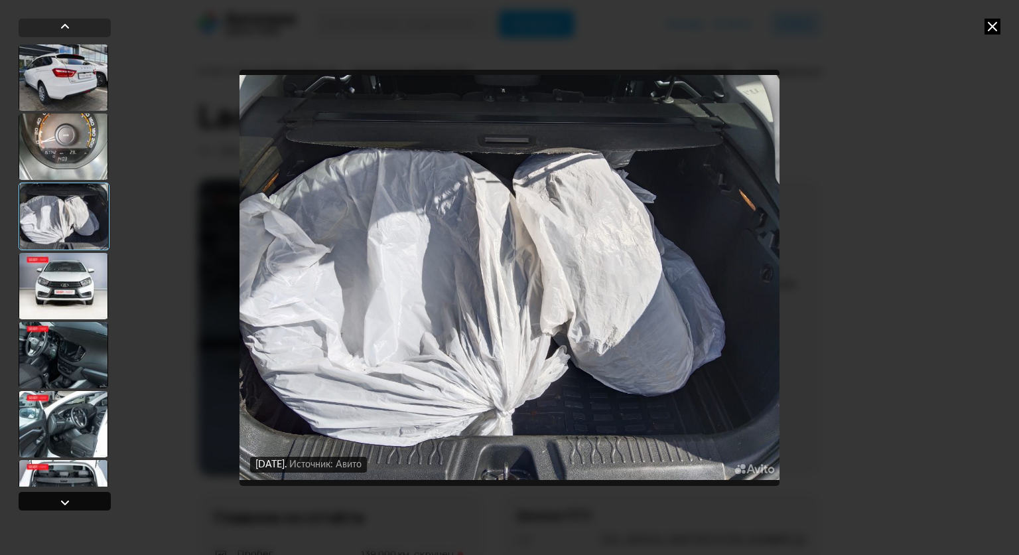
click at [98, 503] on div at bounding box center [65, 501] width 92 height 19
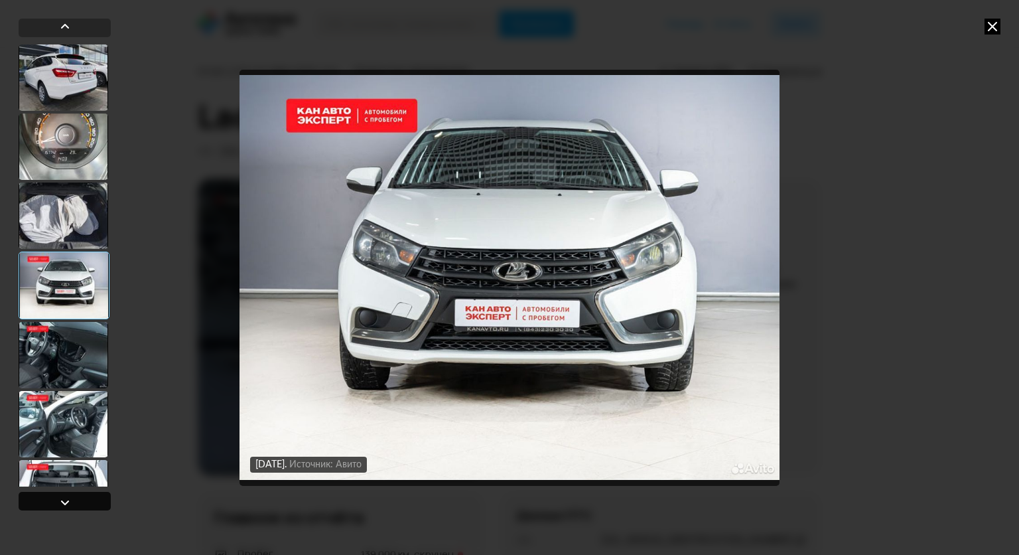
click at [98, 503] on div at bounding box center [65, 501] width 92 height 19
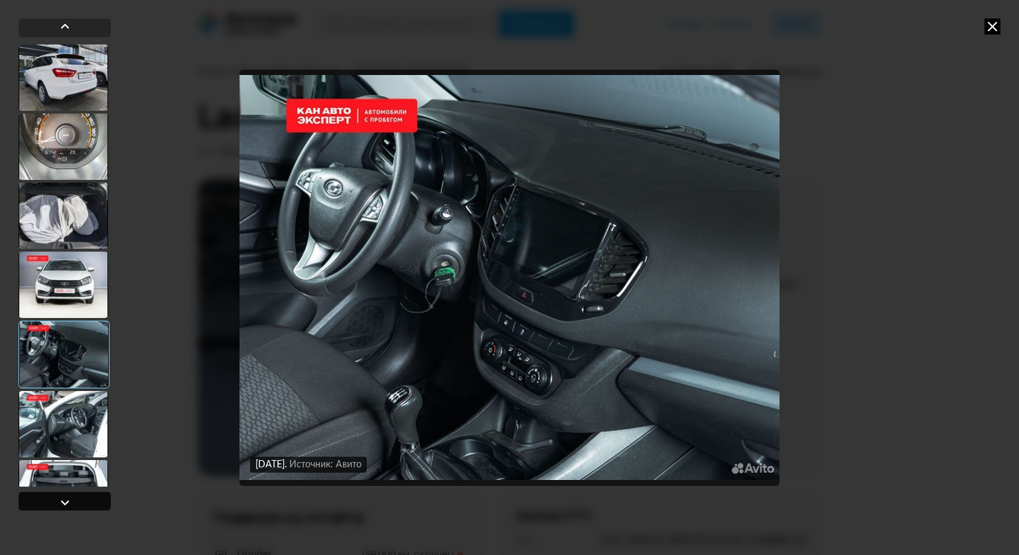
click at [98, 503] on div at bounding box center [65, 501] width 92 height 19
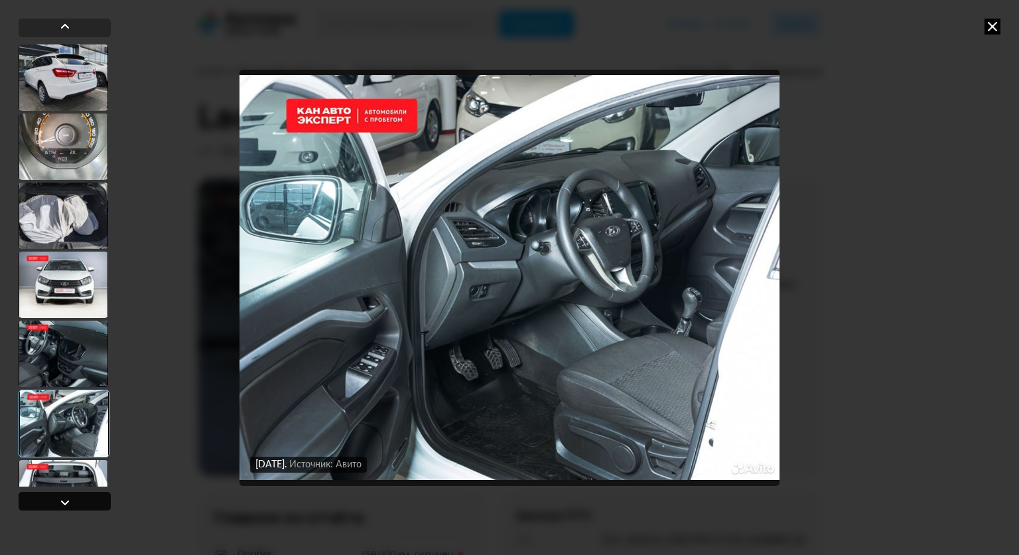
click at [98, 503] on div at bounding box center [65, 501] width 92 height 19
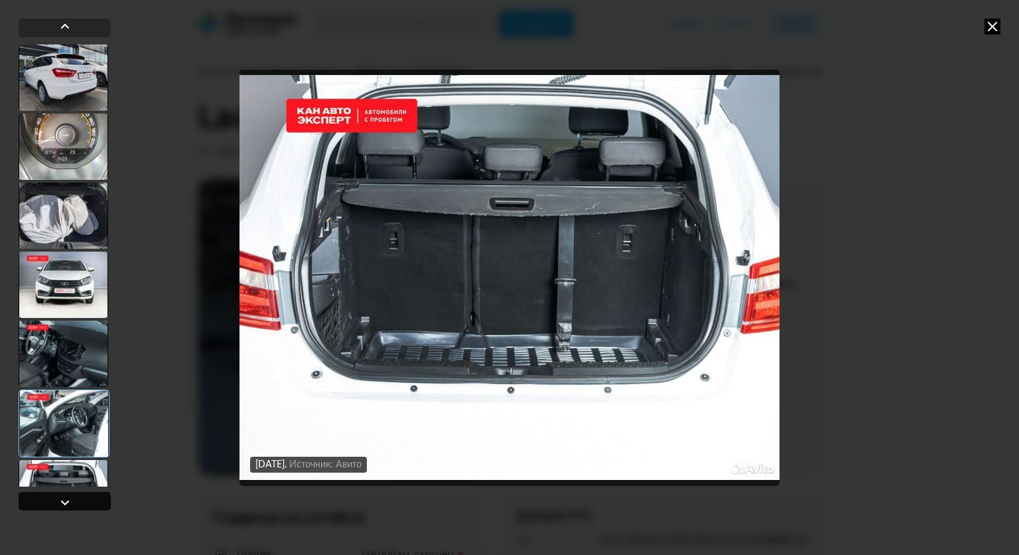
click at [98, 503] on div at bounding box center [65, 501] width 92 height 19
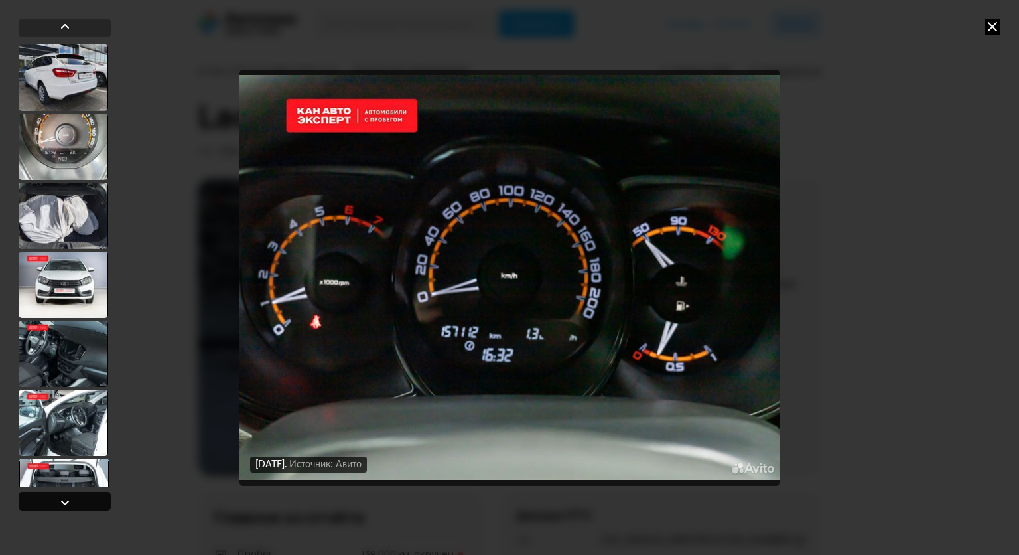
scroll to position [4402, 0]
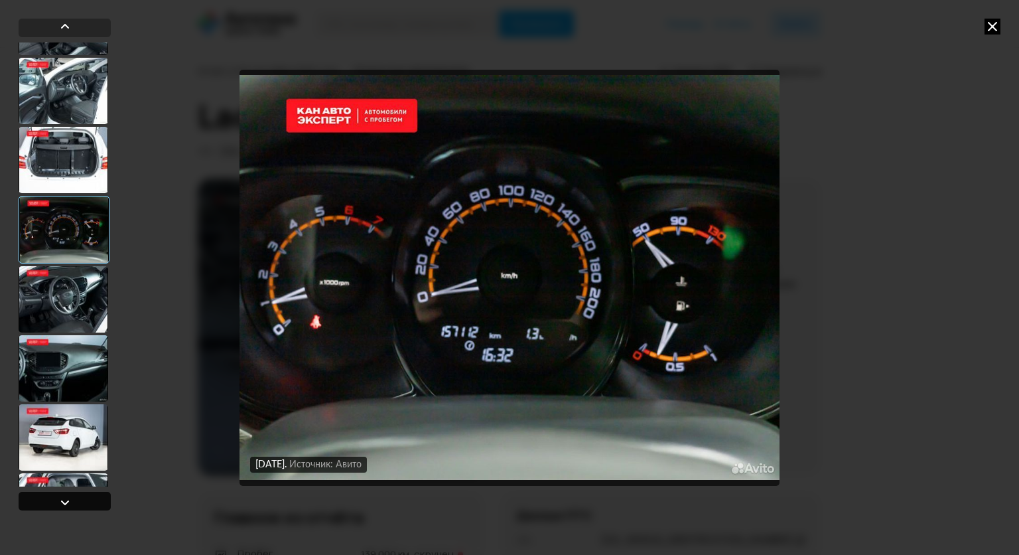
click at [98, 503] on div at bounding box center [65, 501] width 92 height 19
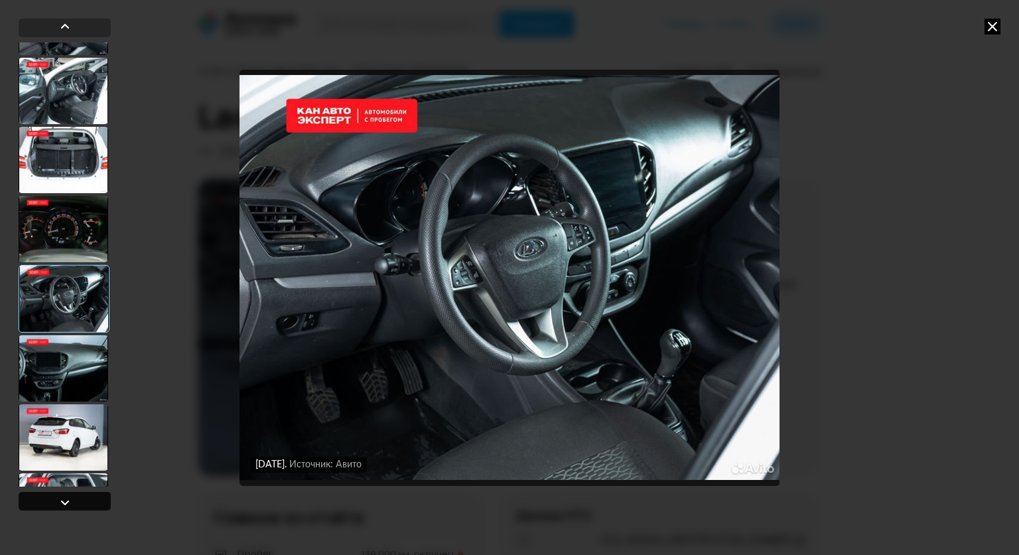
click at [98, 503] on div at bounding box center [65, 501] width 92 height 19
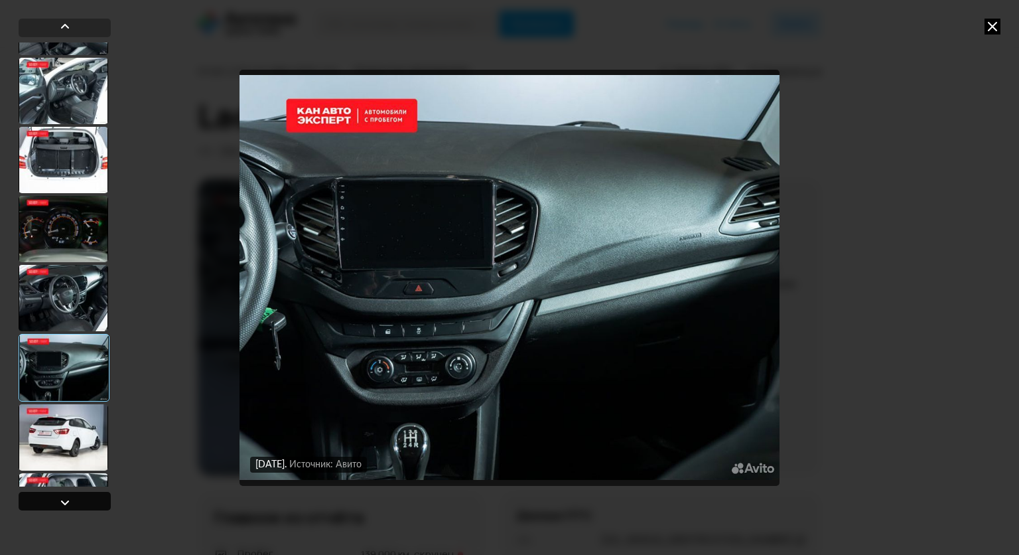
click at [98, 503] on div at bounding box center [65, 501] width 92 height 19
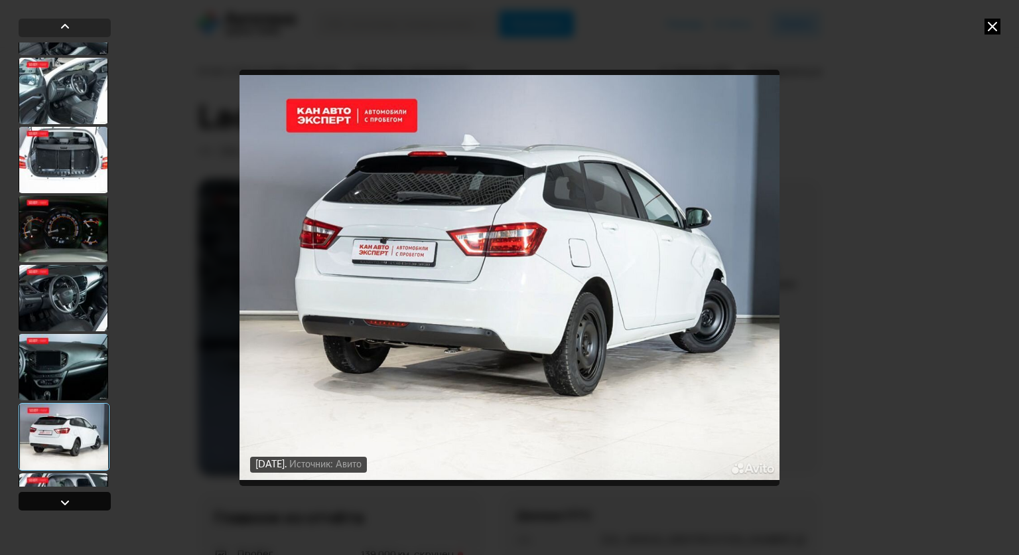
click at [98, 503] on div at bounding box center [65, 501] width 92 height 19
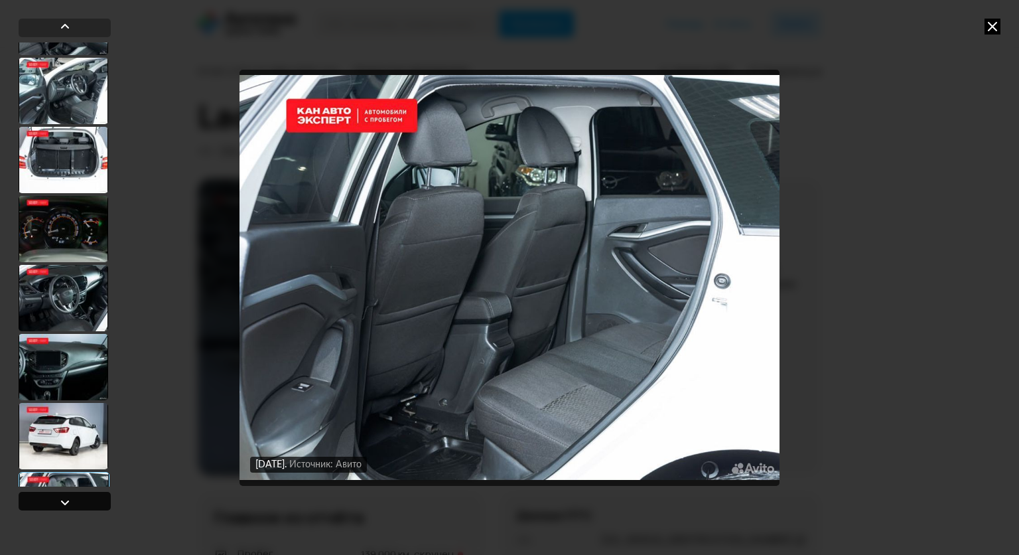
click at [98, 503] on div at bounding box center [65, 501] width 92 height 19
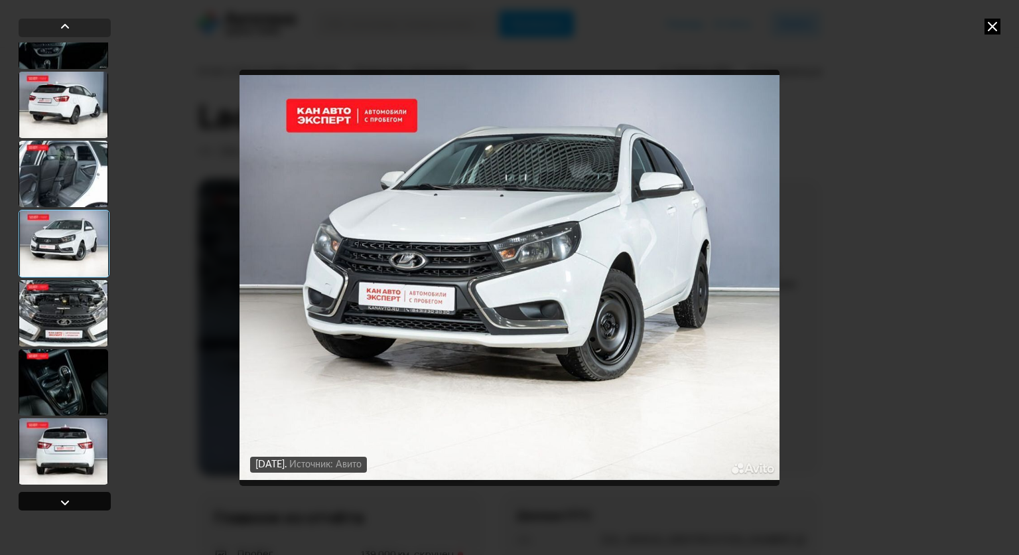
click at [98, 503] on div at bounding box center [65, 501] width 92 height 19
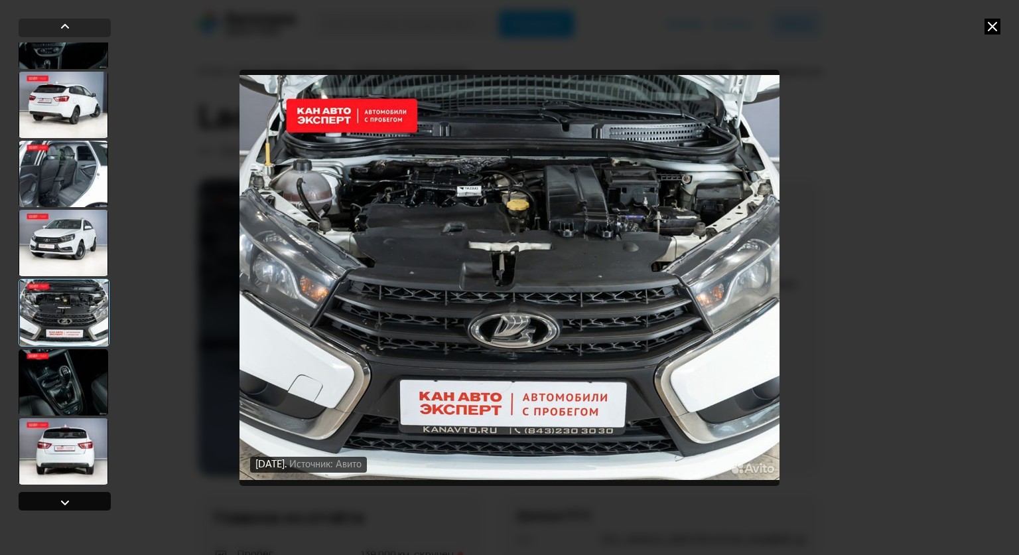
click at [98, 503] on div at bounding box center [65, 501] width 92 height 19
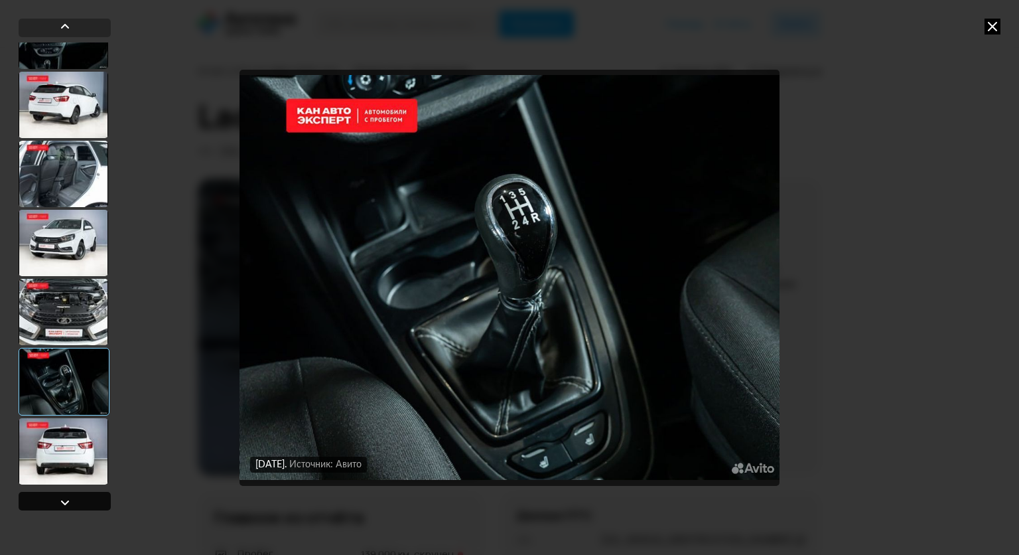
click at [98, 503] on div at bounding box center [65, 501] width 92 height 19
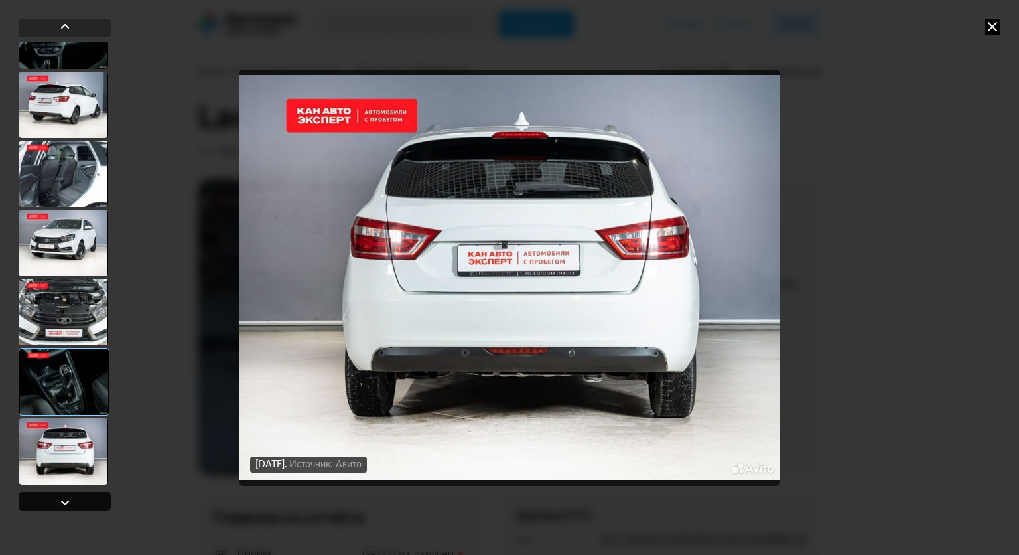
click at [98, 503] on div at bounding box center [65, 501] width 92 height 19
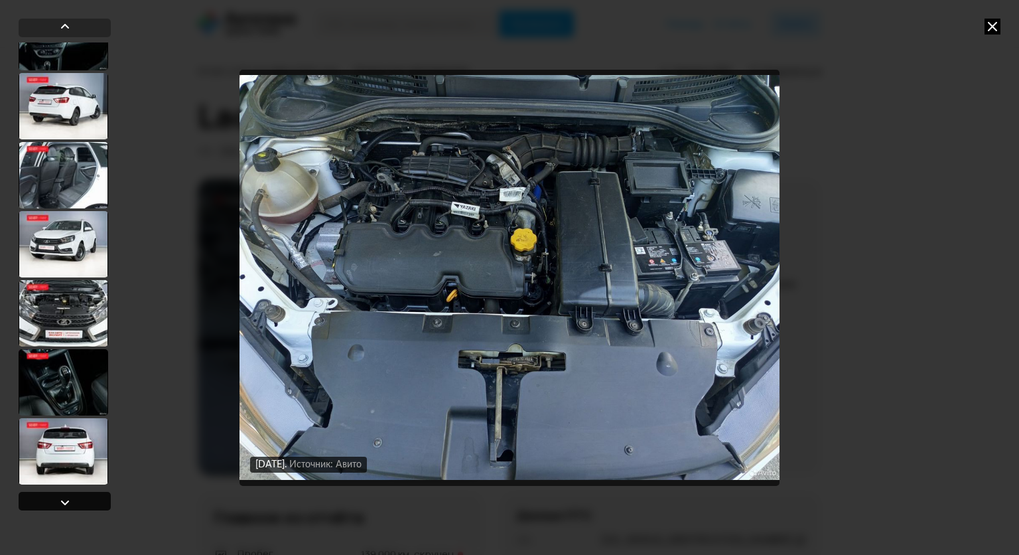
click at [98, 503] on div at bounding box center [65, 501] width 92 height 19
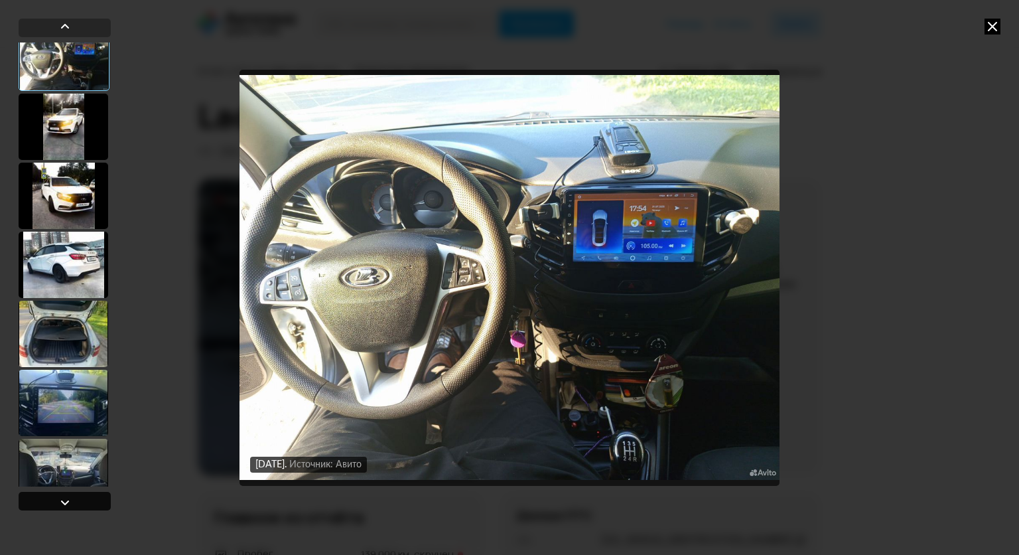
scroll to position [88, 0]
click at [98, 503] on div at bounding box center [65, 501] width 92 height 19
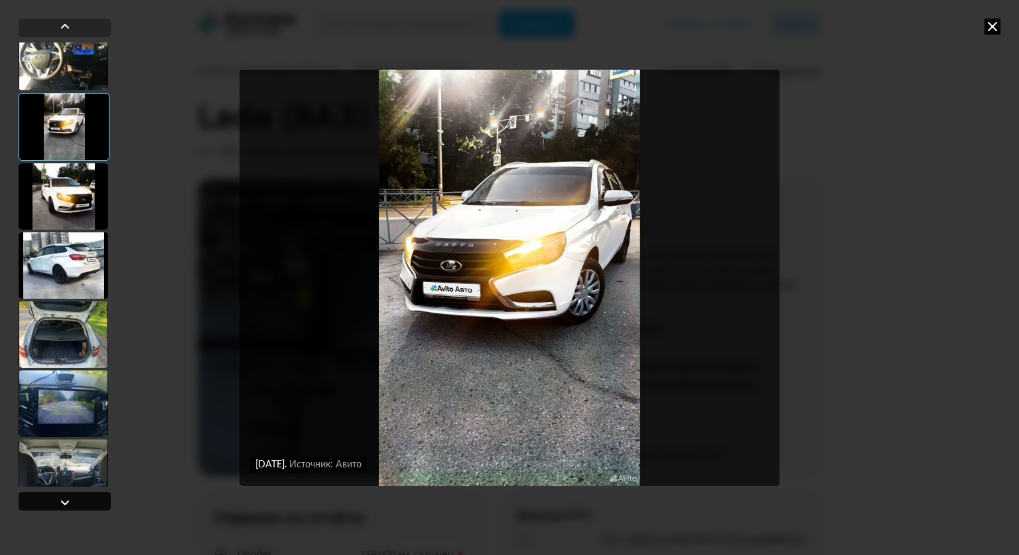
click at [98, 503] on div at bounding box center [65, 501] width 92 height 19
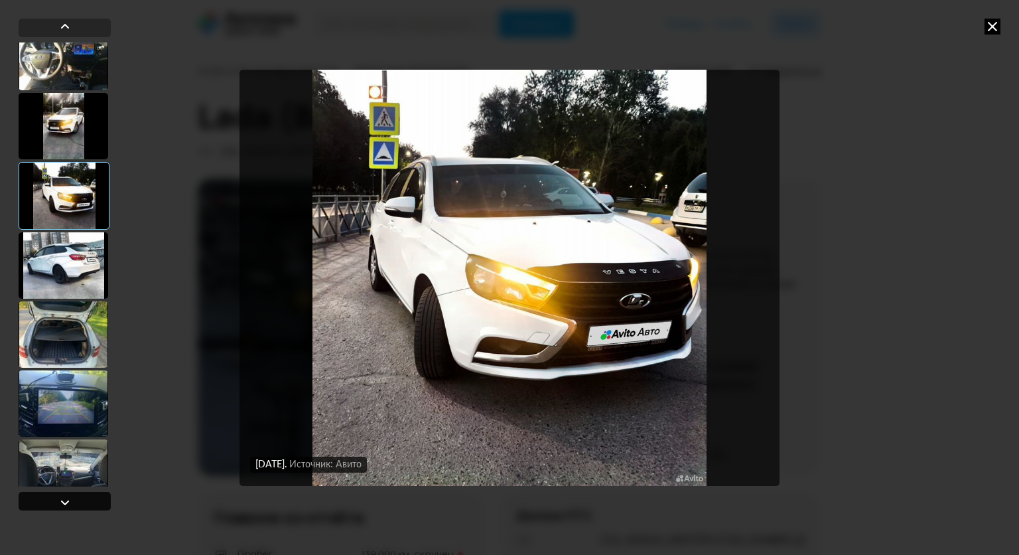
click at [98, 503] on div at bounding box center [65, 501] width 92 height 19
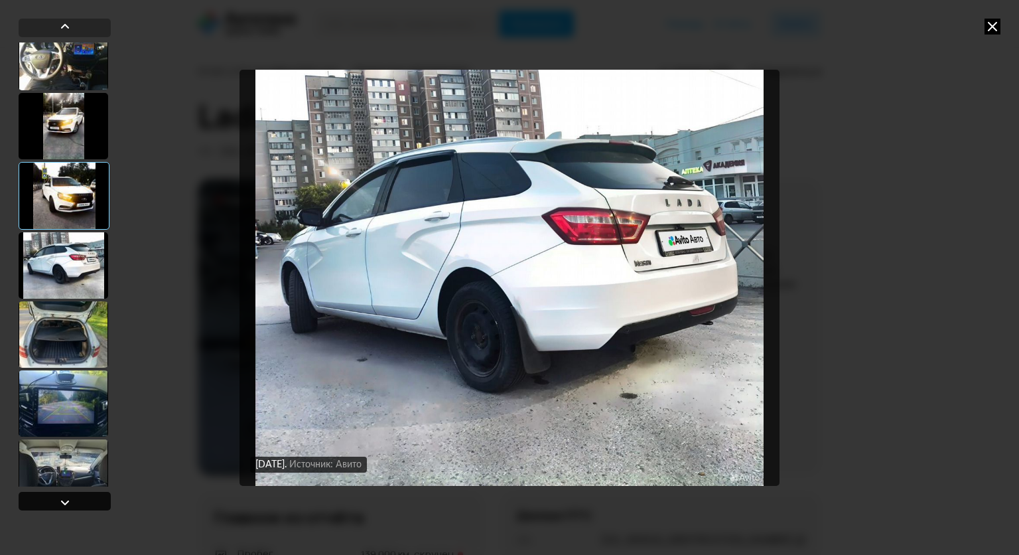
click at [98, 503] on div at bounding box center [65, 501] width 92 height 19
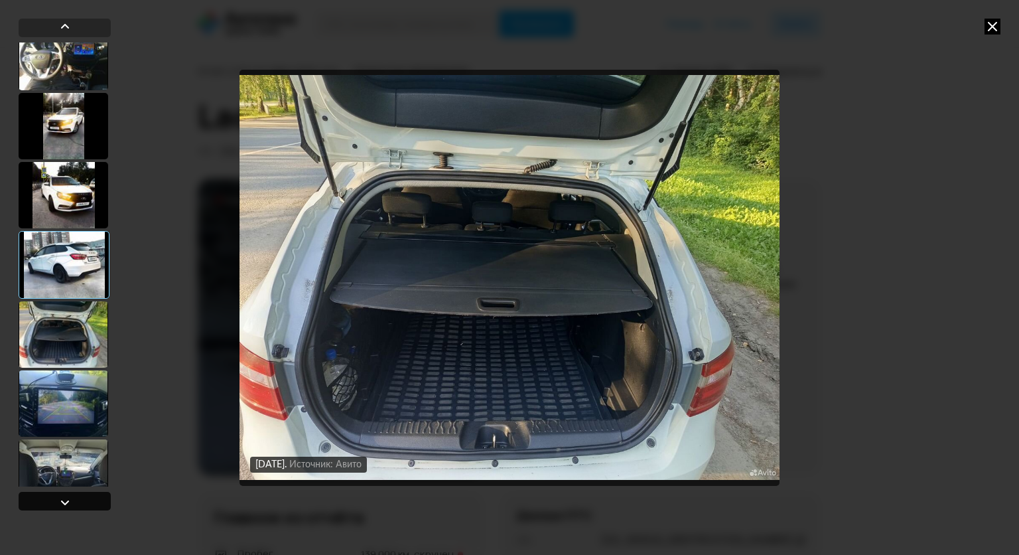
click at [98, 503] on div at bounding box center [65, 501] width 92 height 19
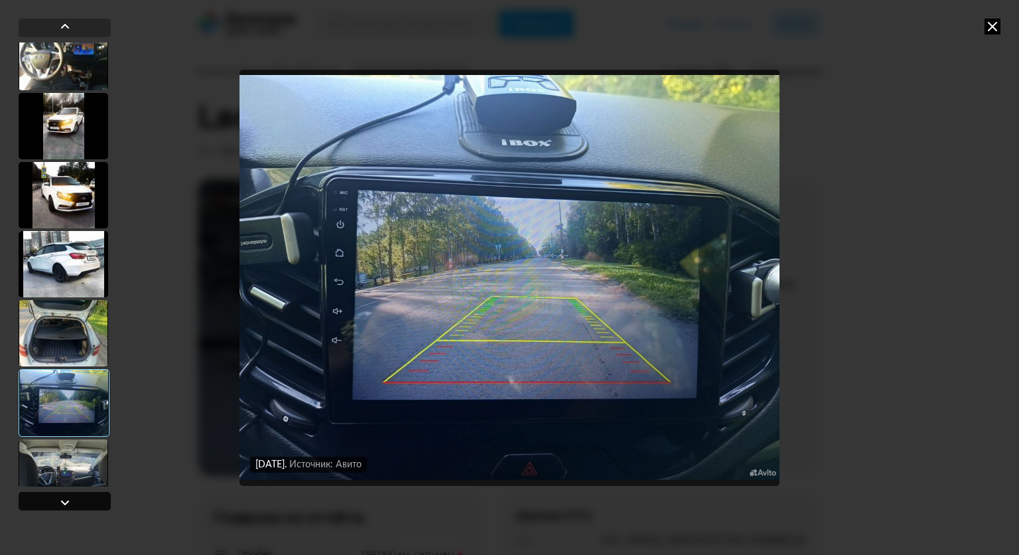
click at [98, 503] on div at bounding box center [65, 501] width 92 height 19
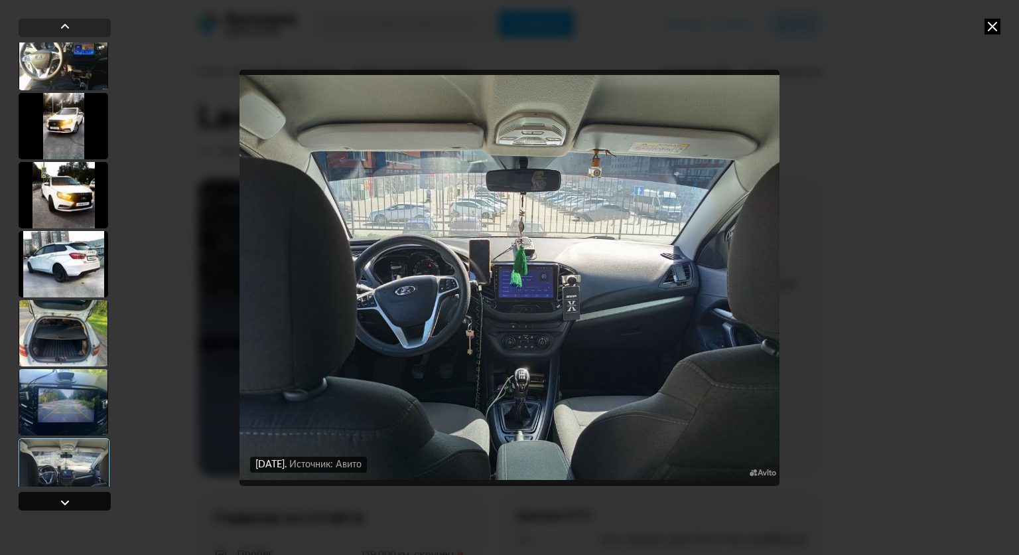
click at [98, 503] on div at bounding box center [65, 501] width 92 height 19
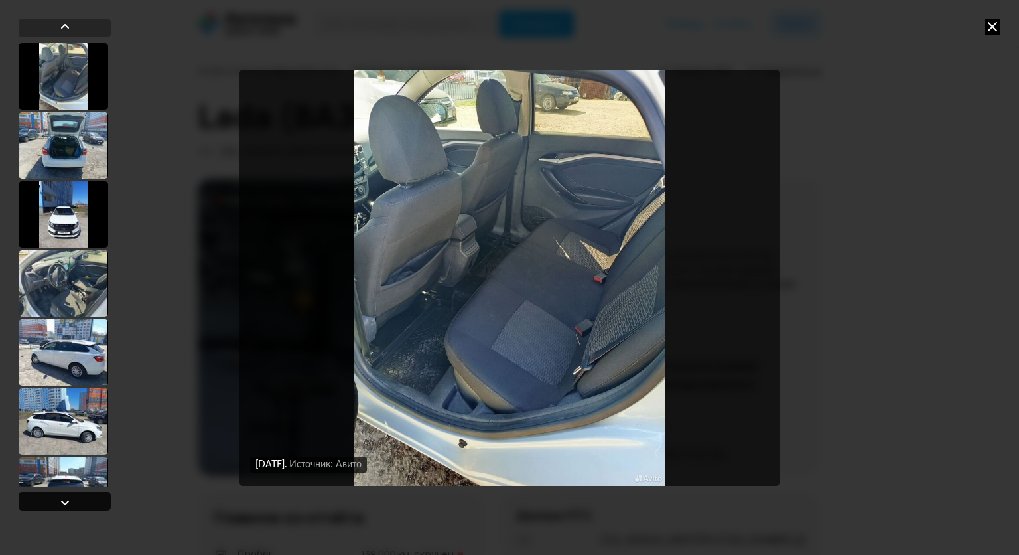
scroll to position [552, 0]
click at [40, 21] on div at bounding box center [65, 28] width 92 height 19
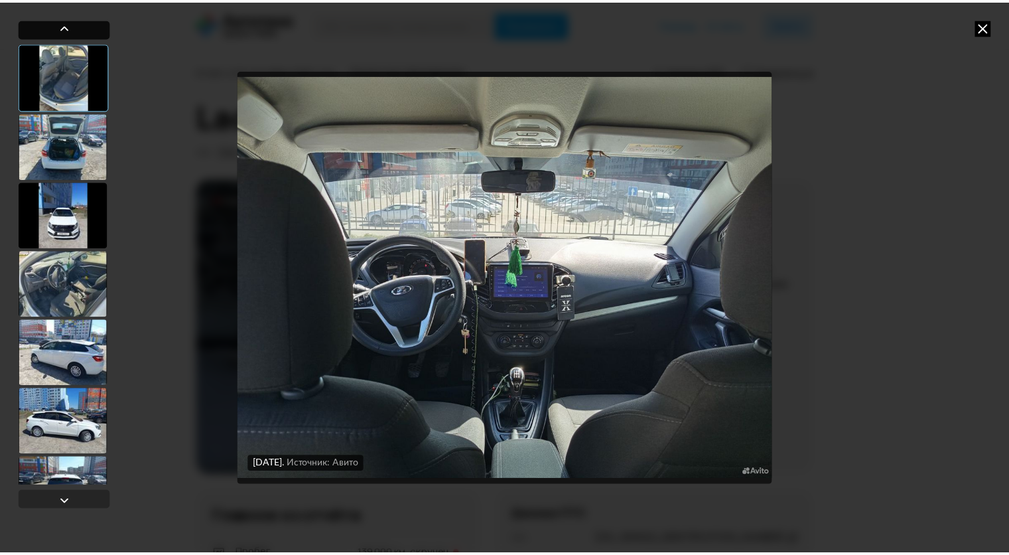
scroll to position [486, 0]
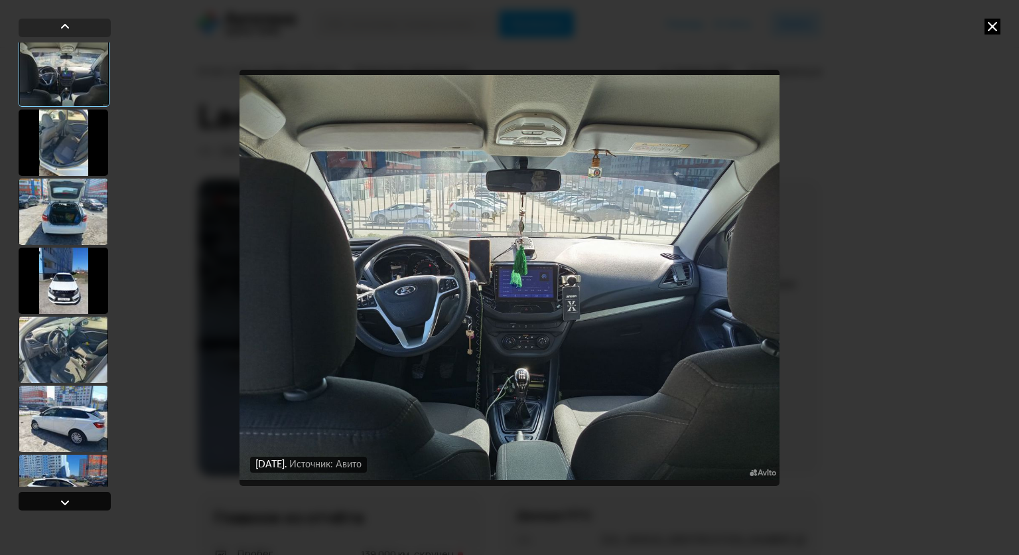
click at [88, 500] on div at bounding box center [65, 501] width 92 height 19
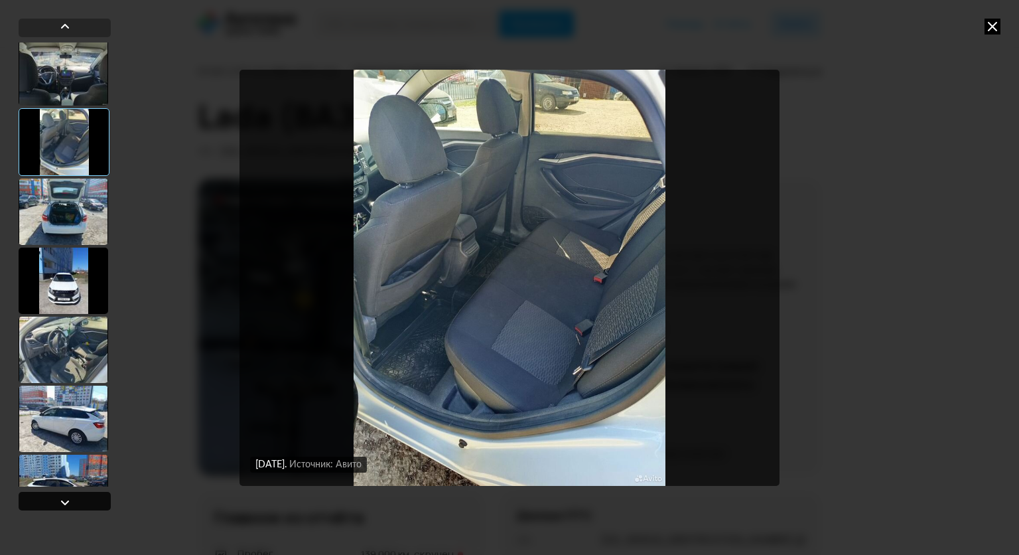
click at [90, 500] on div at bounding box center [65, 501] width 92 height 19
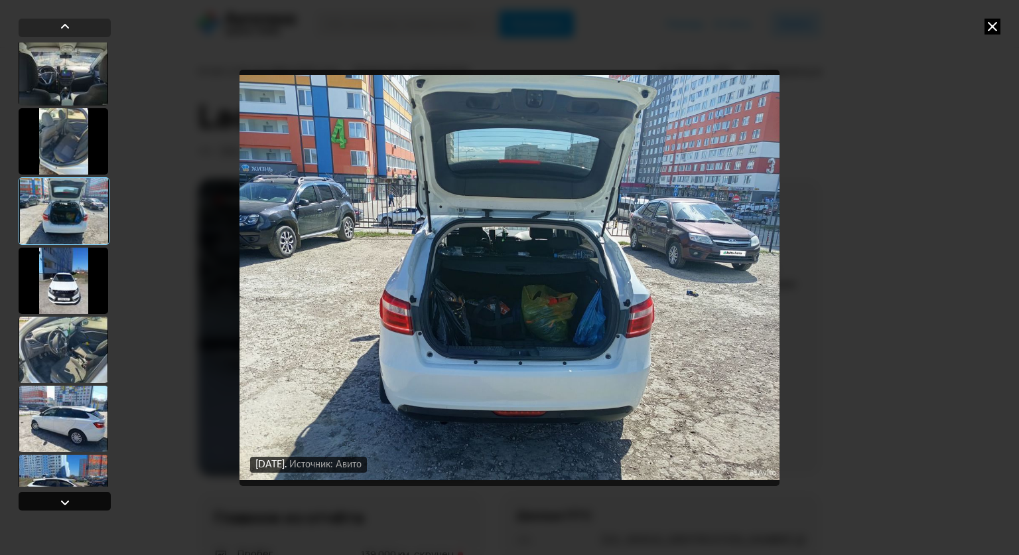
click at [90, 500] on div at bounding box center [65, 501] width 92 height 19
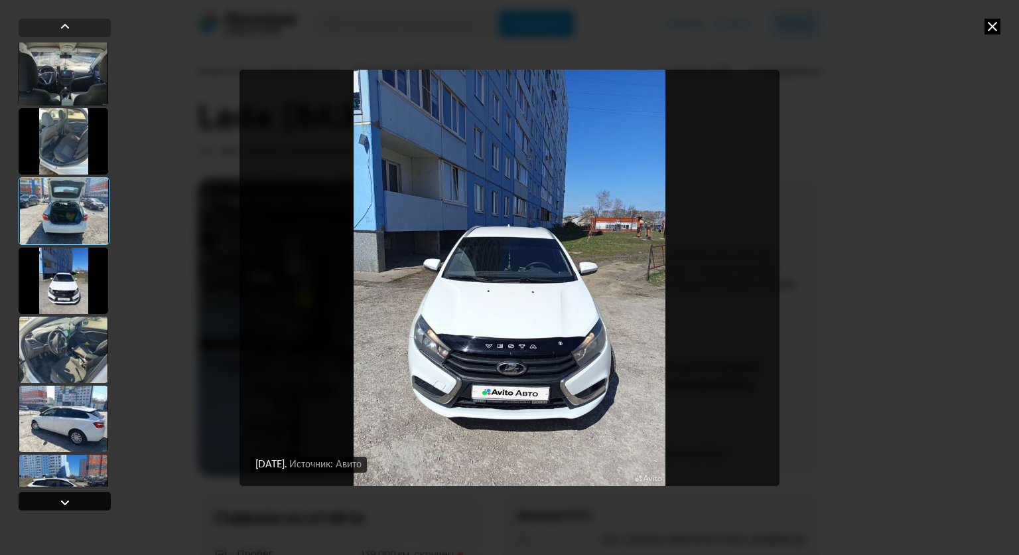
click at [90, 500] on div at bounding box center [65, 501] width 92 height 19
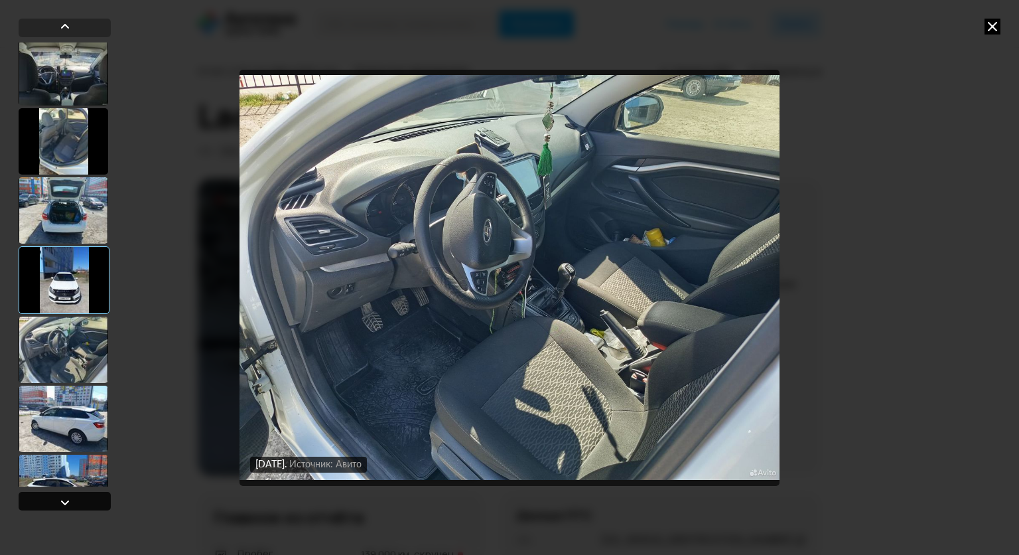
click at [90, 499] on div at bounding box center [65, 501] width 92 height 19
click at [998, 27] on icon at bounding box center [993, 27] width 16 height 16
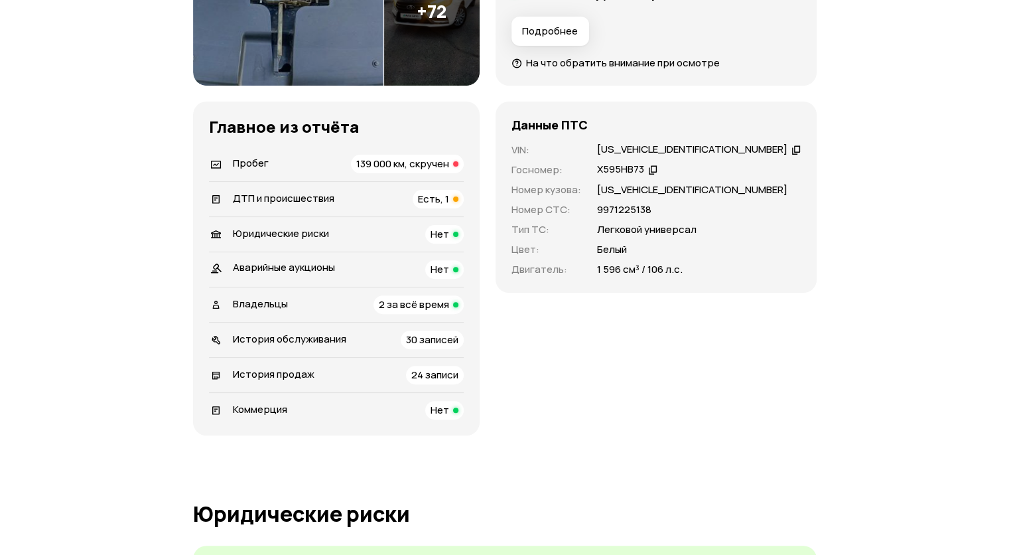
scroll to position [398, 0]
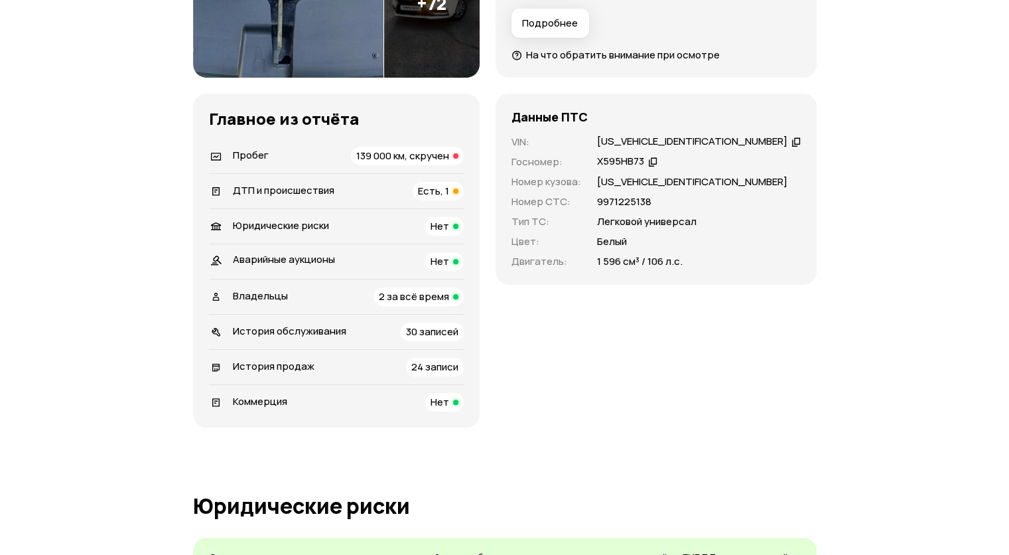
click at [427, 252] on div "Аварийные аукционы Нет" at bounding box center [336, 261] width 255 height 19
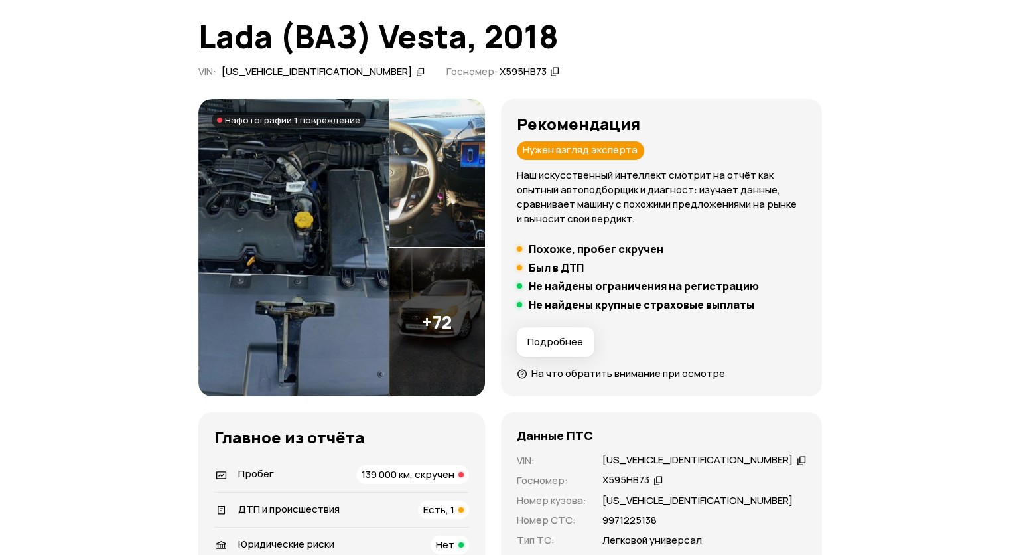
scroll to position [0, 0]
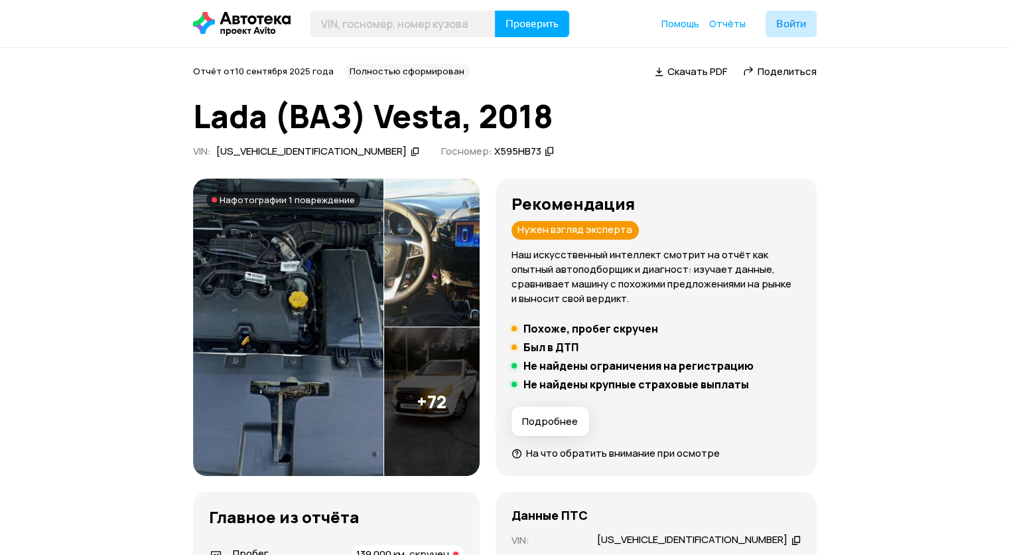
click at [339, 331] on img at bounding box center [288, 328] width 191 height 298
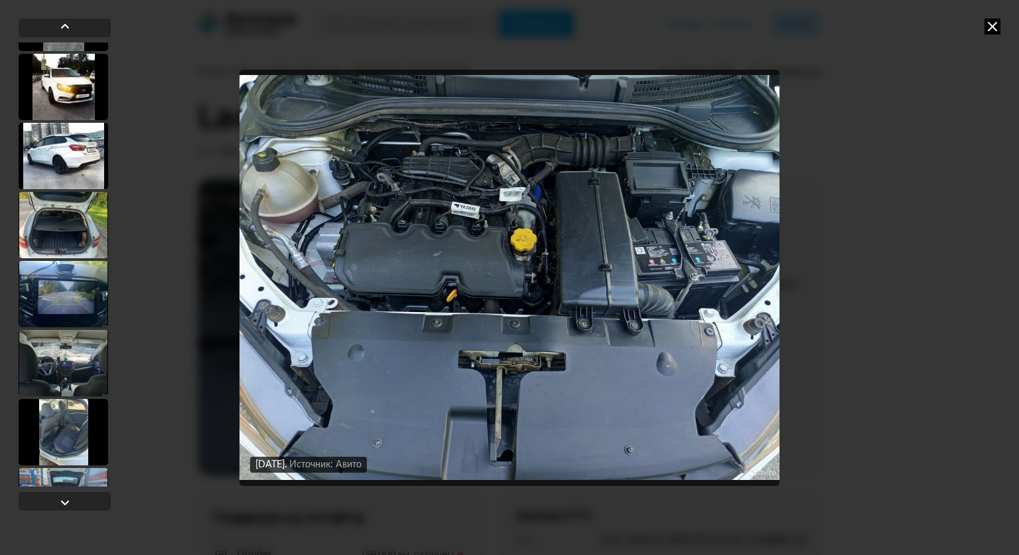
scroll to position [265, 0]
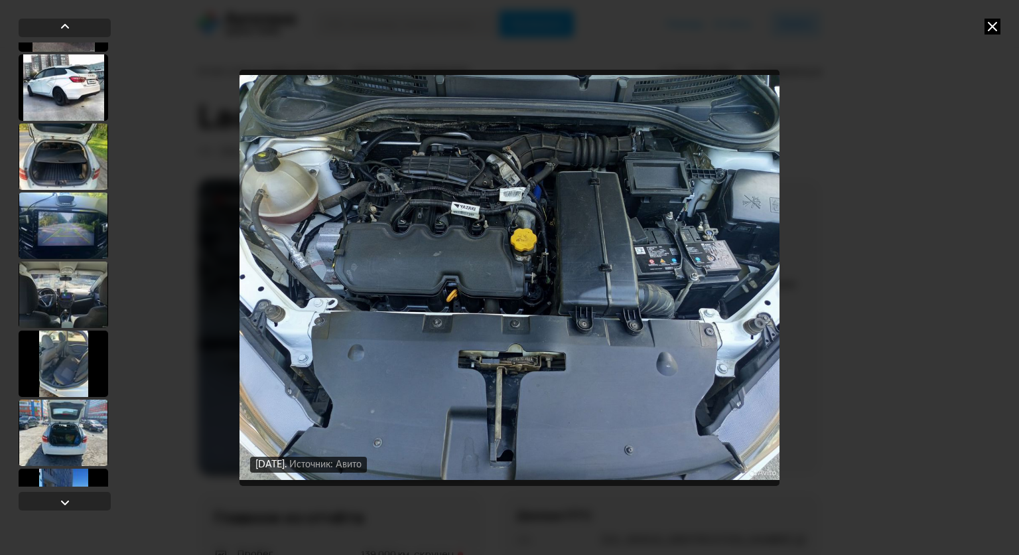
click at [70, 295] on div at bounding box center [64, 294] width 90 height 66
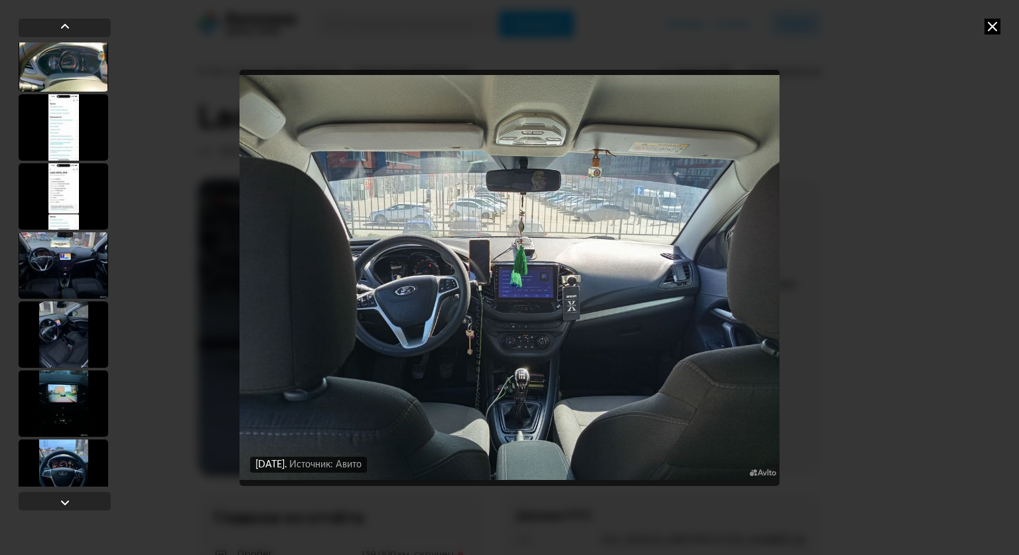
scroll to position [1060, 0]
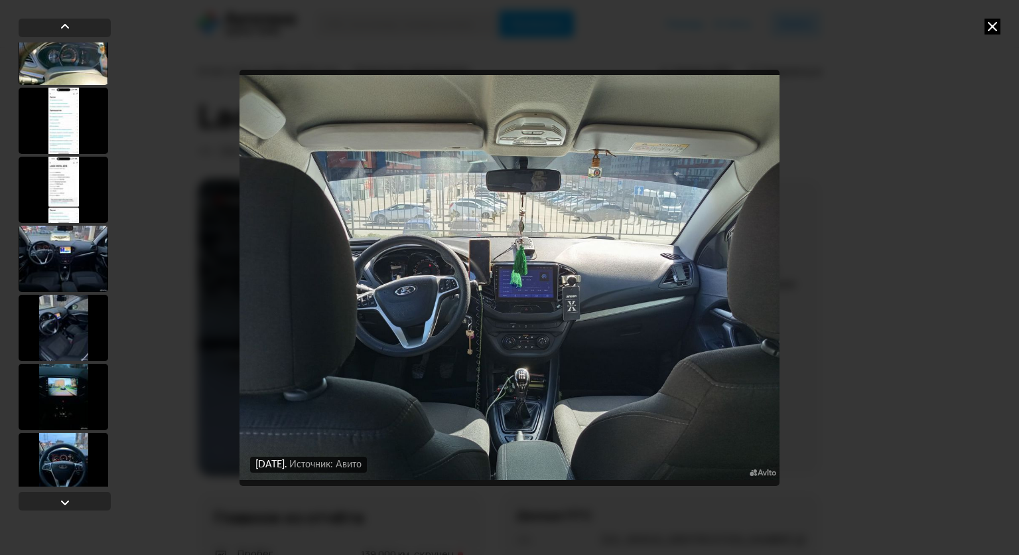
click at [84, 265] on div at bounding box center [64, 259] width 90 height 66
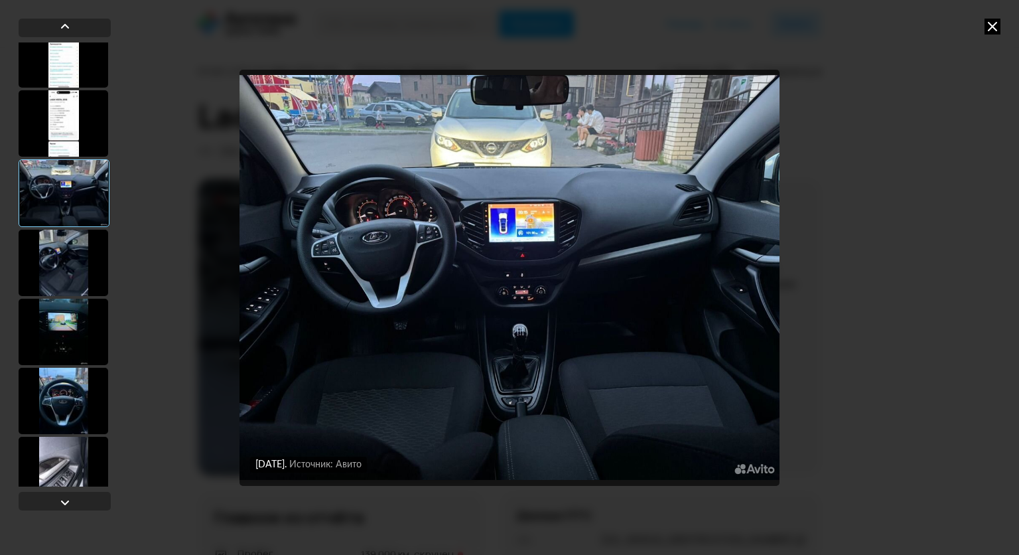
scroll to position [1192, 0]
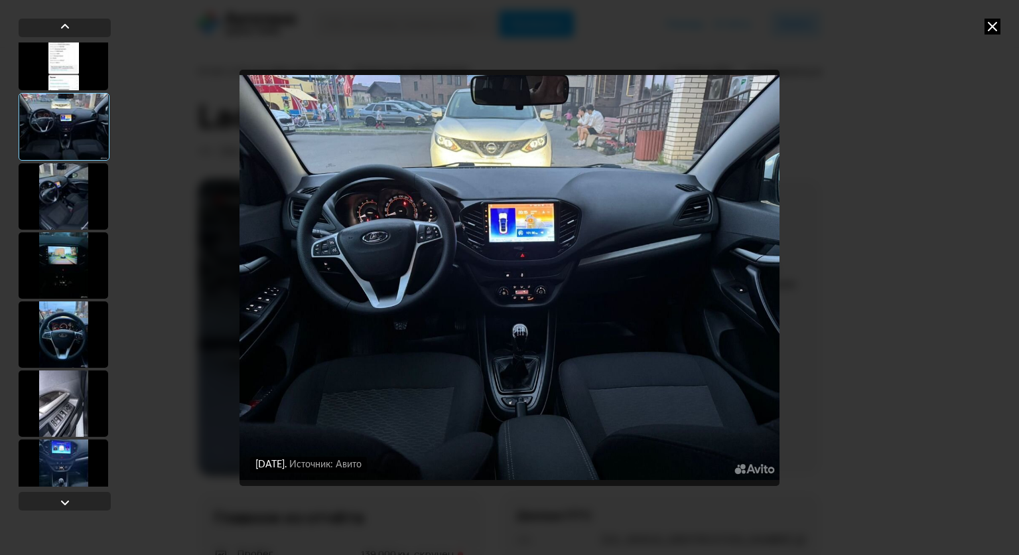
click at [63, 189] on div at bounding box center [64, 196] width 90 height 66
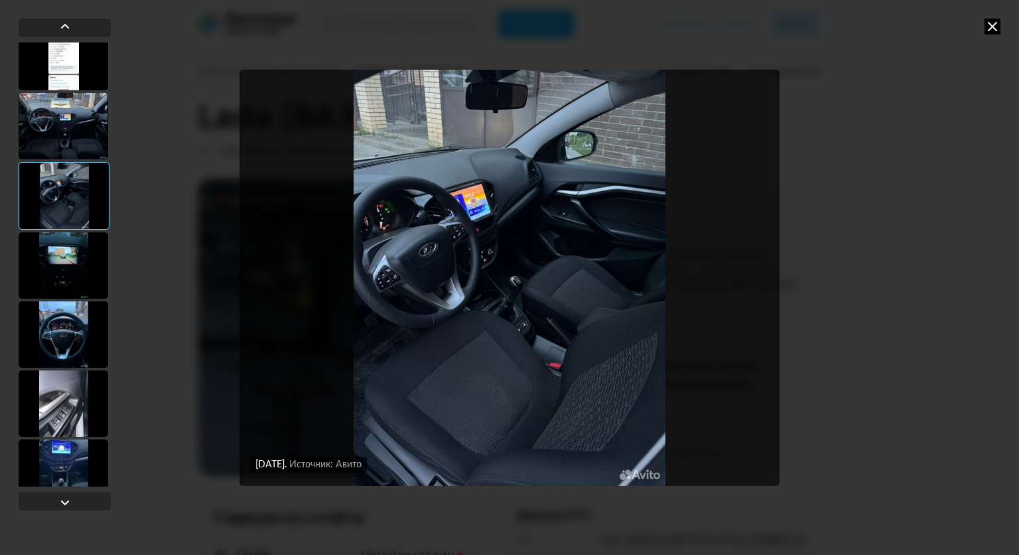
click at [64, 263] on div at bounding box center [64, 265] width 90 height 66
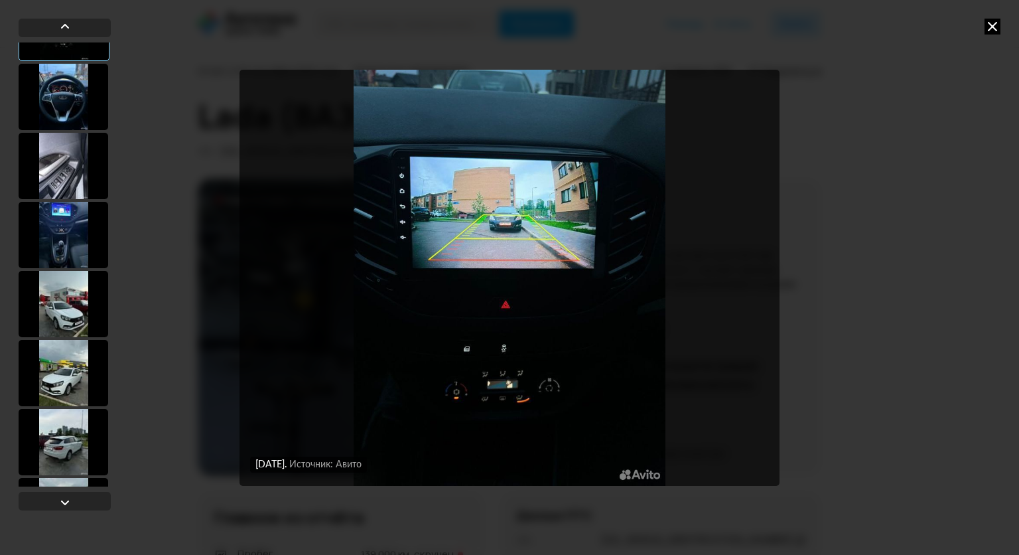
scroll to position [1457, 0]
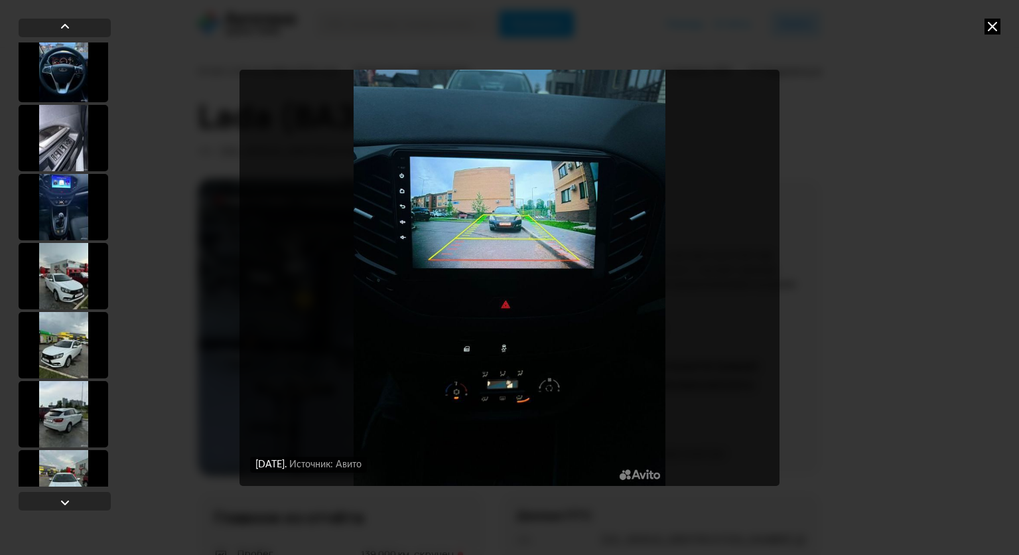
click at [74, 211] on div at bounding box center [64, 207] width 90 height 66
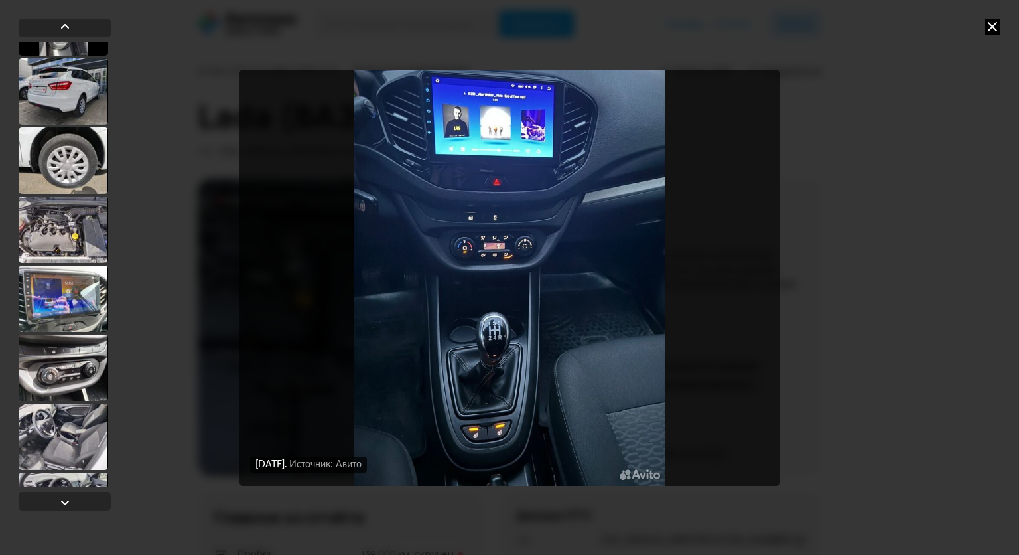
scroll to position [3514, 0]
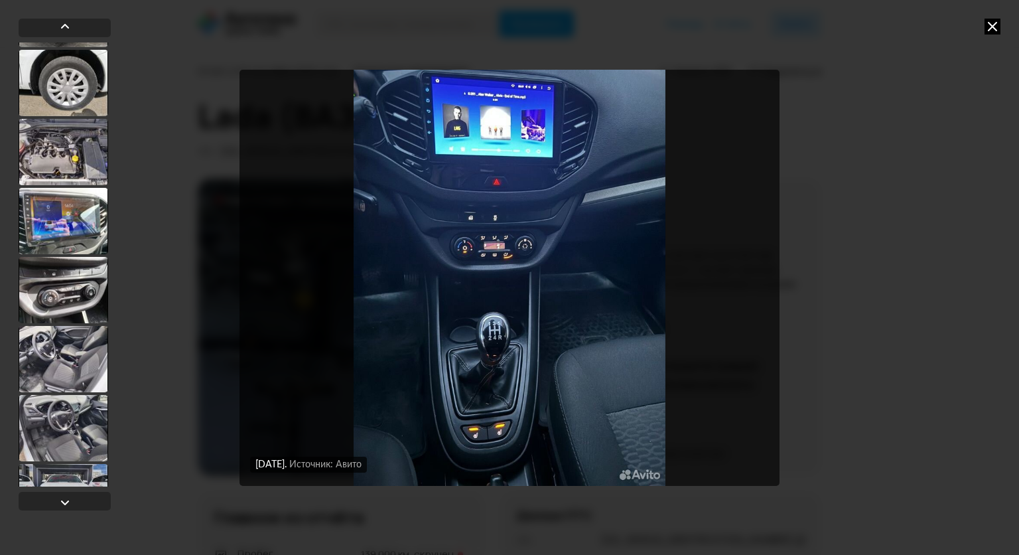
click at [60, 250] on div at bounding box center [64, 221] width 90 height 66
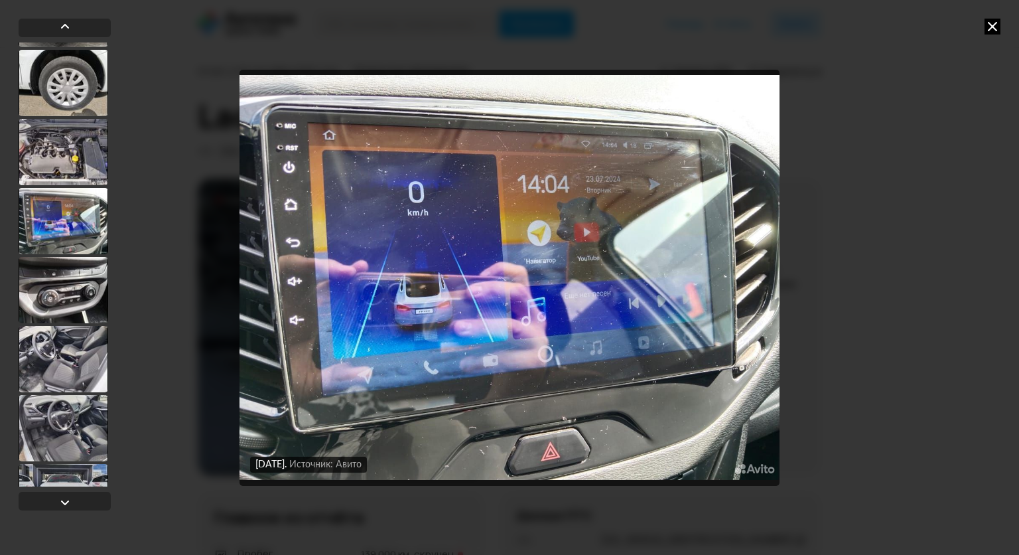
click at [65, 281] on div at bounding box center [64, 290] width 90 height 66
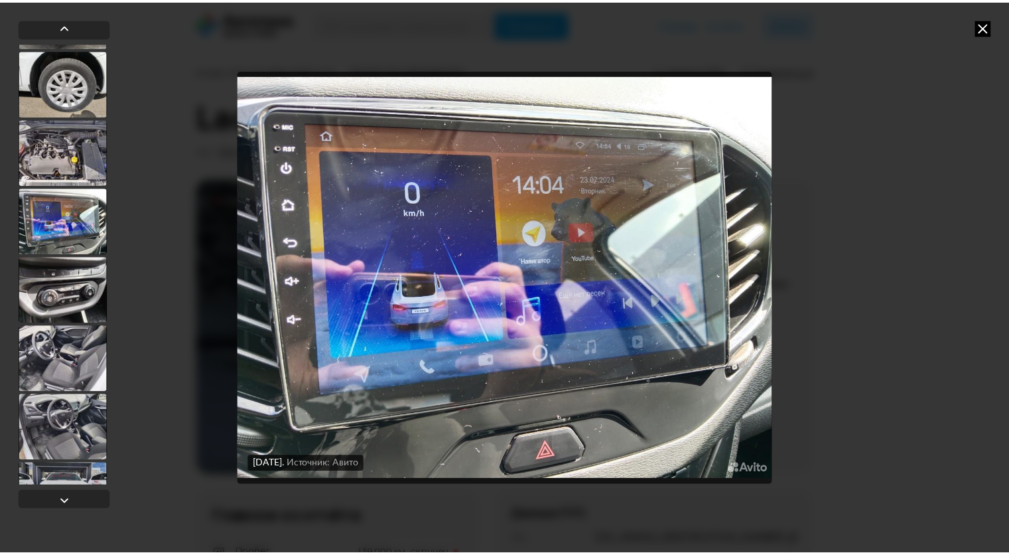
scroll to position [3513, 0]
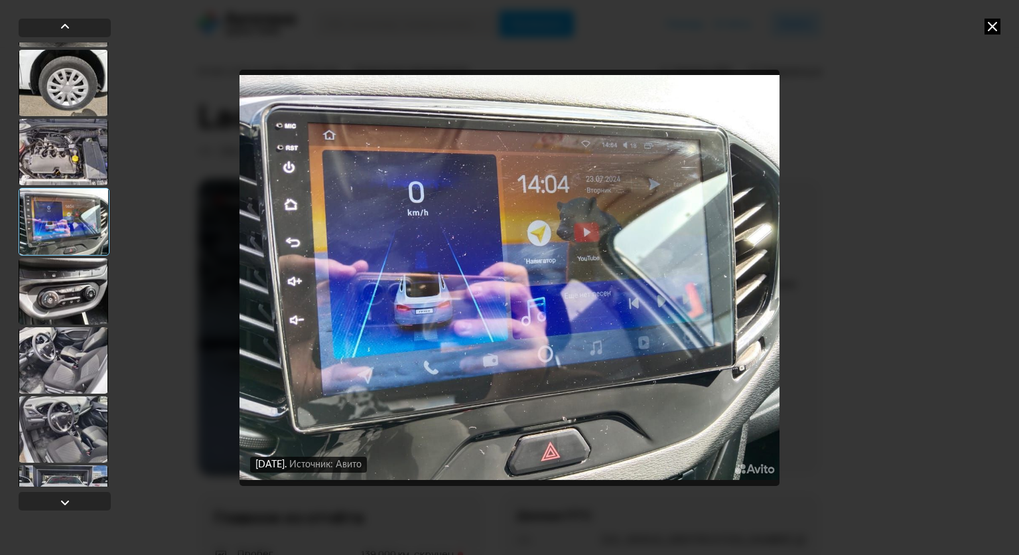
click at [66, 282] on div at bounding box center [64, 291] width 90 height 66
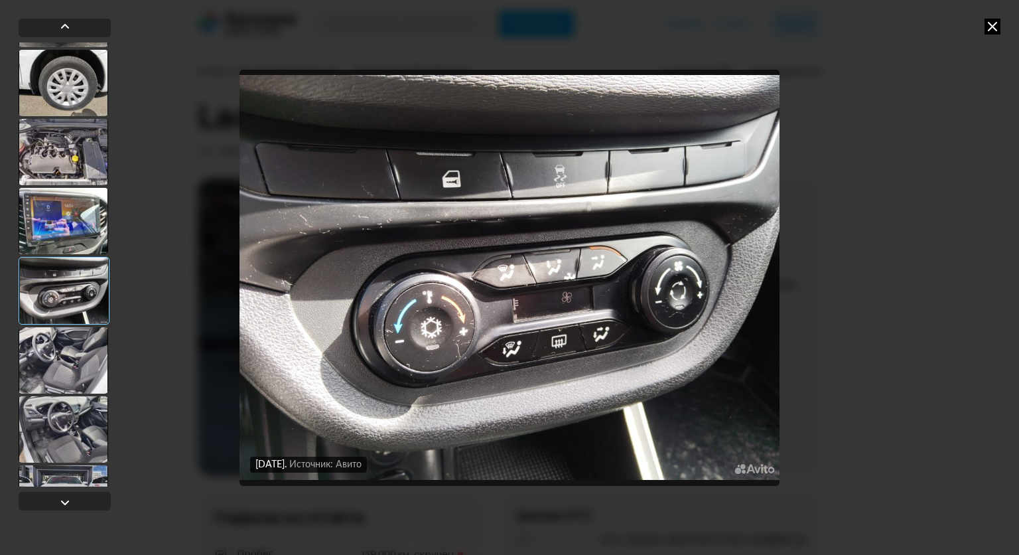
click at [989, 27] on icon at bounding box center [993, 27] width 16 height 16
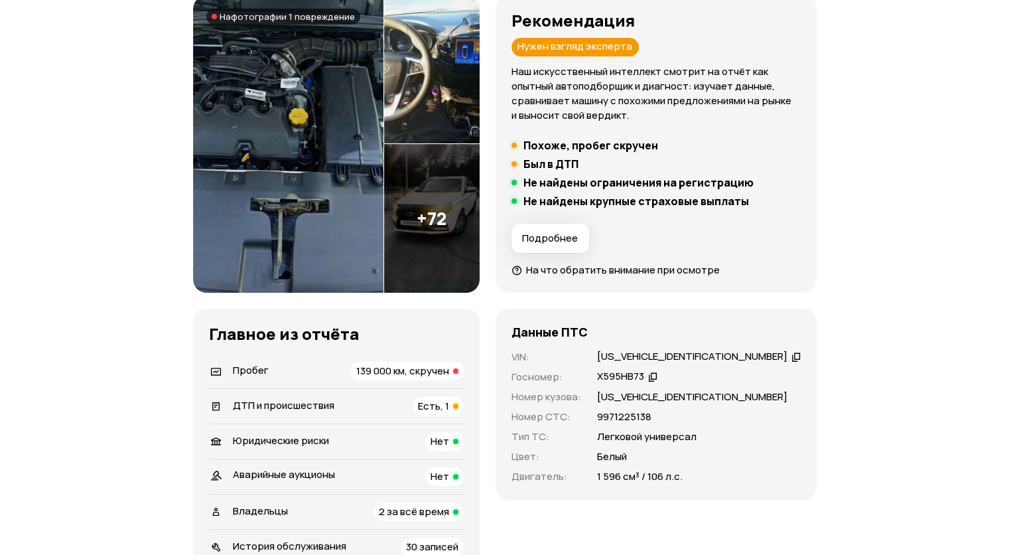
scroll to position [0, 0]
